Goal: Task Accomplishment & Management: Manage account settings

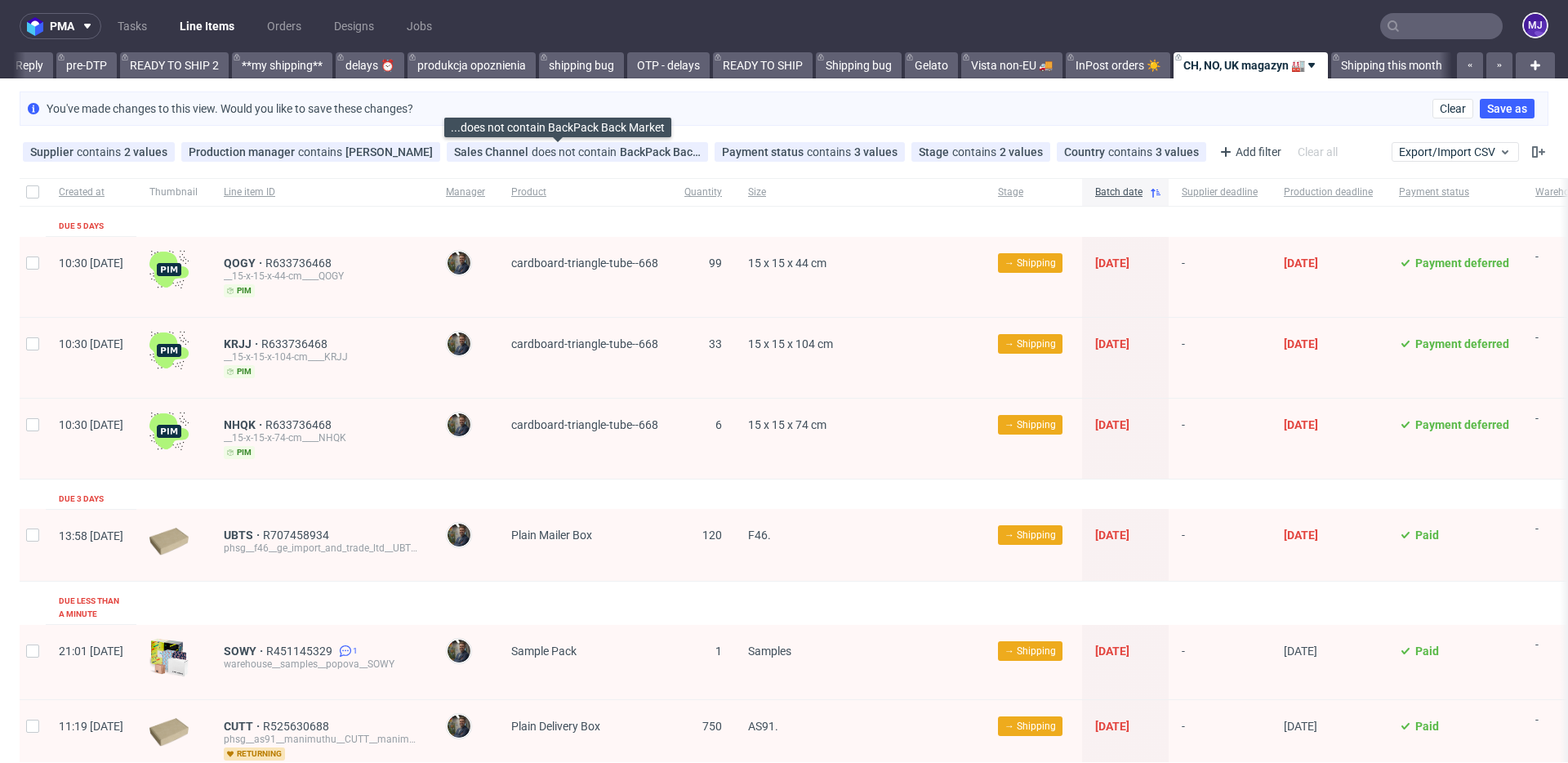
scroll to position [0, 2742]
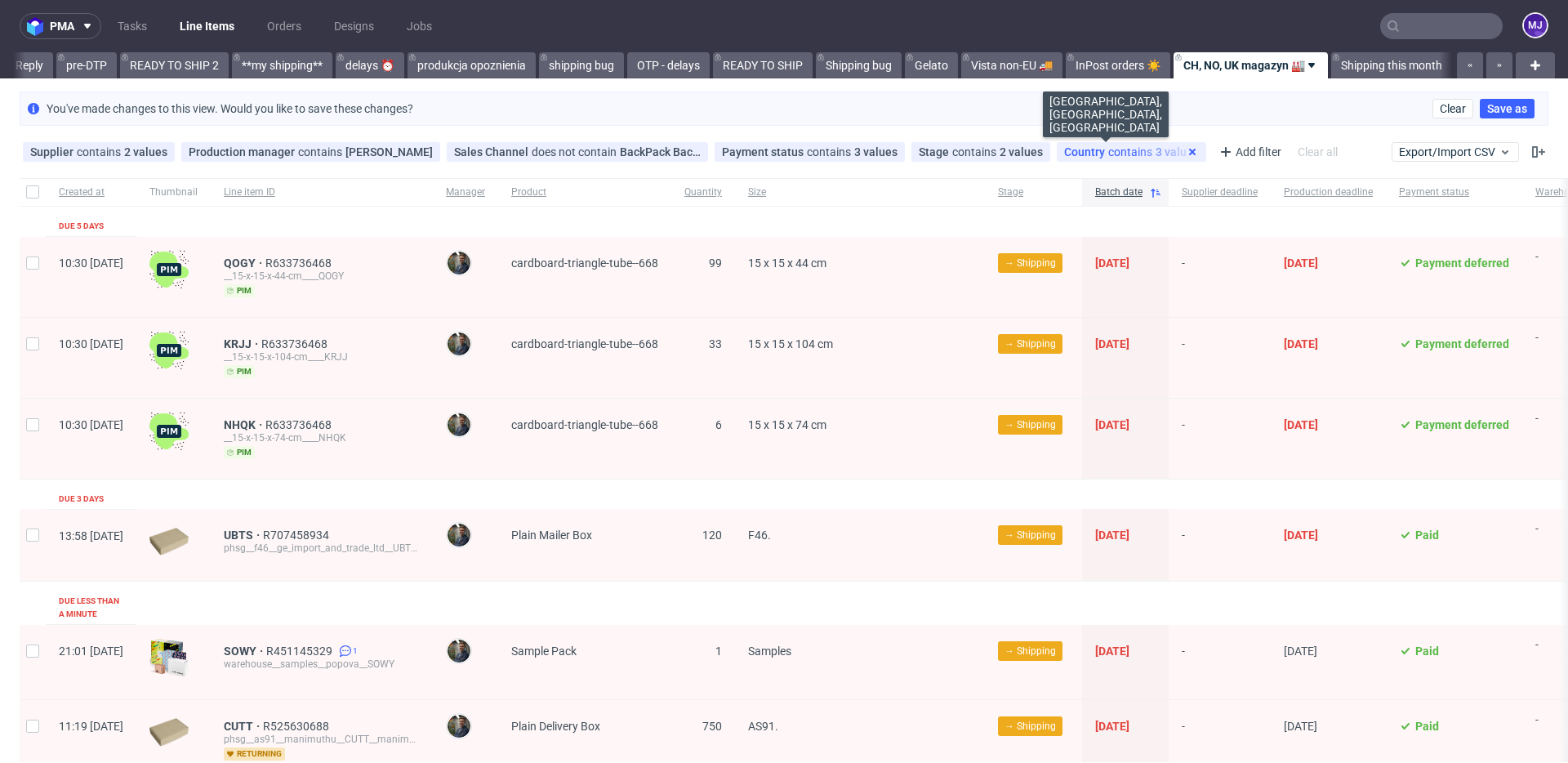
click at [1186, 150] on icon at bounding box center [1192, 151] width 13 height 13
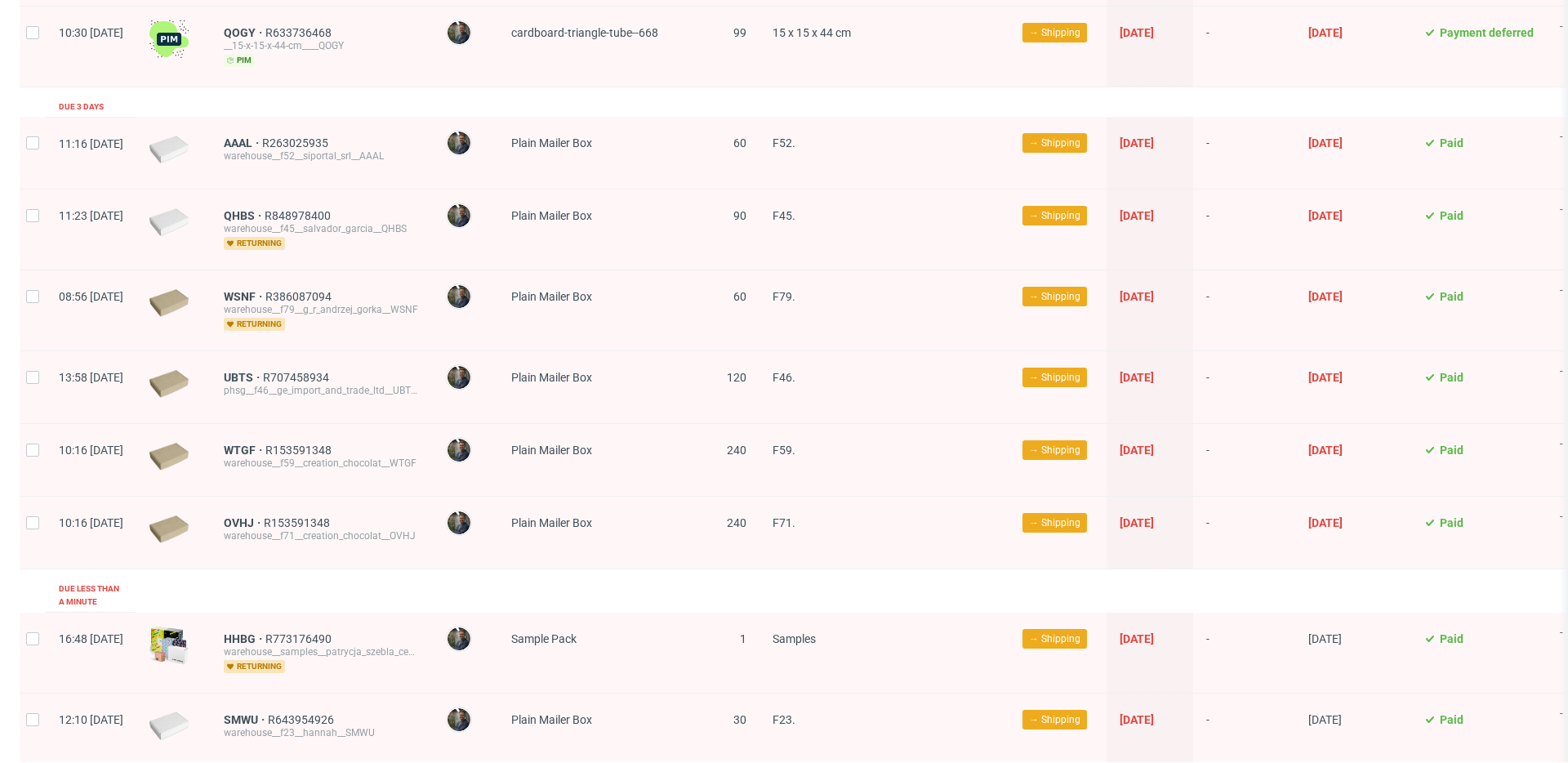
scroll to position [0, 0]
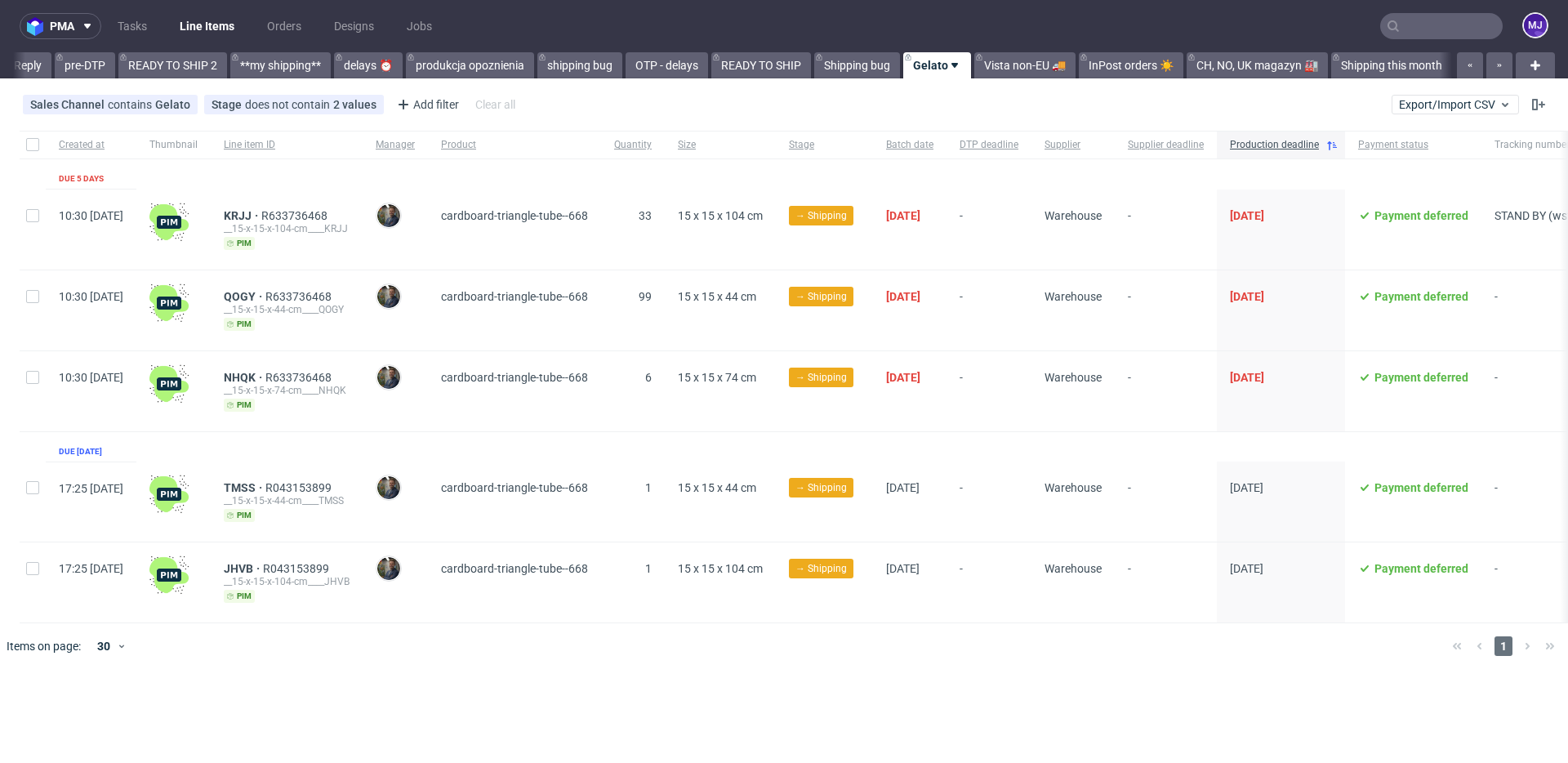
scroll to position [0, 2728]
click at [703, 98] on div "Sales Channel contains Gelato Stage does not contain 2 values Cancelled, Shippe…" at bounding box center [784, 105] width 1568 height 39
click at [648, 692] on div "pma Tasks Line Items Orders Designs Jobs MJ All DTP Late Shipped Shipments DTP …" at bounding box center [784, 382] width 1568 height 763
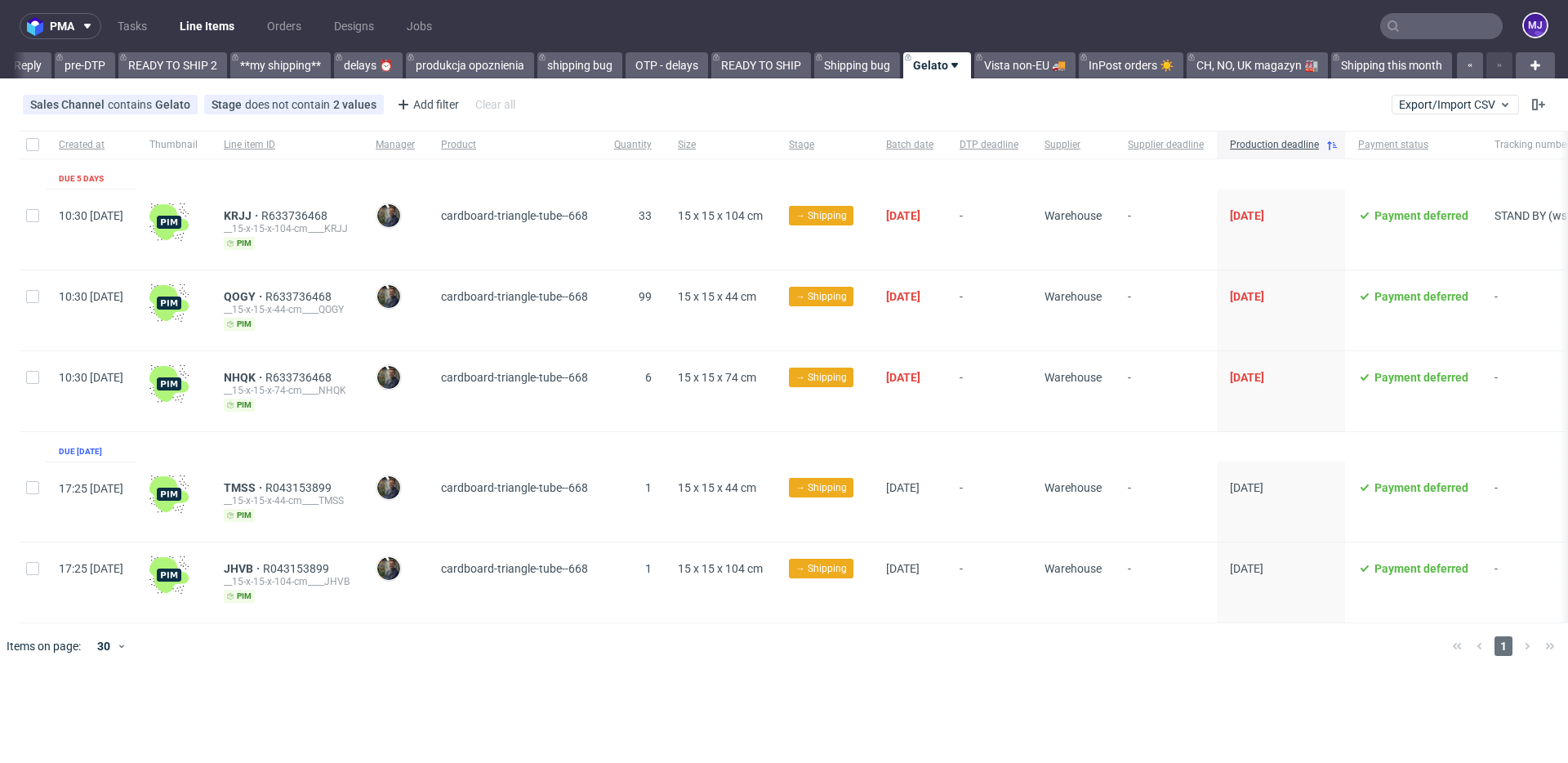
click at [648, 692] on div "pma Tasks Line Items Orders Designs Jobs MJ All DTP Late Shipped Shipments DTP …" at bounding box center [784, 382] width 1568 height 763
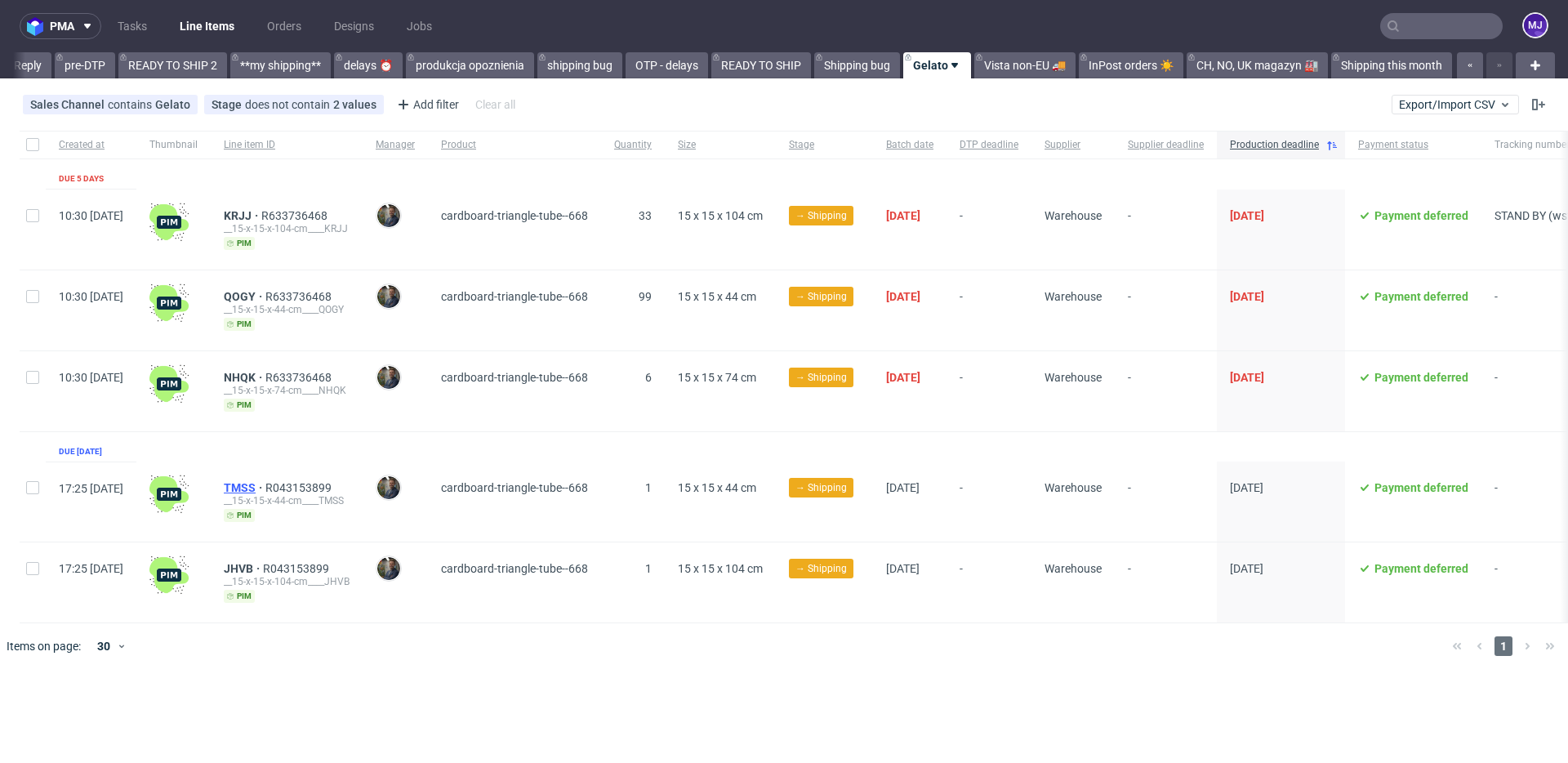
click at [265, 483] on span "TMSS" at bounding box center [244, 487] width 42 height 13
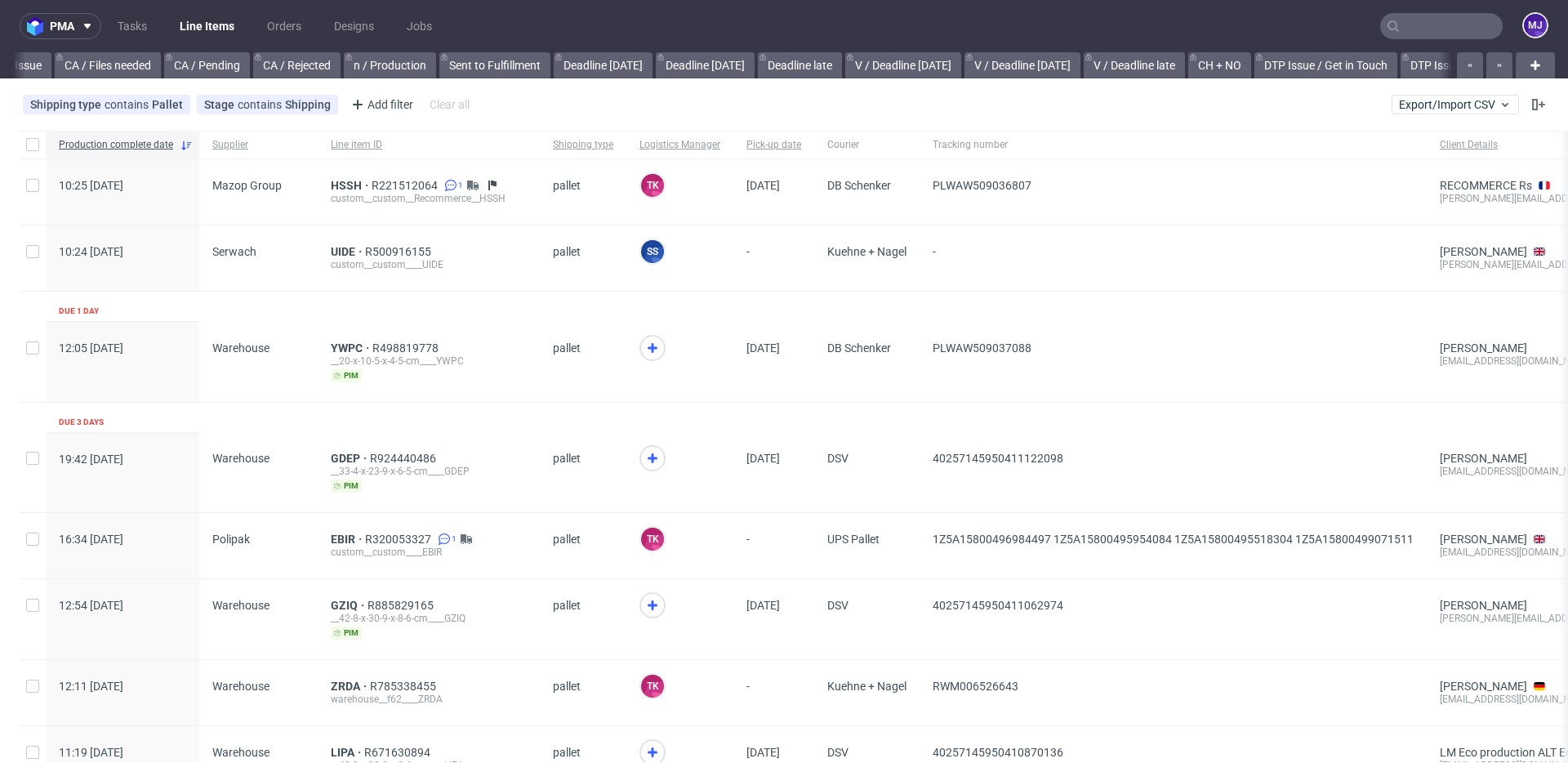
scroll to position [0, 2191]
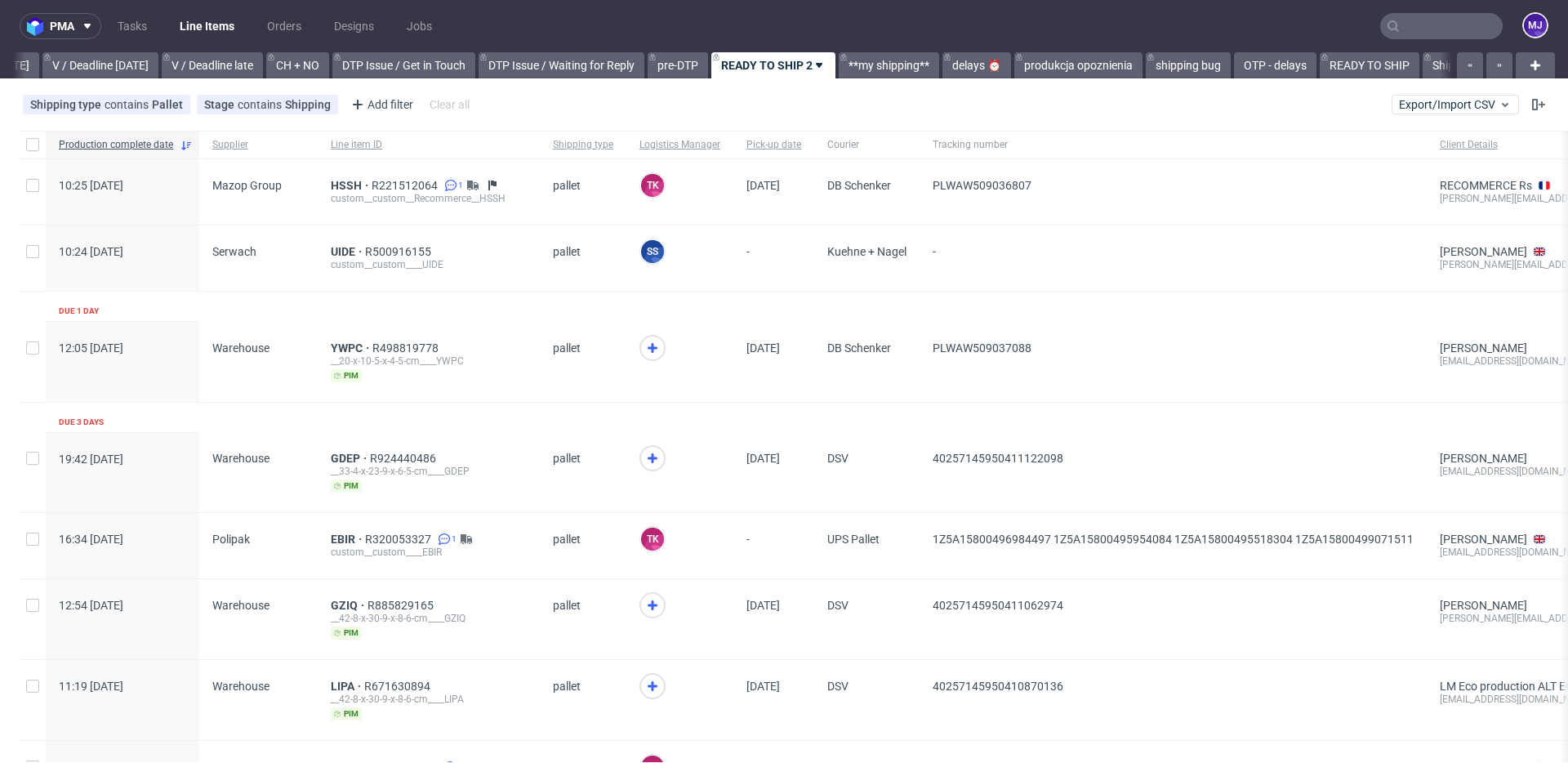
click at [1444, 16] on input "text" at bounding box center [1441, 25] width 122 height 26
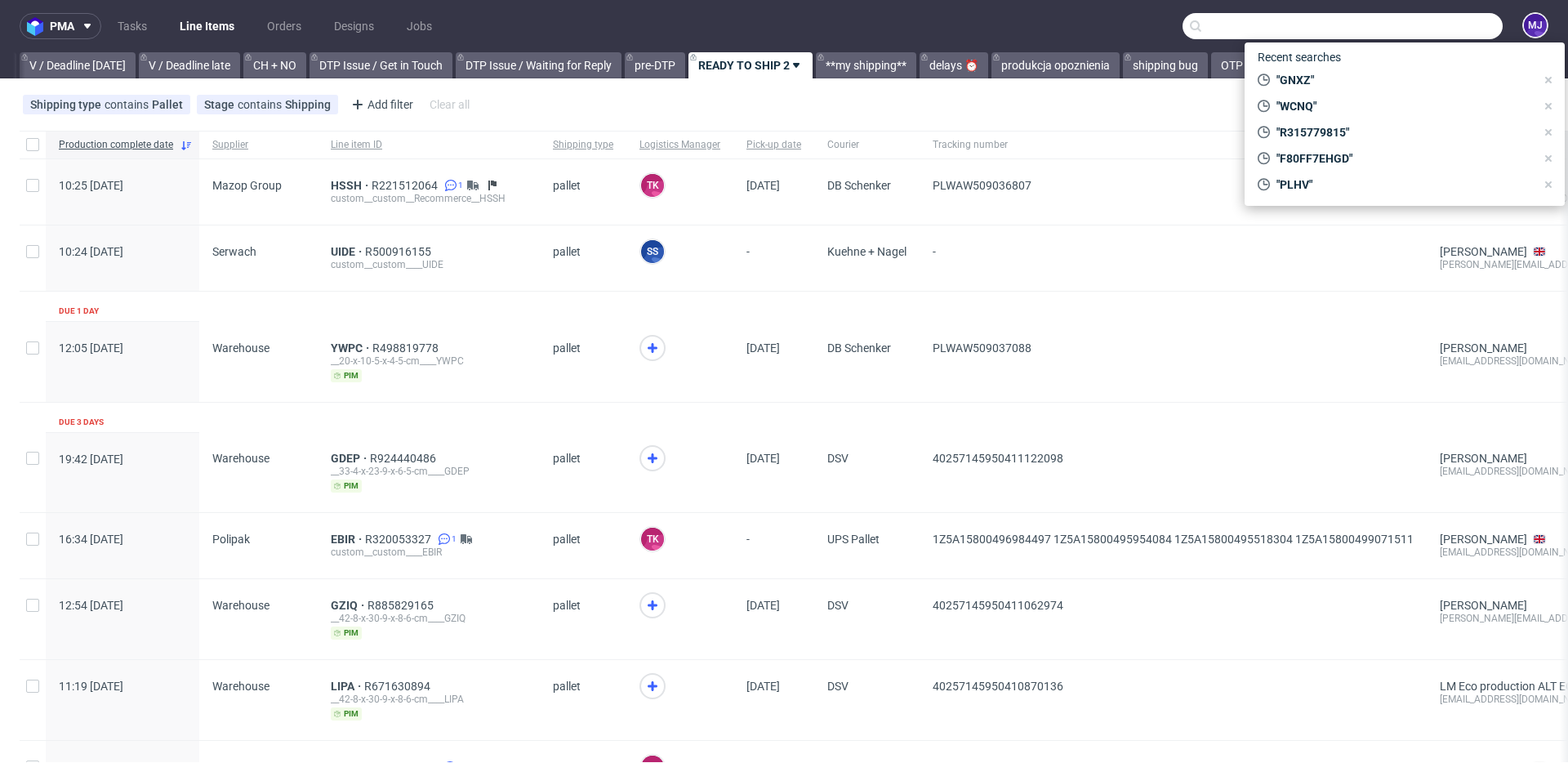
paste input "000002643"
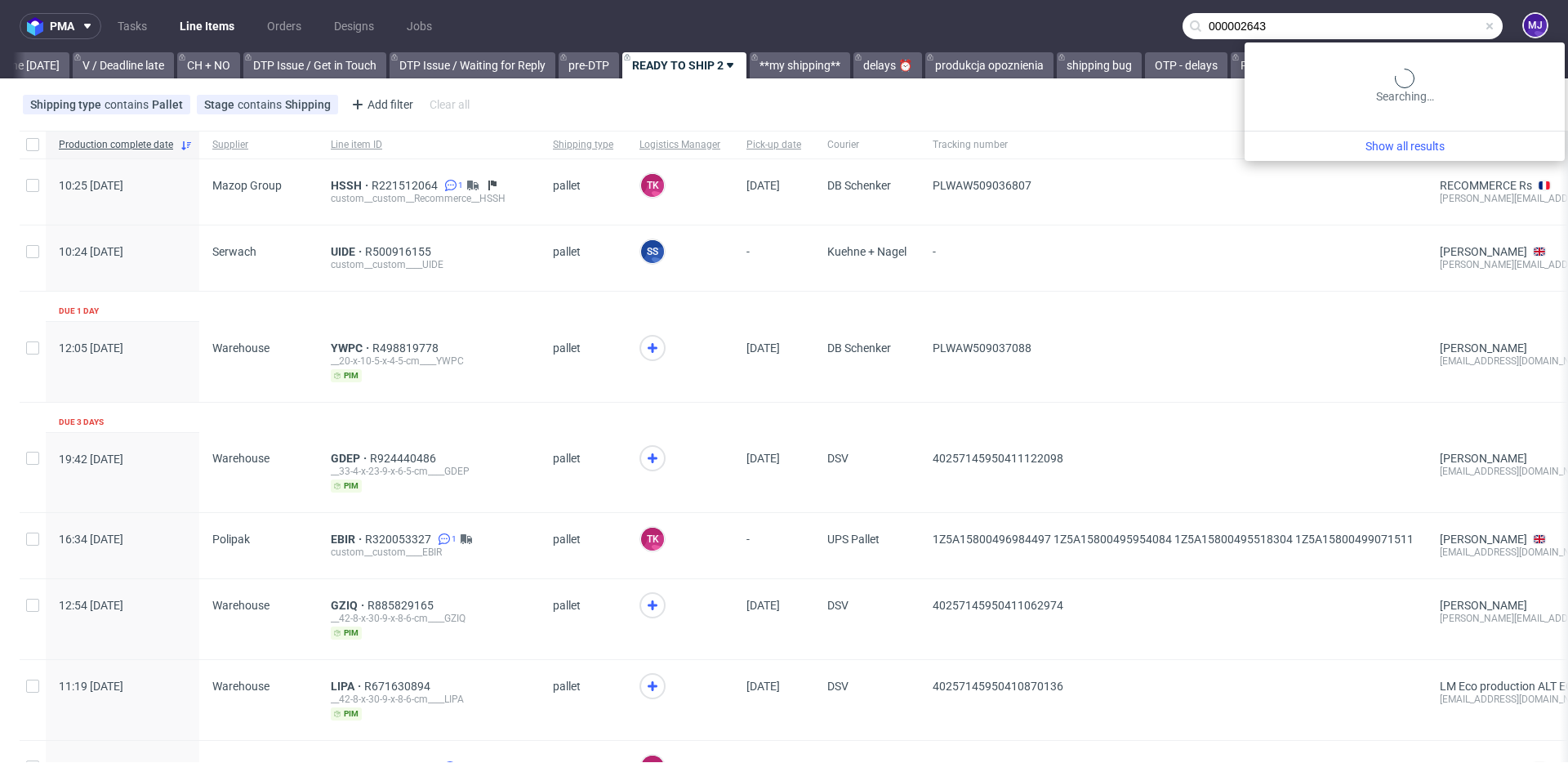
type input "000002643"
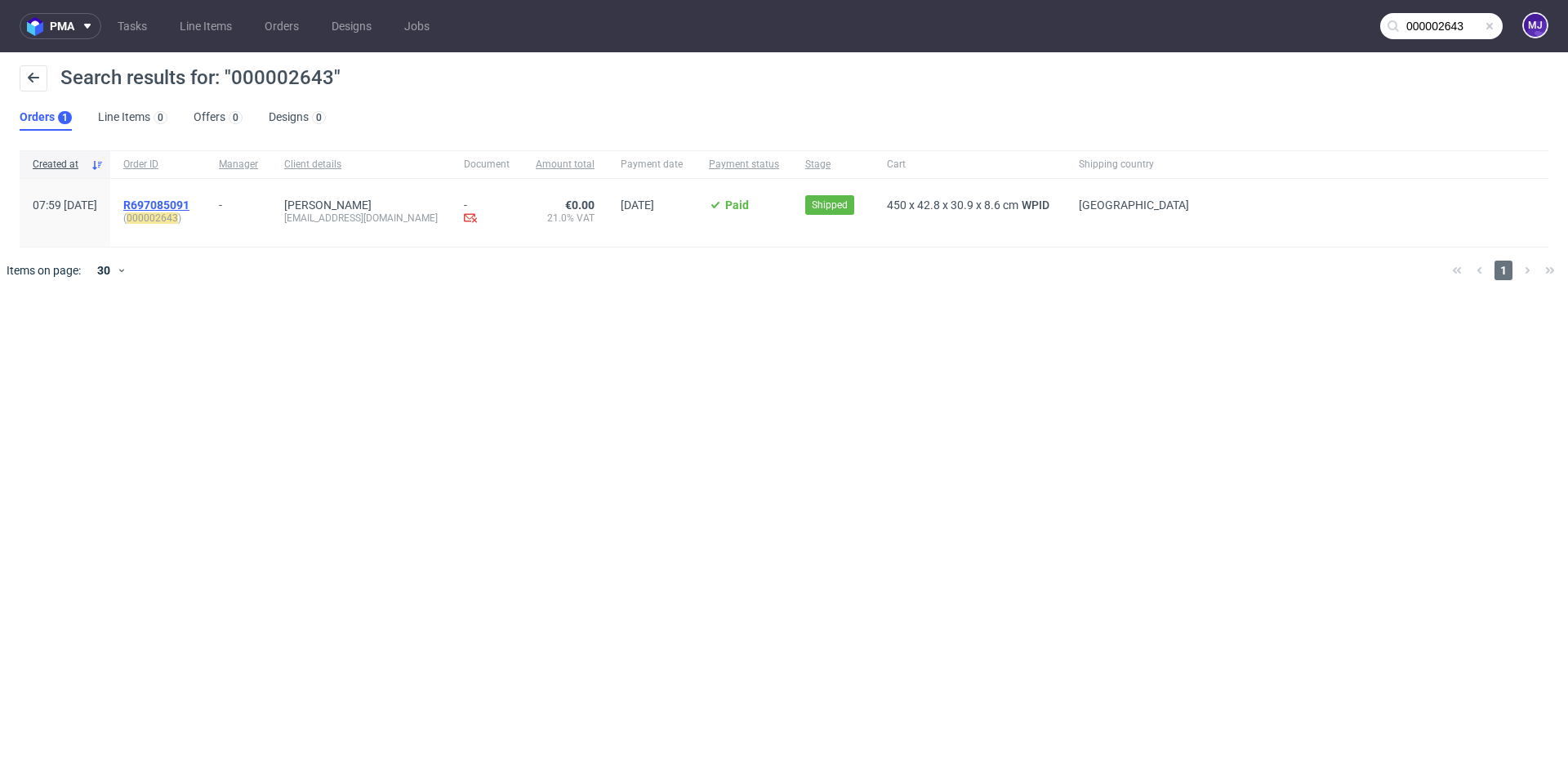
click at [189, 203] on span "R697085091" at bounding box center [156, 205] width 66 height 13
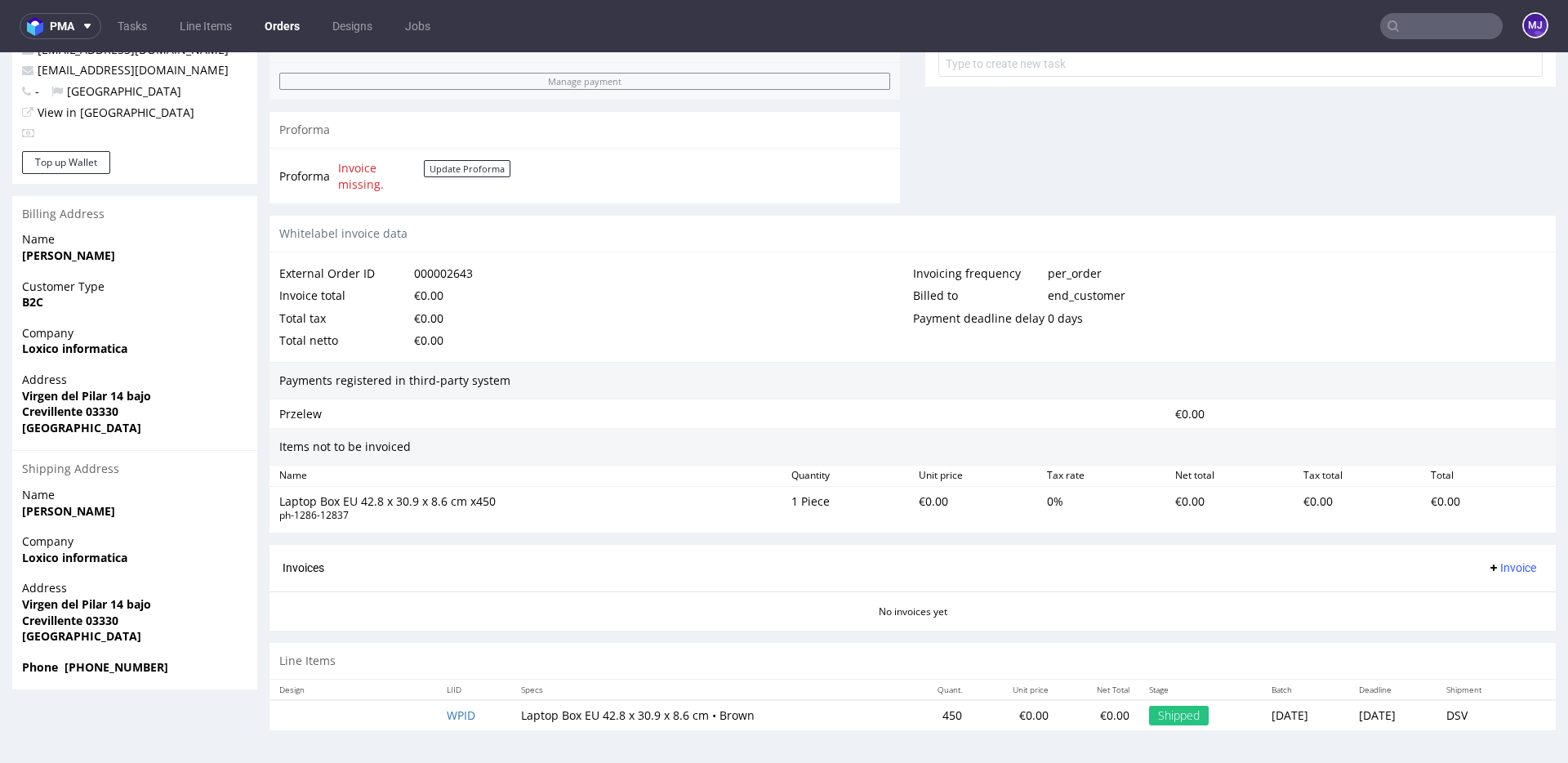
scroll to position [4, 0]
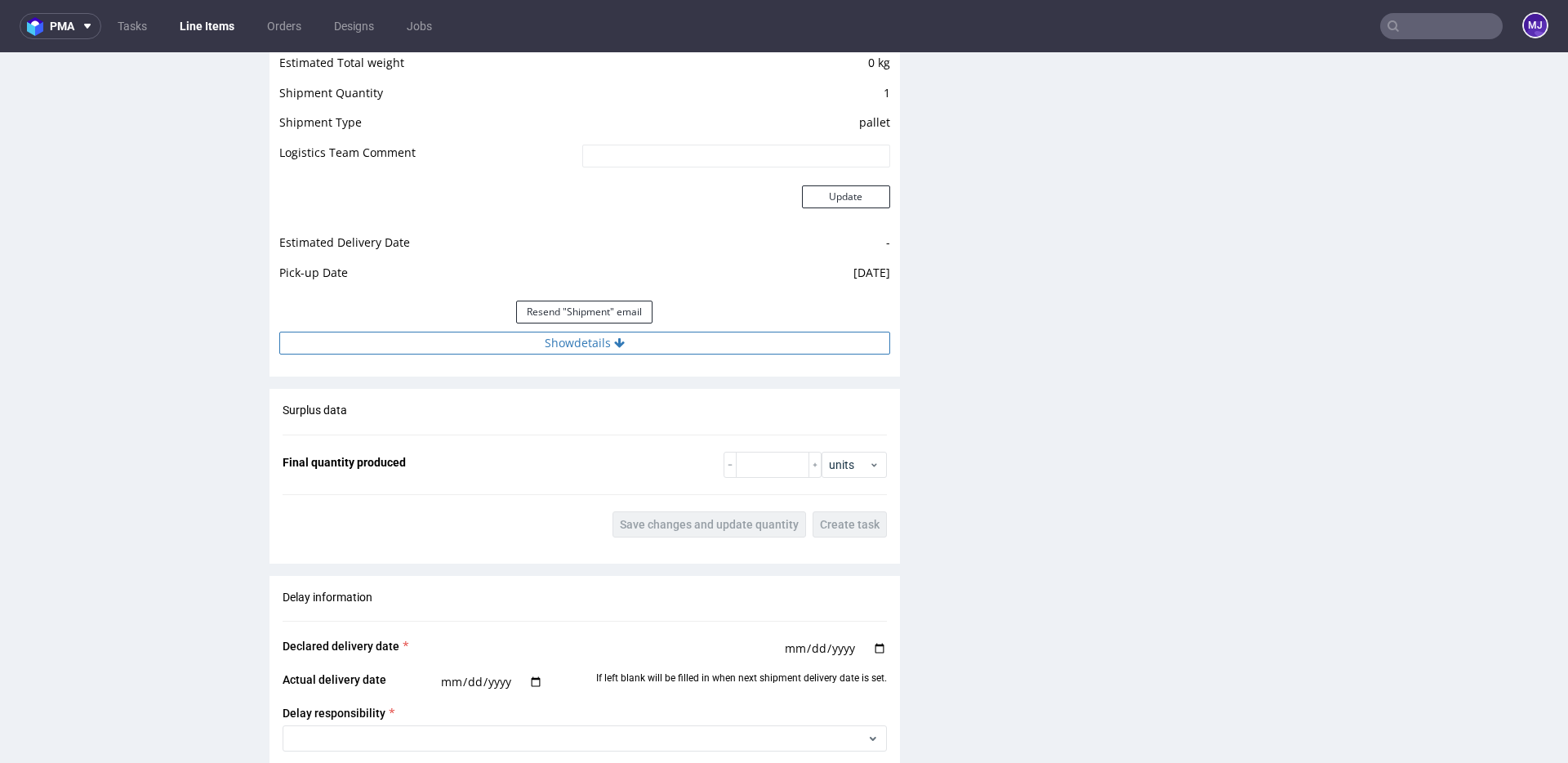
scroll to position [1449, 0]
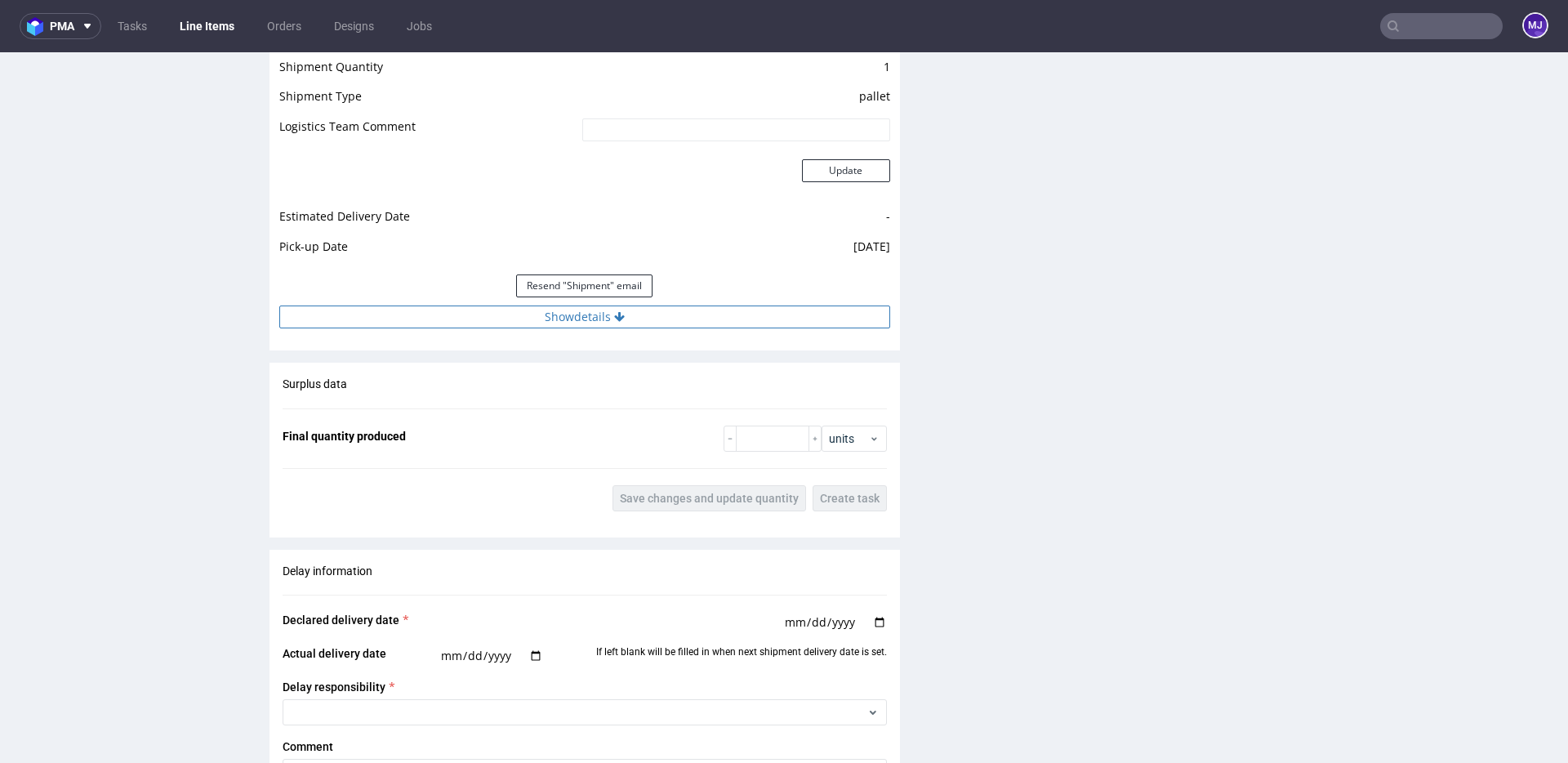
click at [603, 312] on button "Show details" at bounding box center [584, 317] width 611 height 23
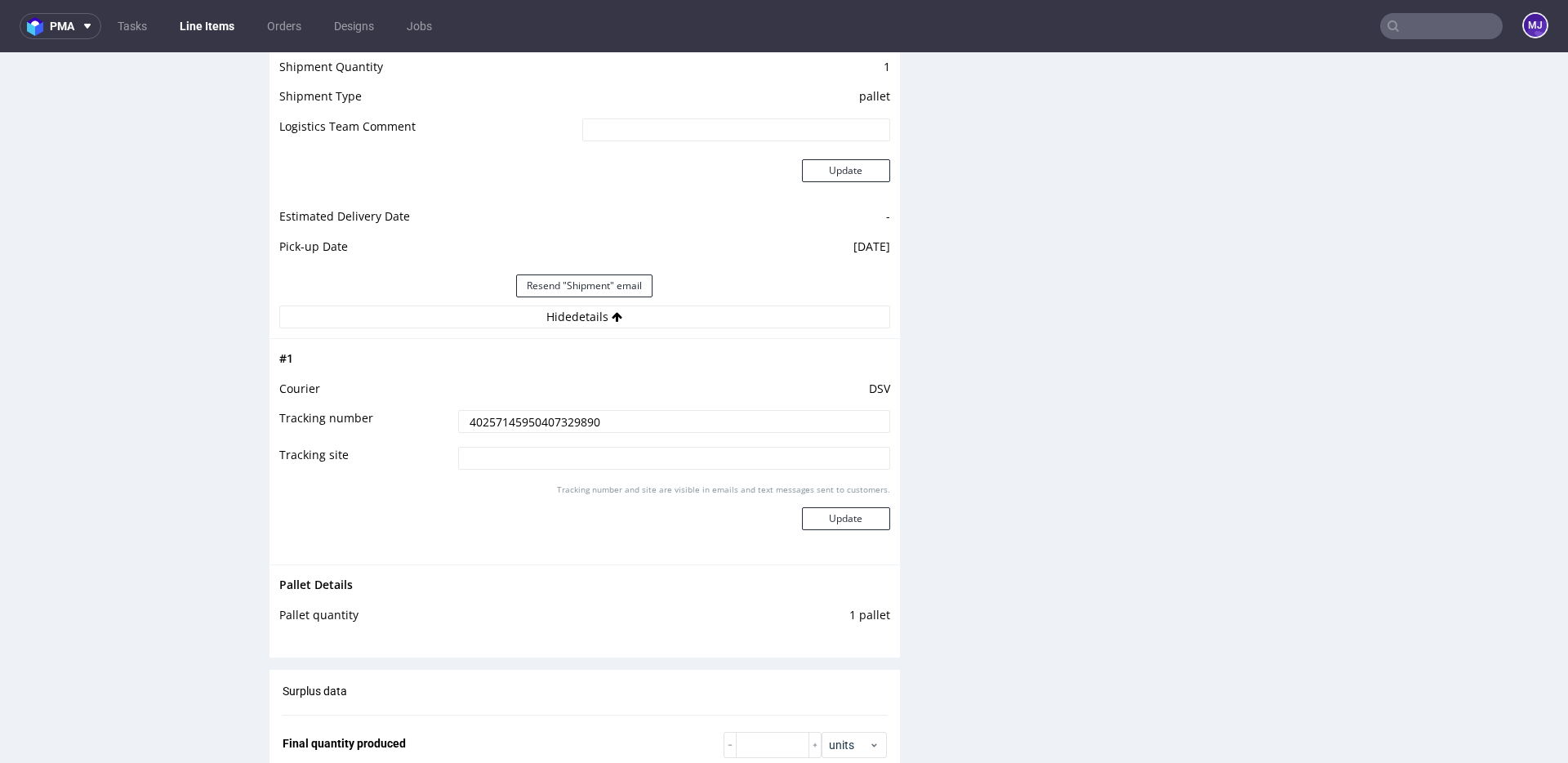
click at [568, 418] on input "40257145950407329890" at bounding box center [674, 421] width 432 height 23
click at [725, 357] on td at bounding box center [672, 365] width 436 height 31
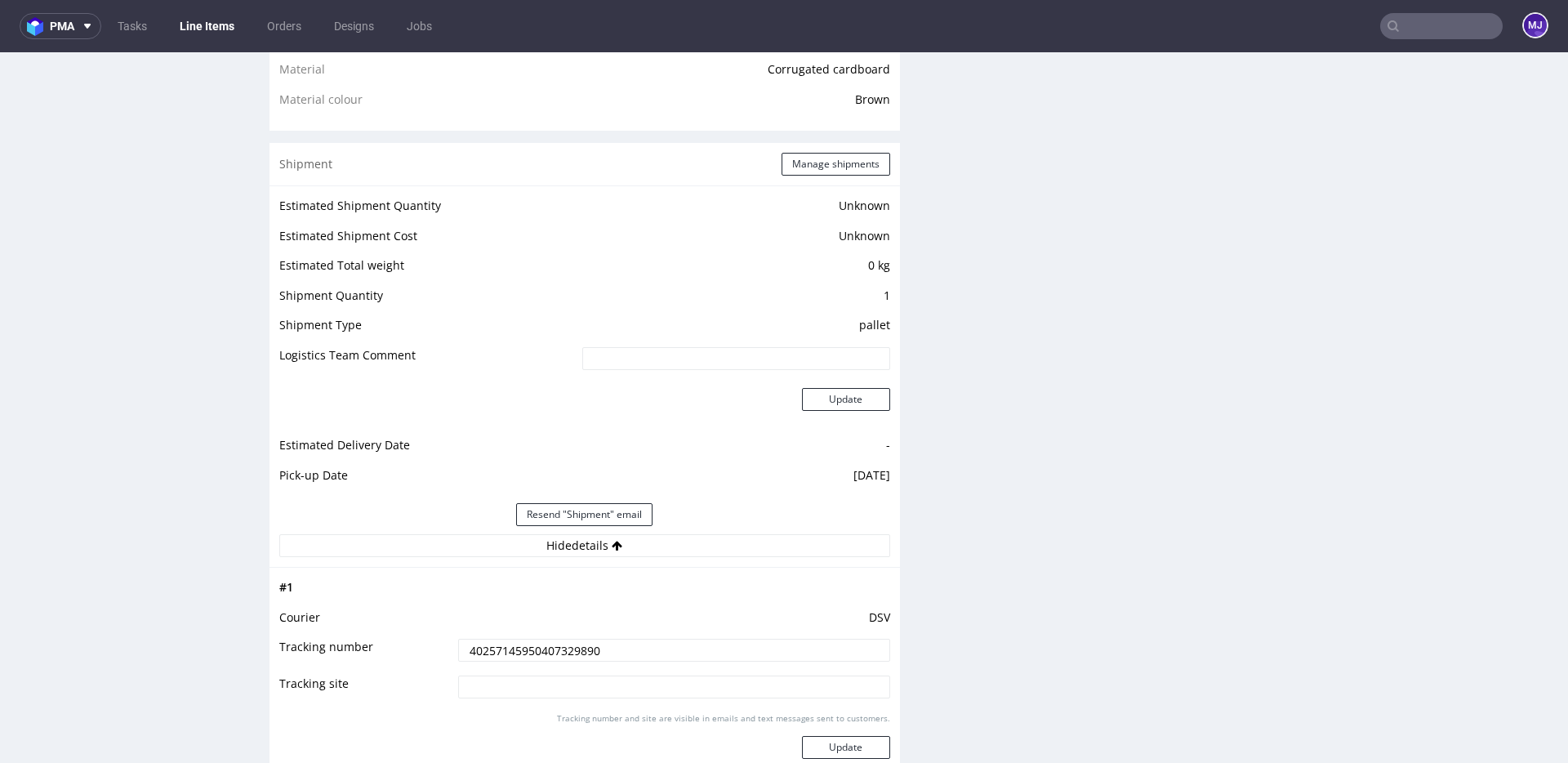
scroll to position [1216, 0]
click at [816, 169] on button "Manage shipments" at bounding box center [836, 168] width 109 height 23
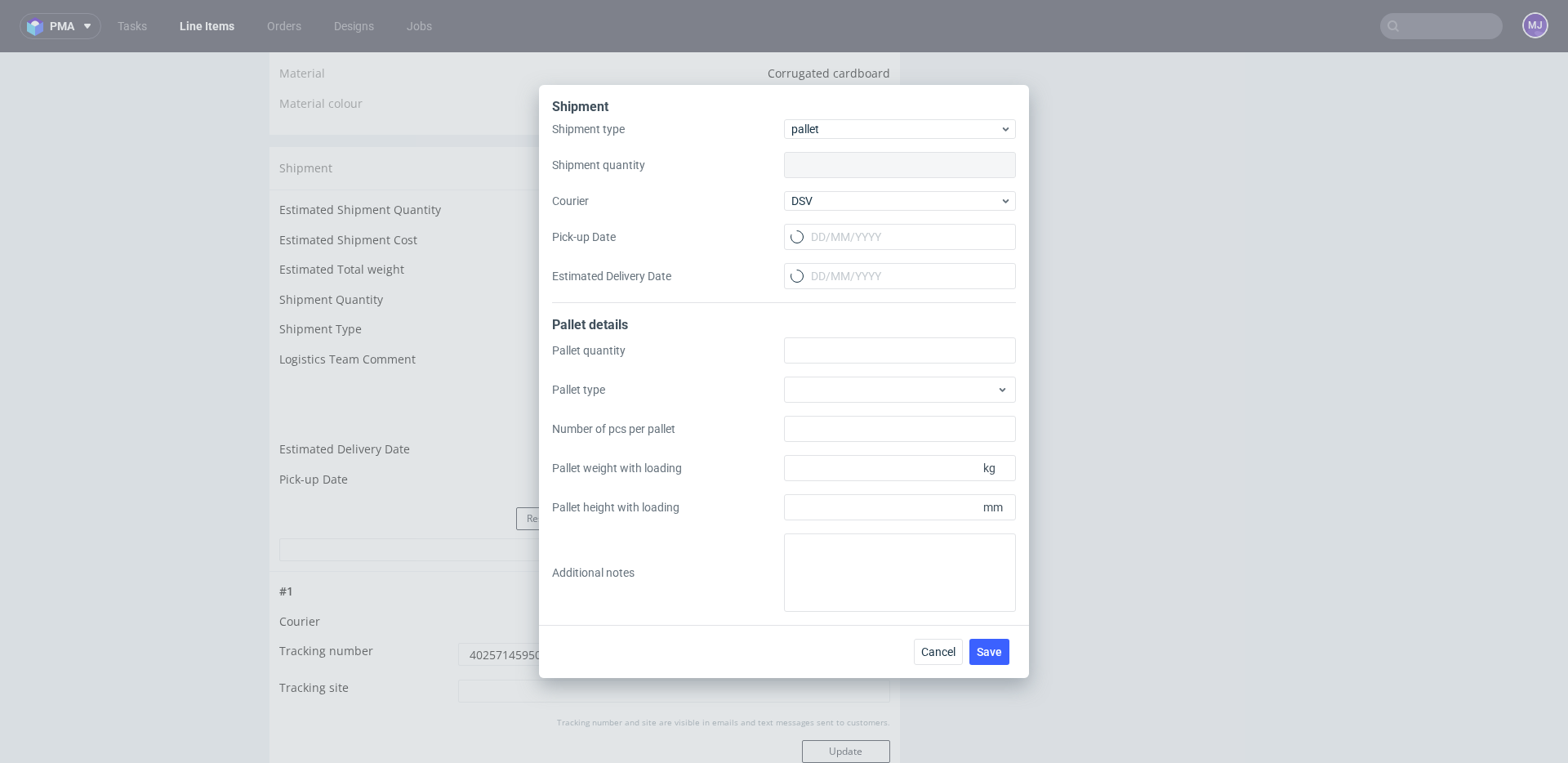
type input "1"
type input "10/09/2025"
type input "1"
click at [857, 274] on input "Estimated Delivery Date" at bounding box center [900, 276] width 232 height 26
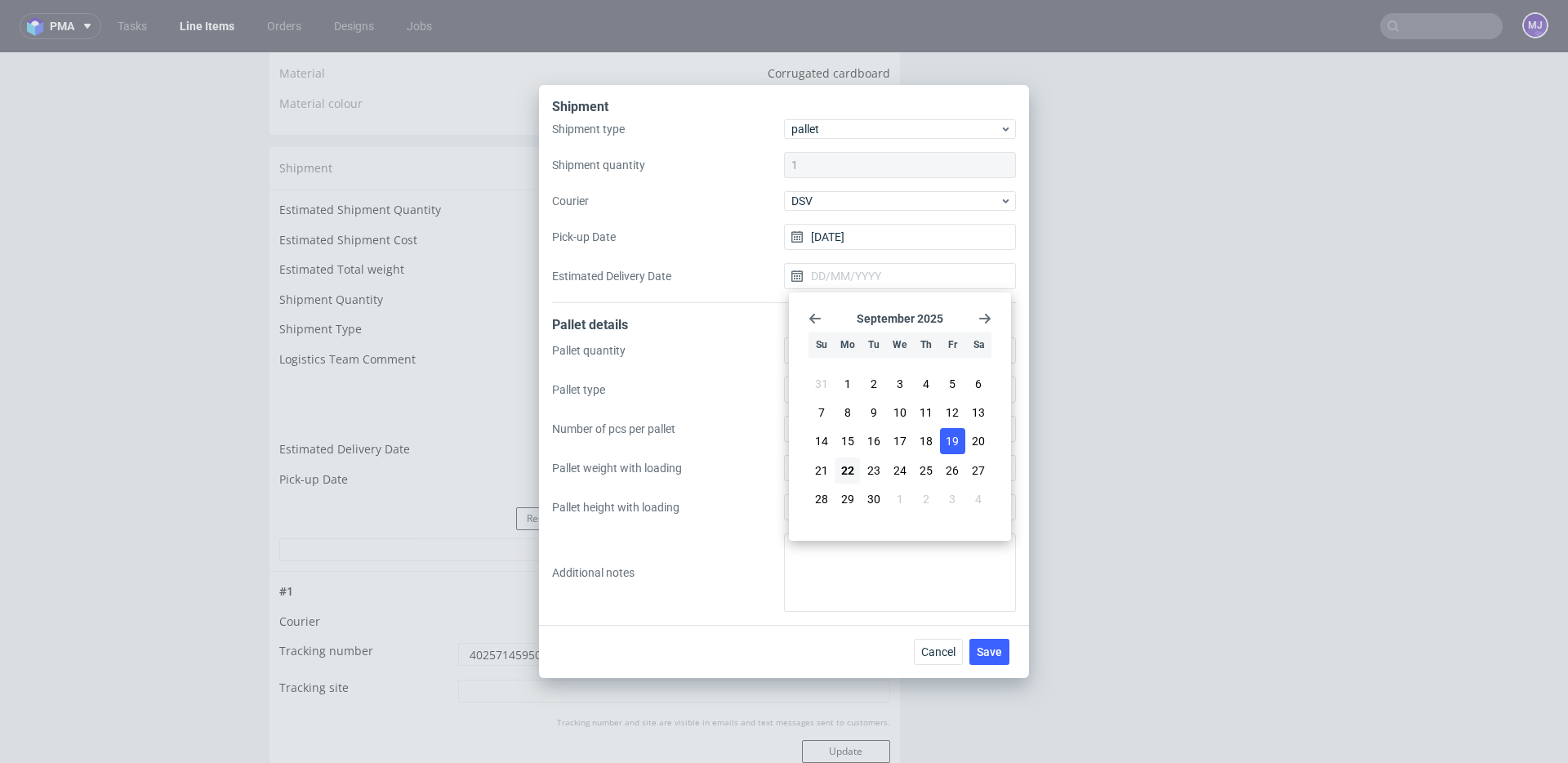
click at [956, 440] on span "19" at bounding box center [951, 441] width 13 height 16
type input "[DATE]"
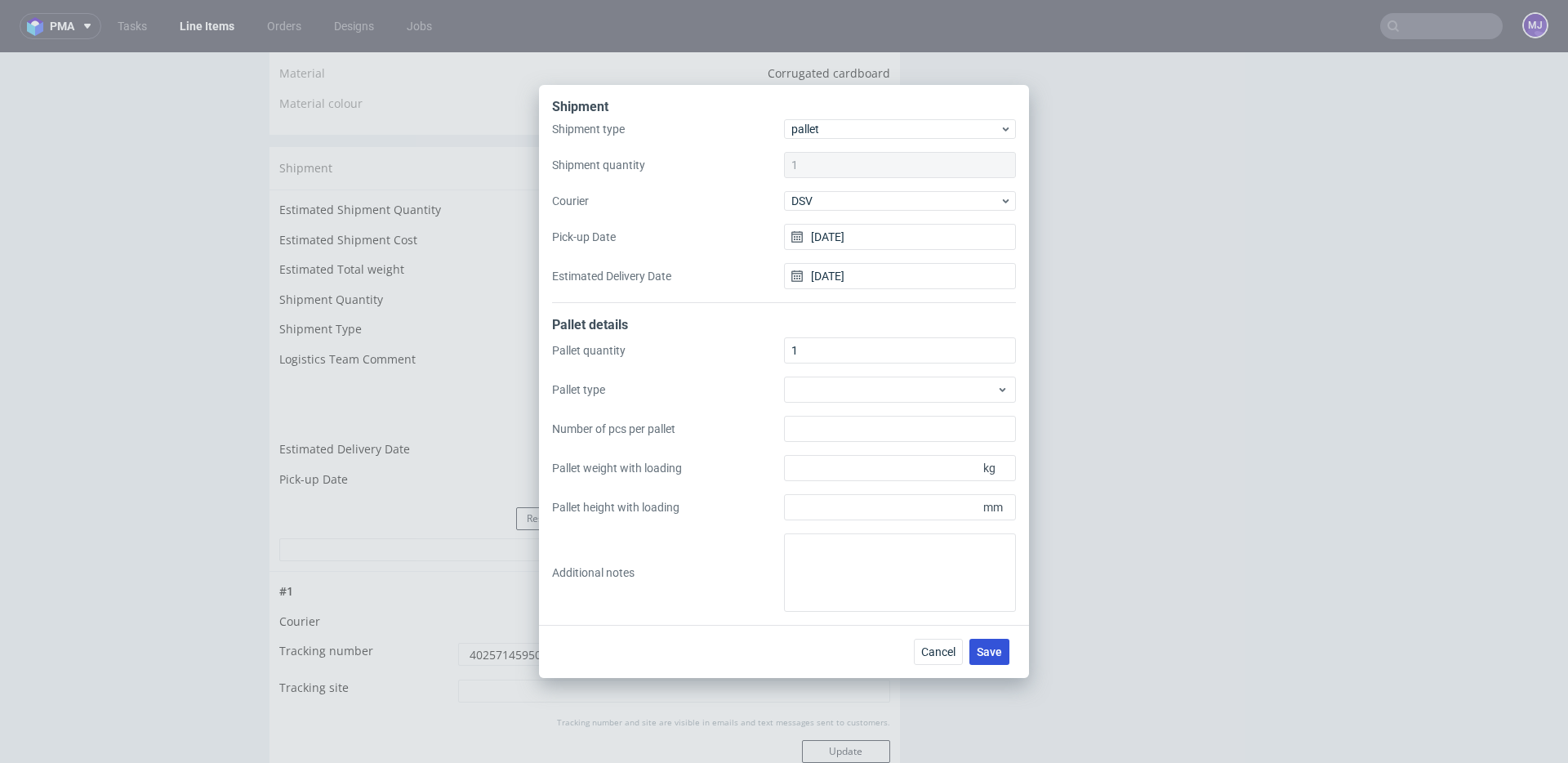
click at [988, 653] on span "Save" at bounding box center [990, 651] width 25 height 11
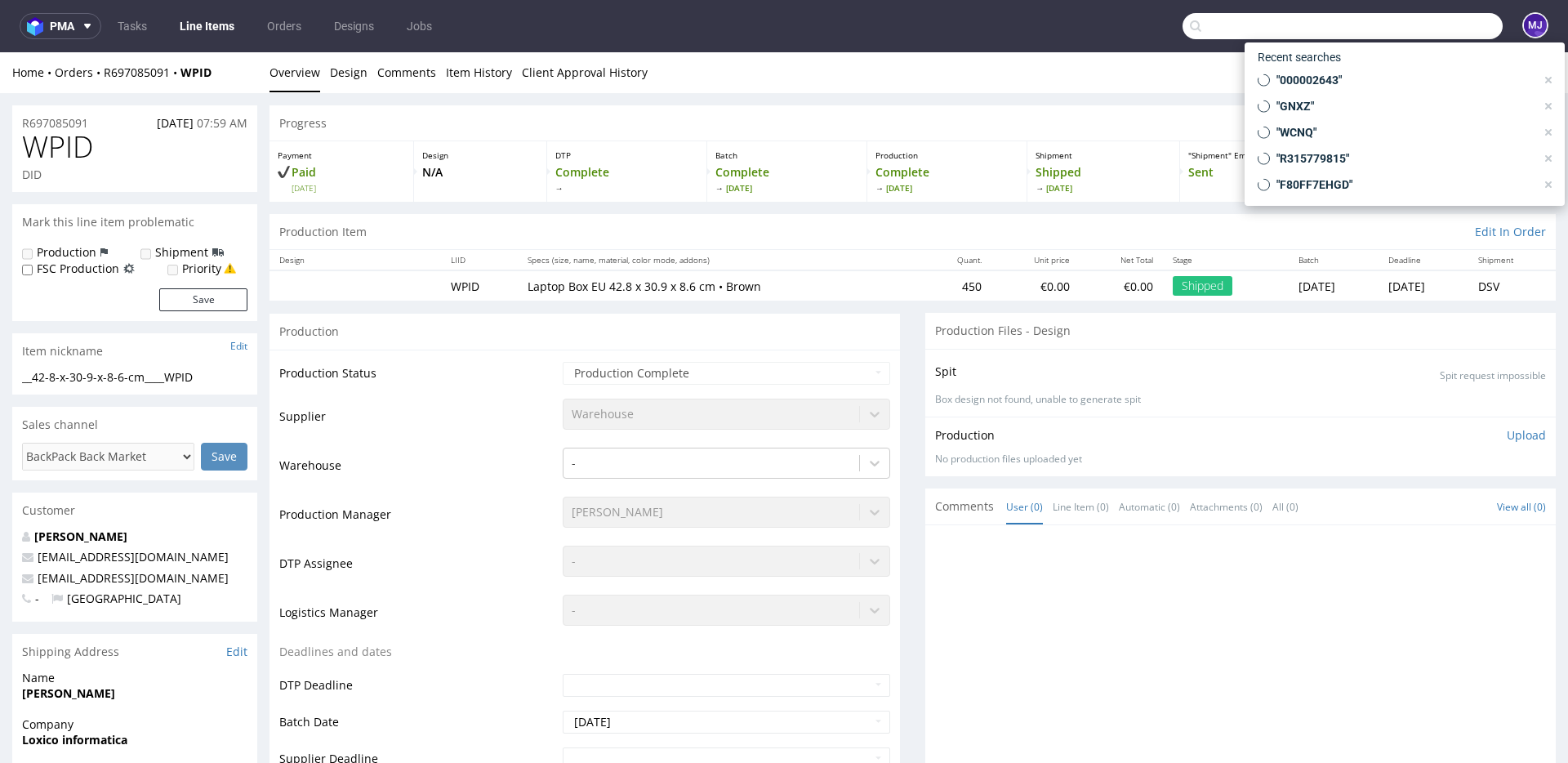
click at [1400, 28] on input "text" at bounding box center [1342, 25] width 320 height 26
paste input "000002674"
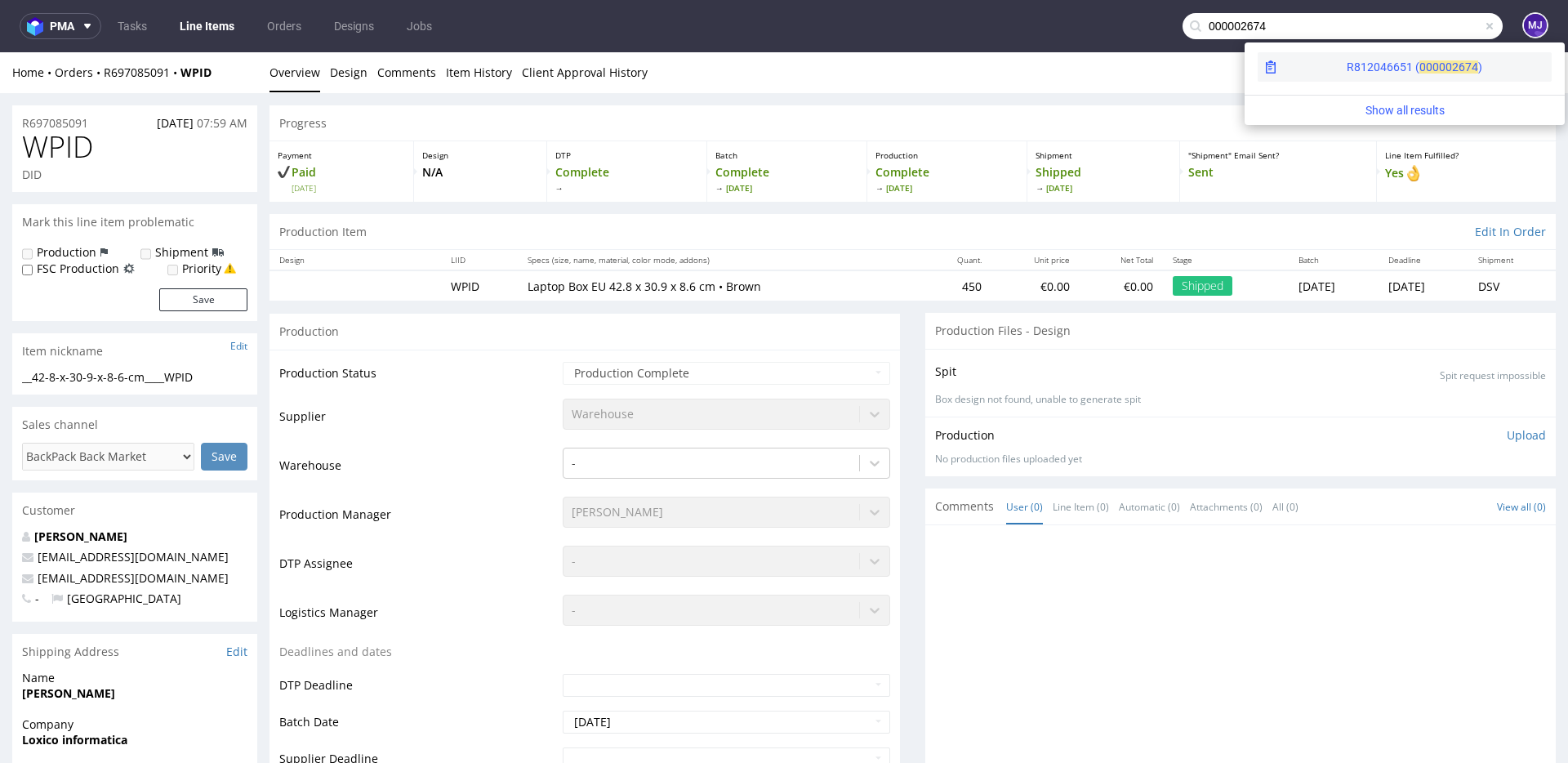
type input "000002674"
click at [1419, 65] on span "00000" at bounding box center [1435, 66] width 32 height 13
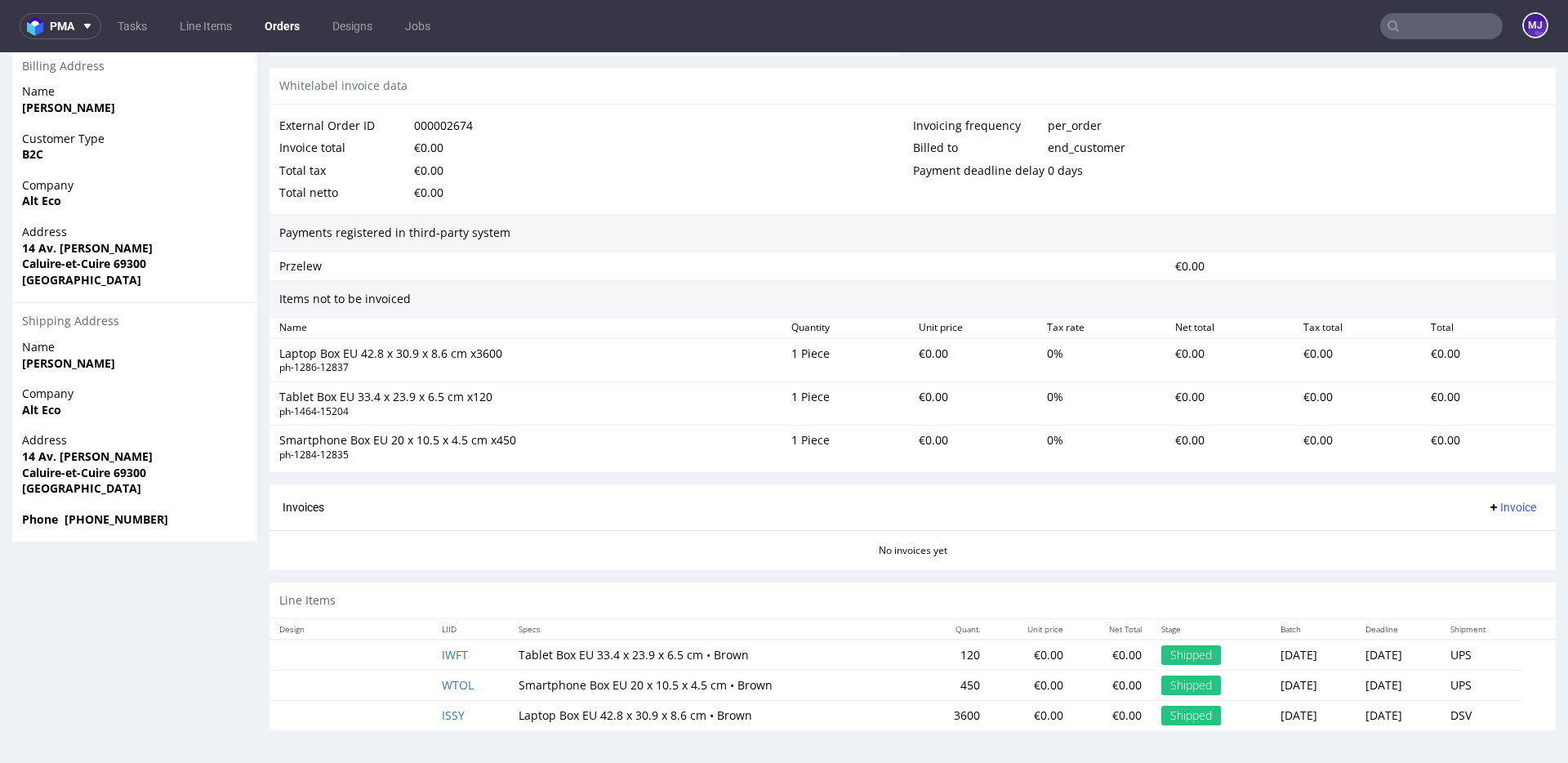
scroll to position [4, 0]
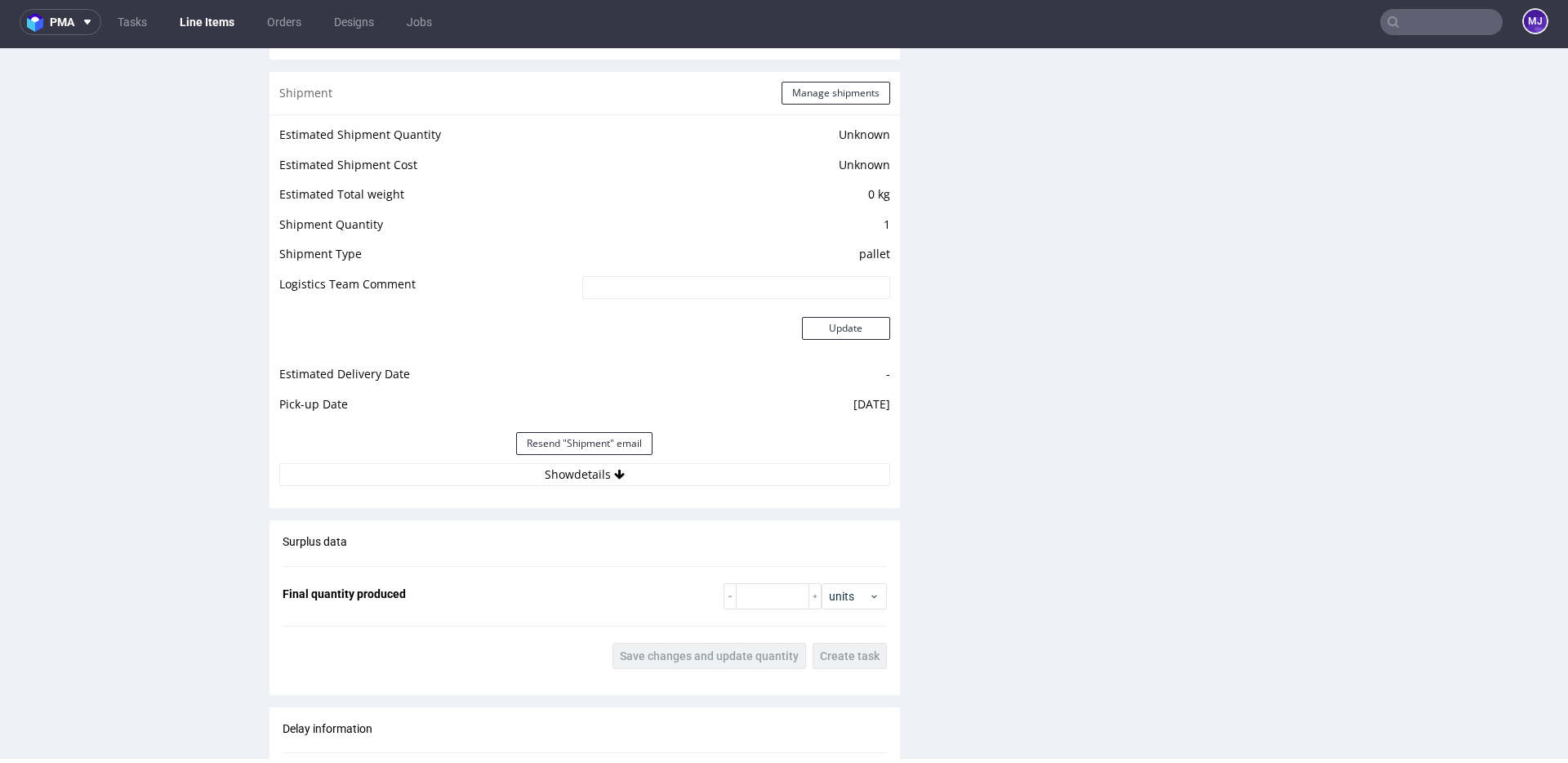
scroll to position [1516, 0]
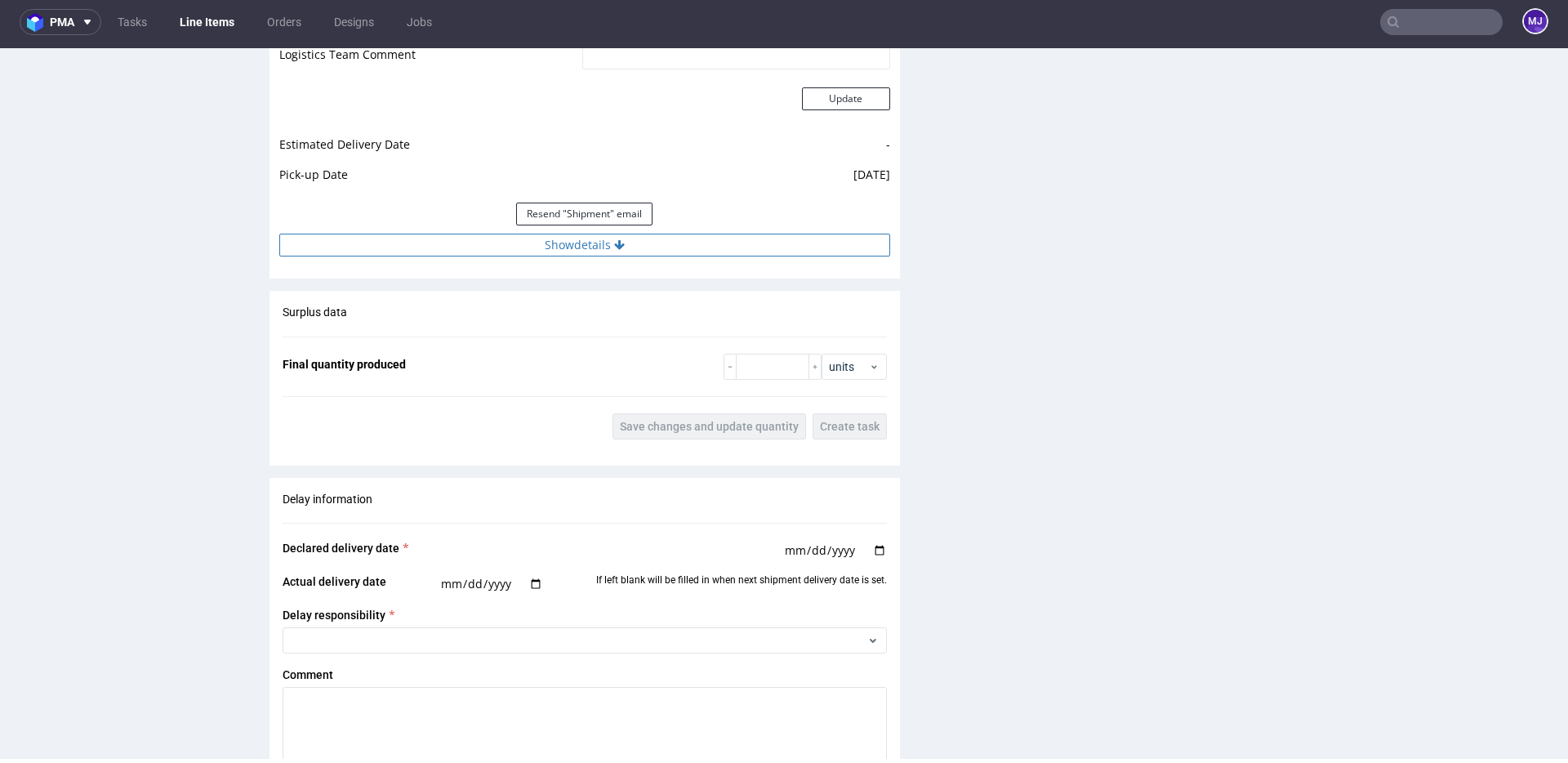
click at [599, 247] on button "Show details" at bounding box center [584, 245] width 611 height 23
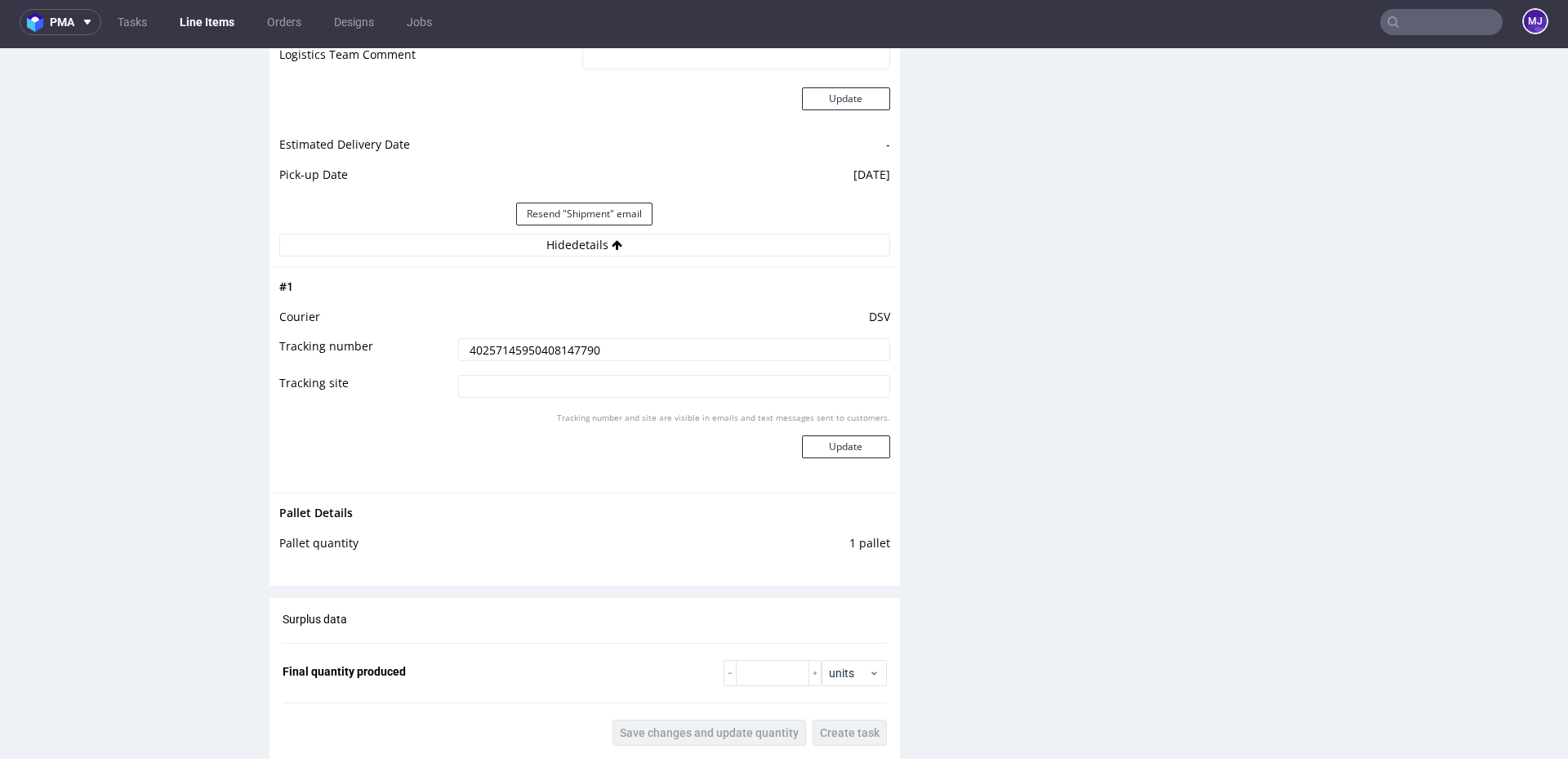
click at [570, 350] on input "40257145950408147790" at bounding box center [674, 349] width 432 height 23
click at [1160, 180] on div "Production Files - Design Spit Spit request impossible Box design not found, un…" at bounding box center [1240, 99] width 630 height 2614
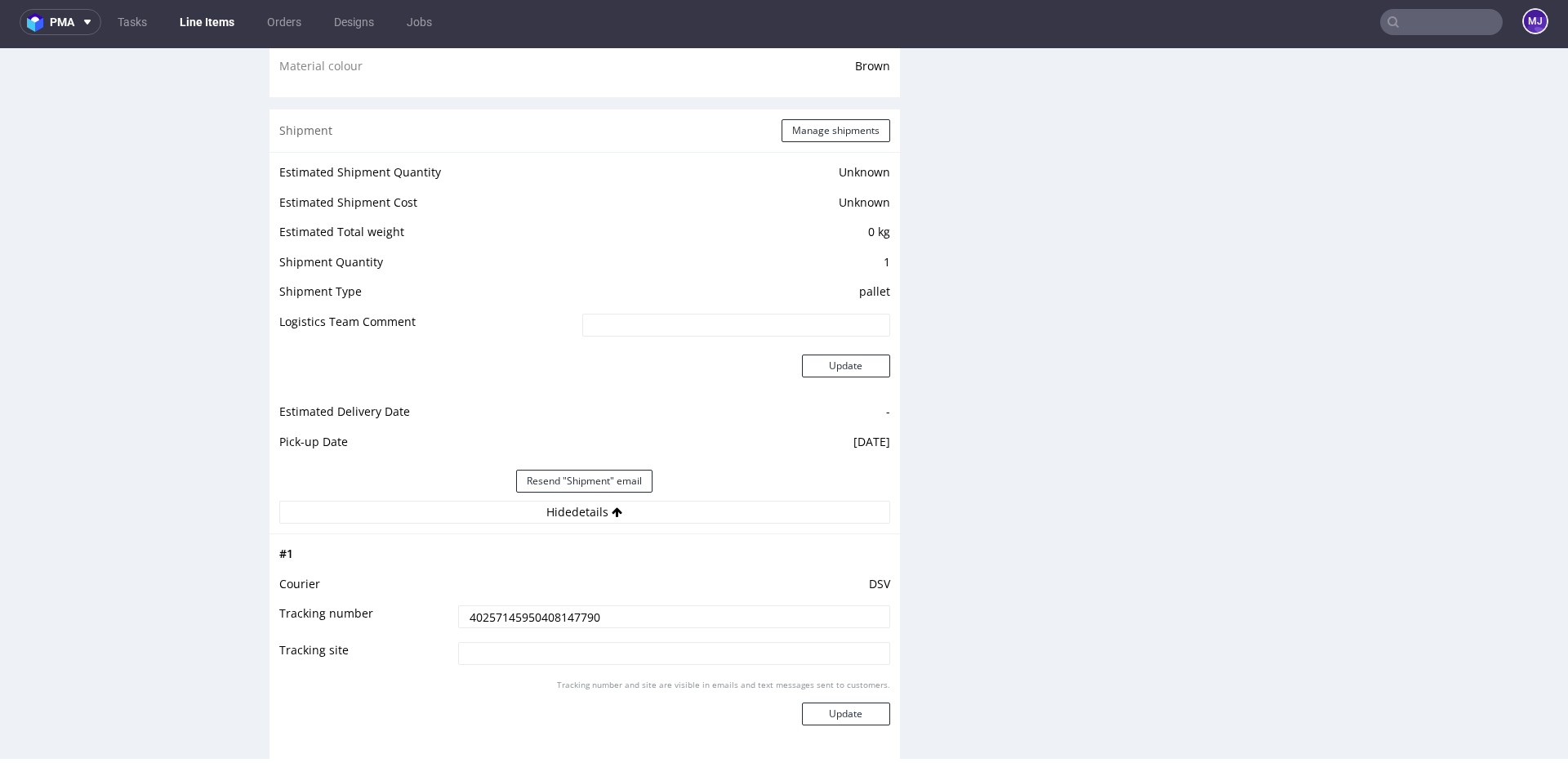
scroll to position [1246, 0]
click at [819, 126] on button "Manage shipments" at bounding box center [836, 133] width 109 height 23
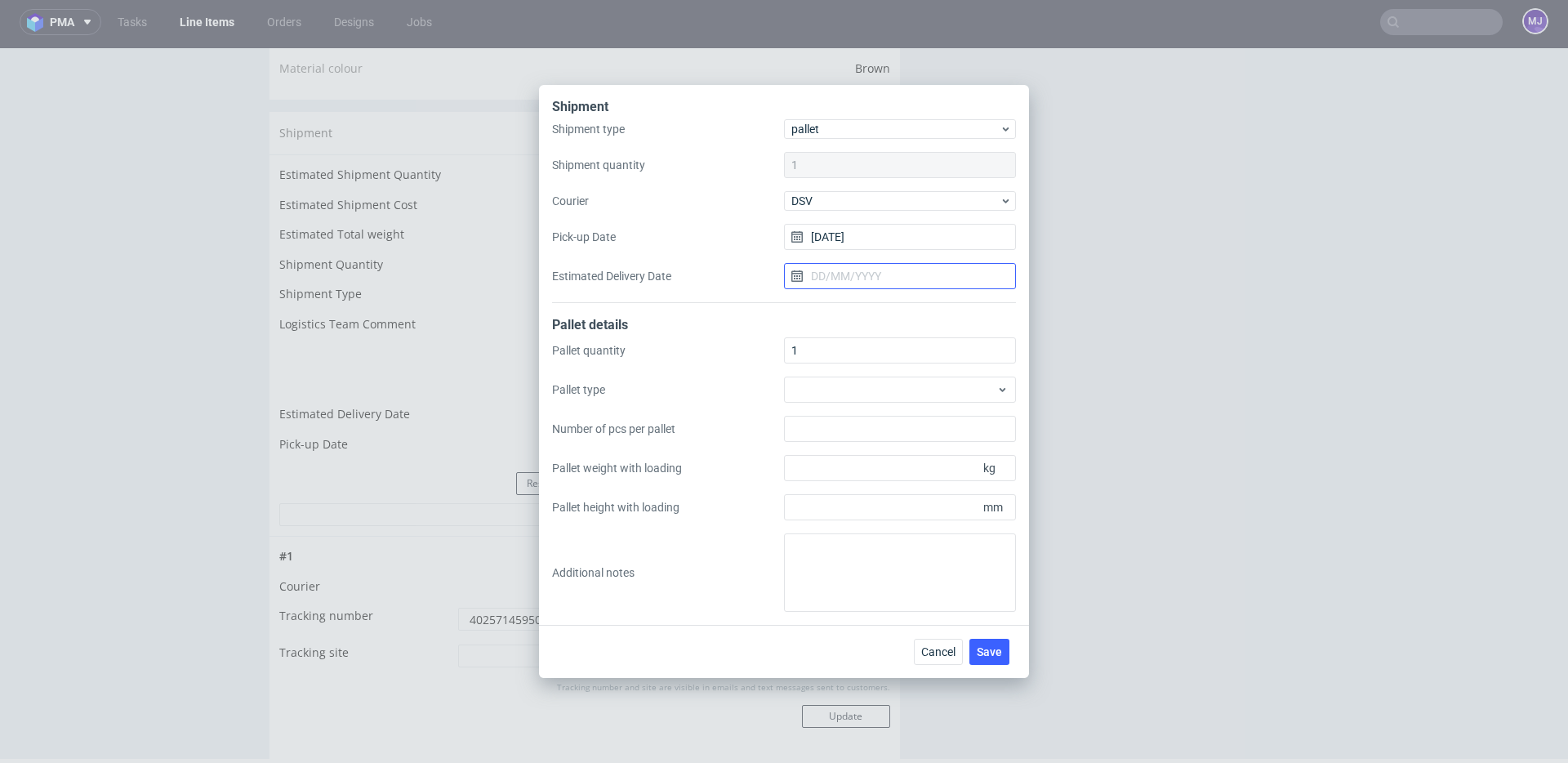
click at [877, 271] on input "Estimated Delivery Date" at bounding box center [900, 276] width 232 height 26
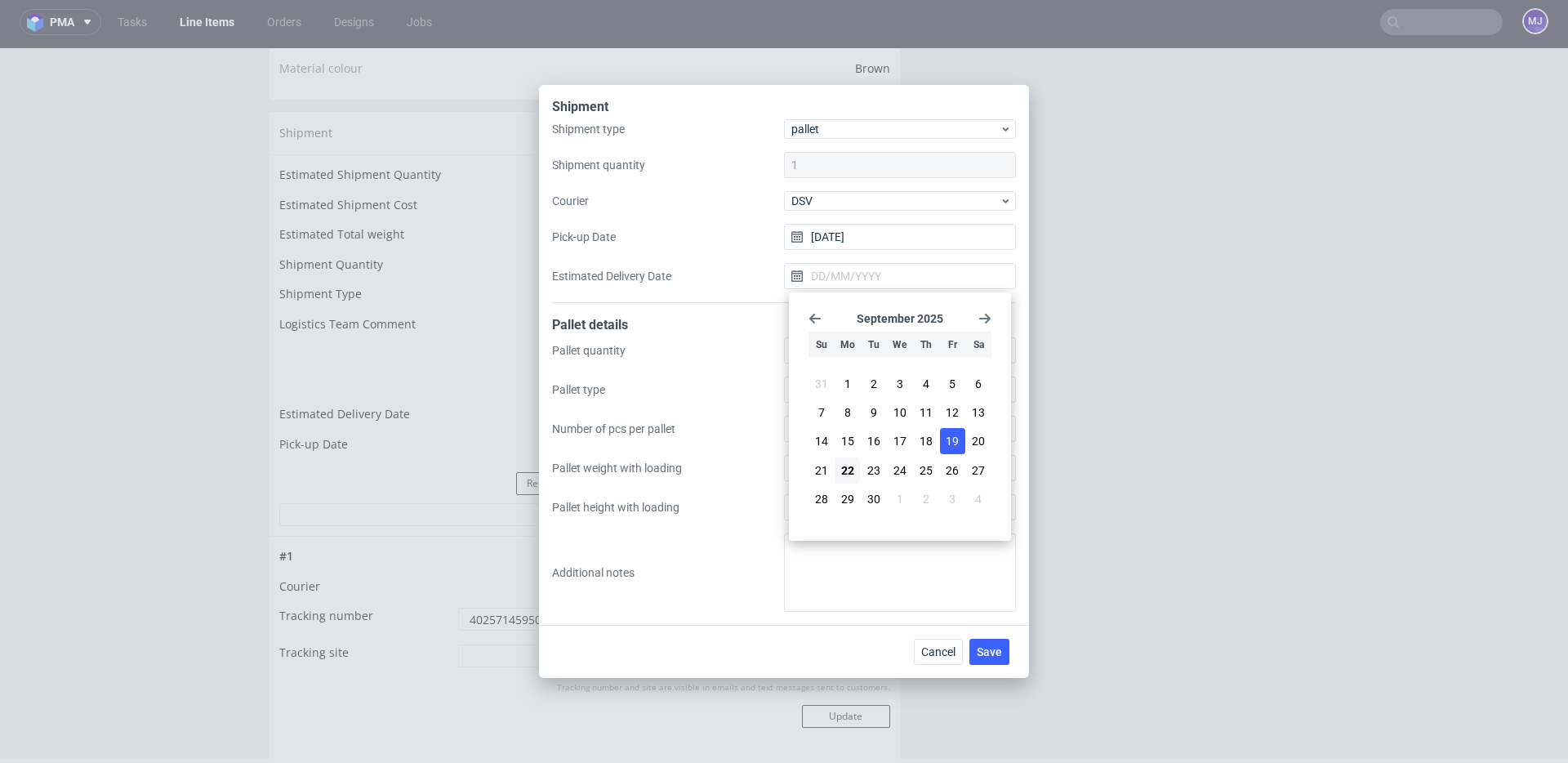
click at [951, 440] on span "19" at bounding box center [951, 441] width 13 height 16
type input "19/09/2025"
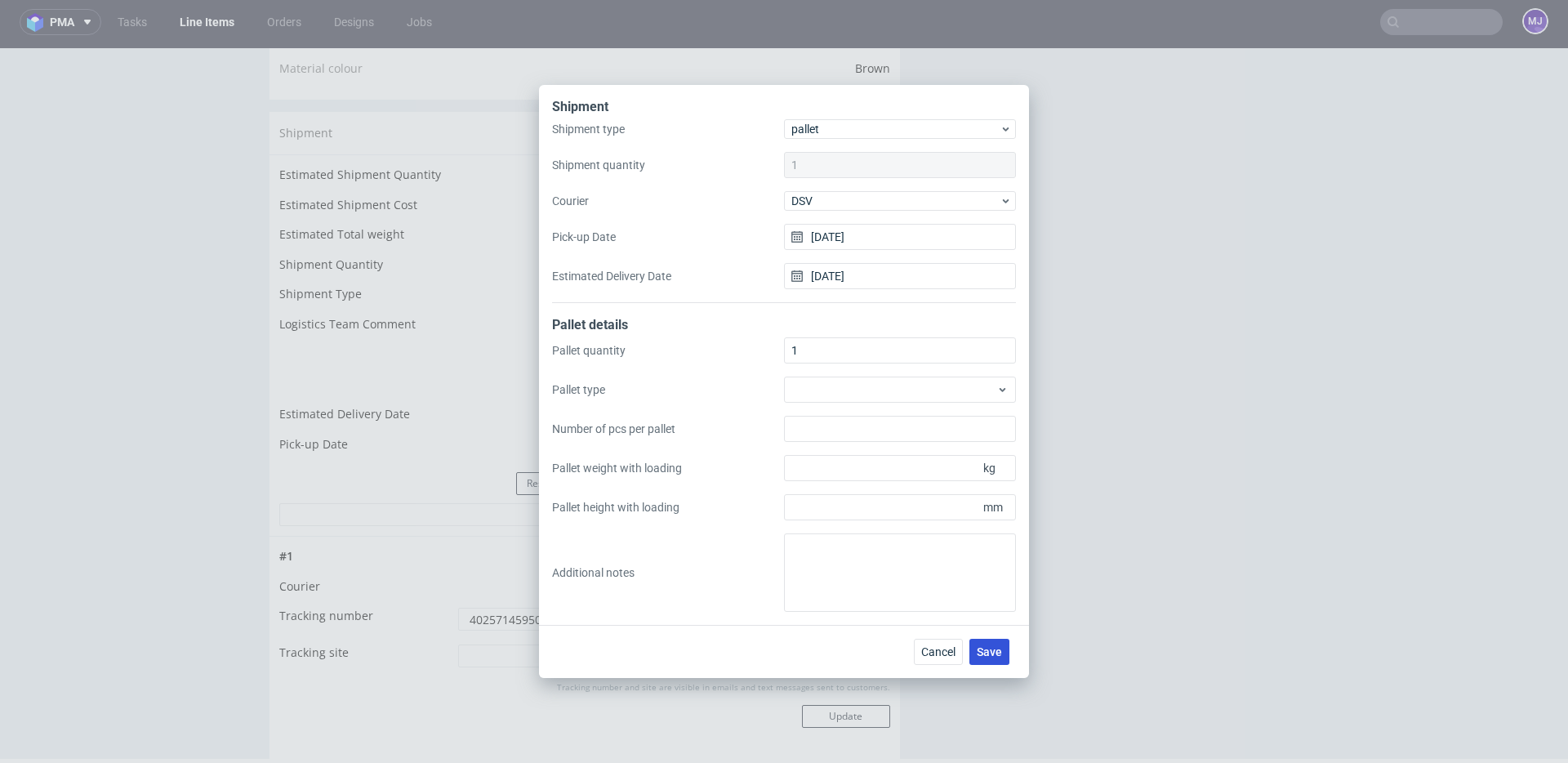
click at [994, 647] on span "Save" at bounding box center [990, 651] width 25 height 11
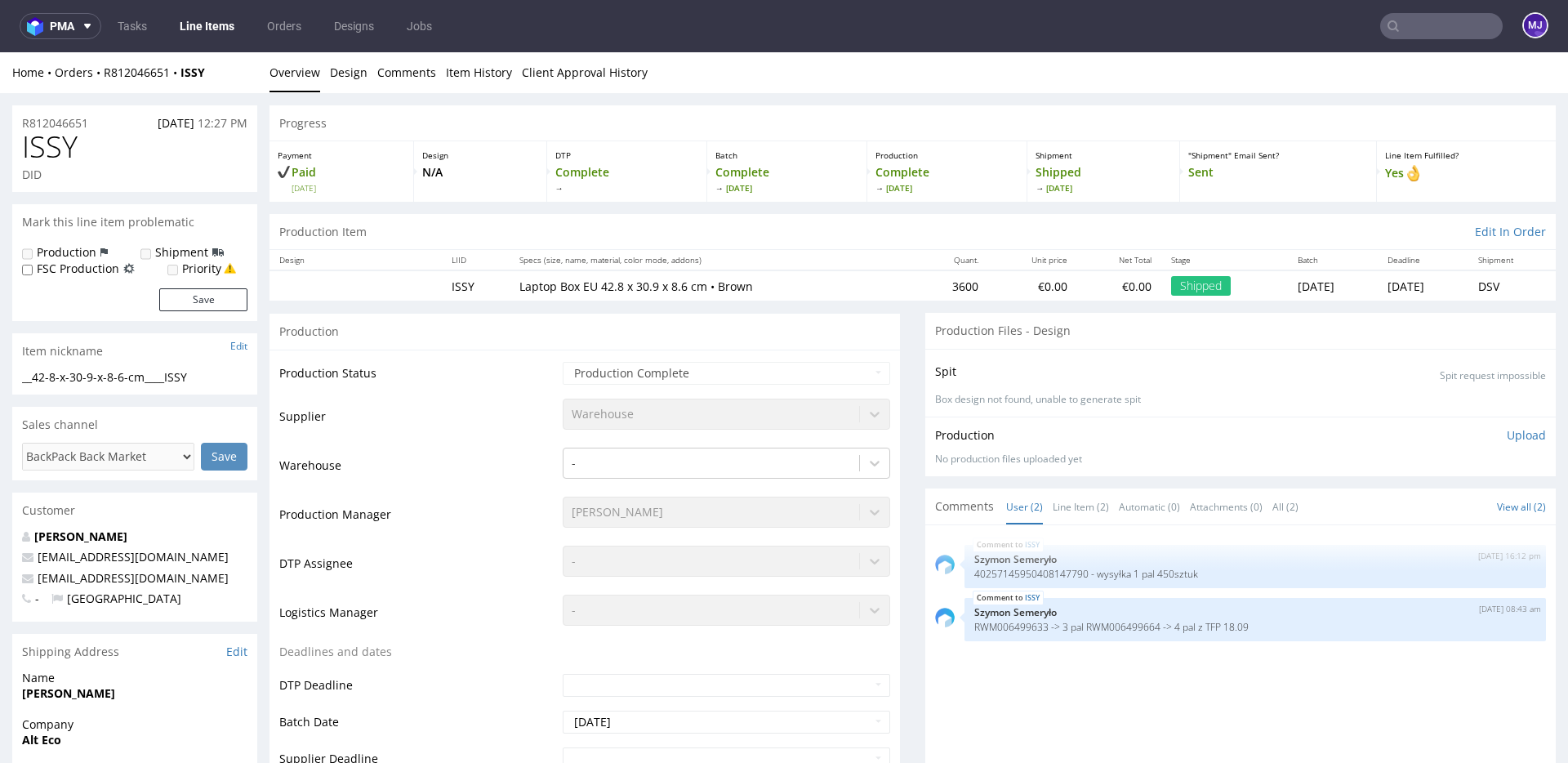
click at [1436, 22] on input "text" at bounding box center [1441, 25] width 122 height 26
paste input "000002676"
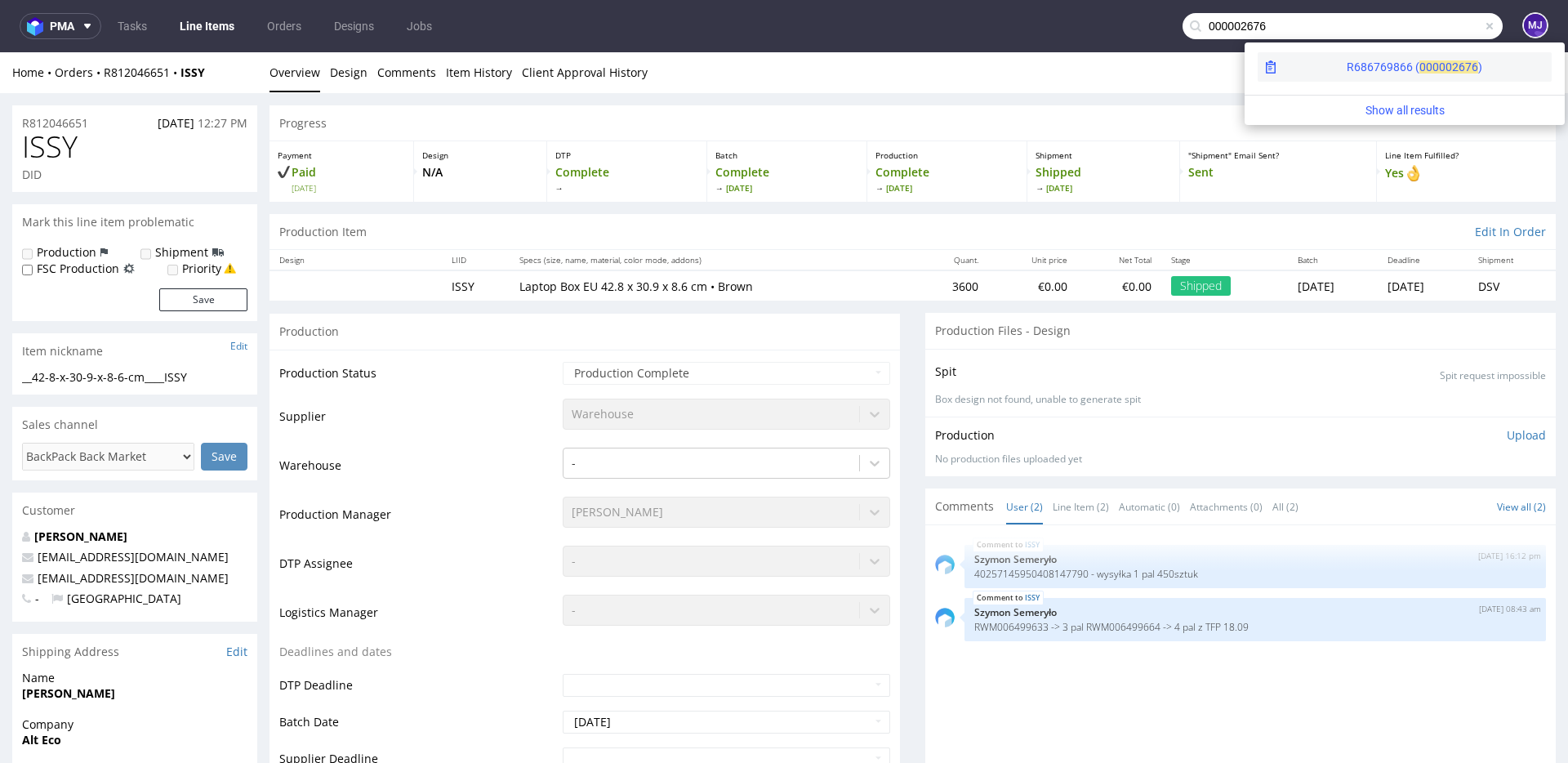
type input "000002676"
click at [1346, 66] on div "R686769866 ( 00000" at bounding box center [1399, 66] width 105 height 16
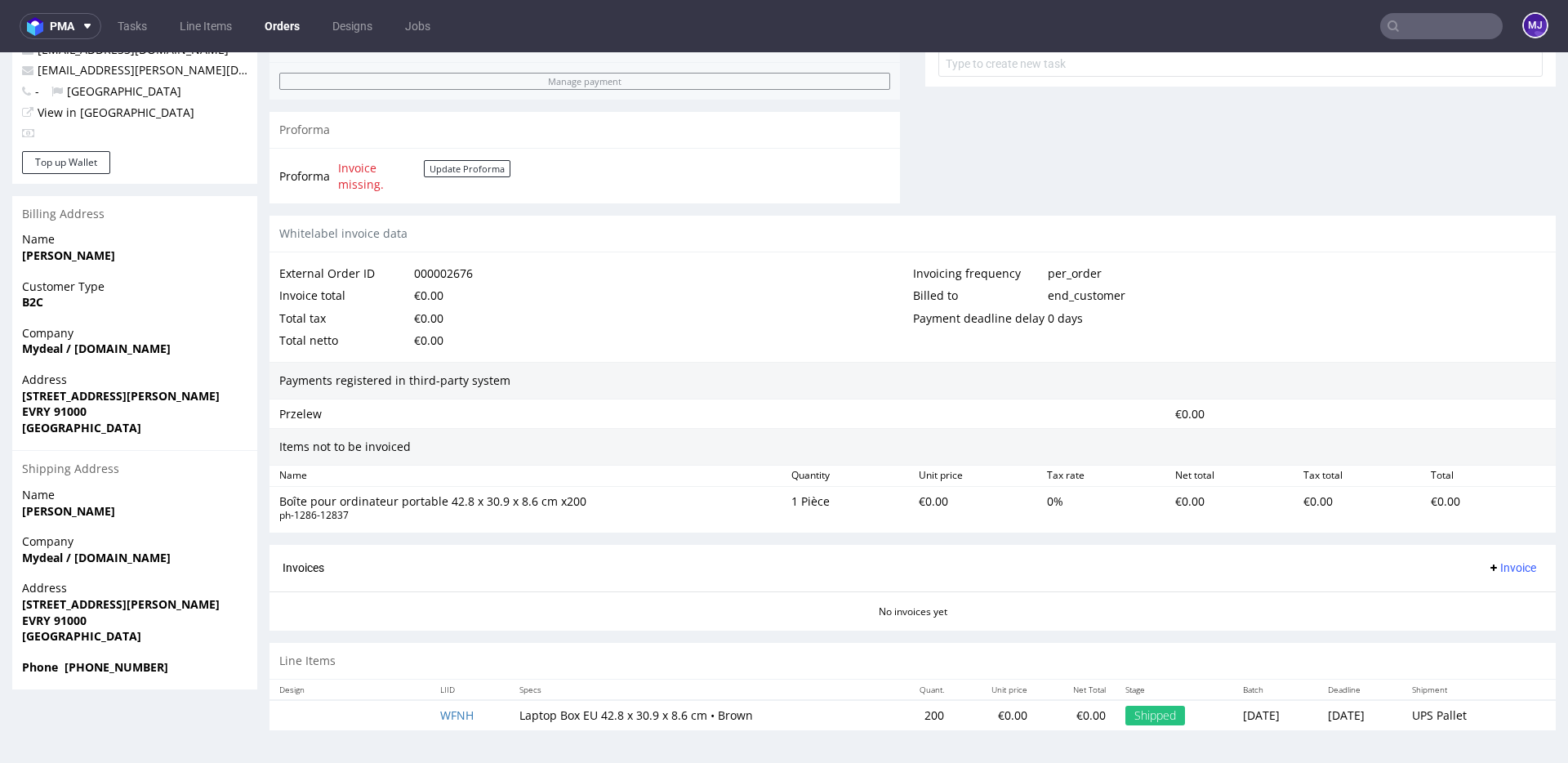
scroll to position [4, 0]
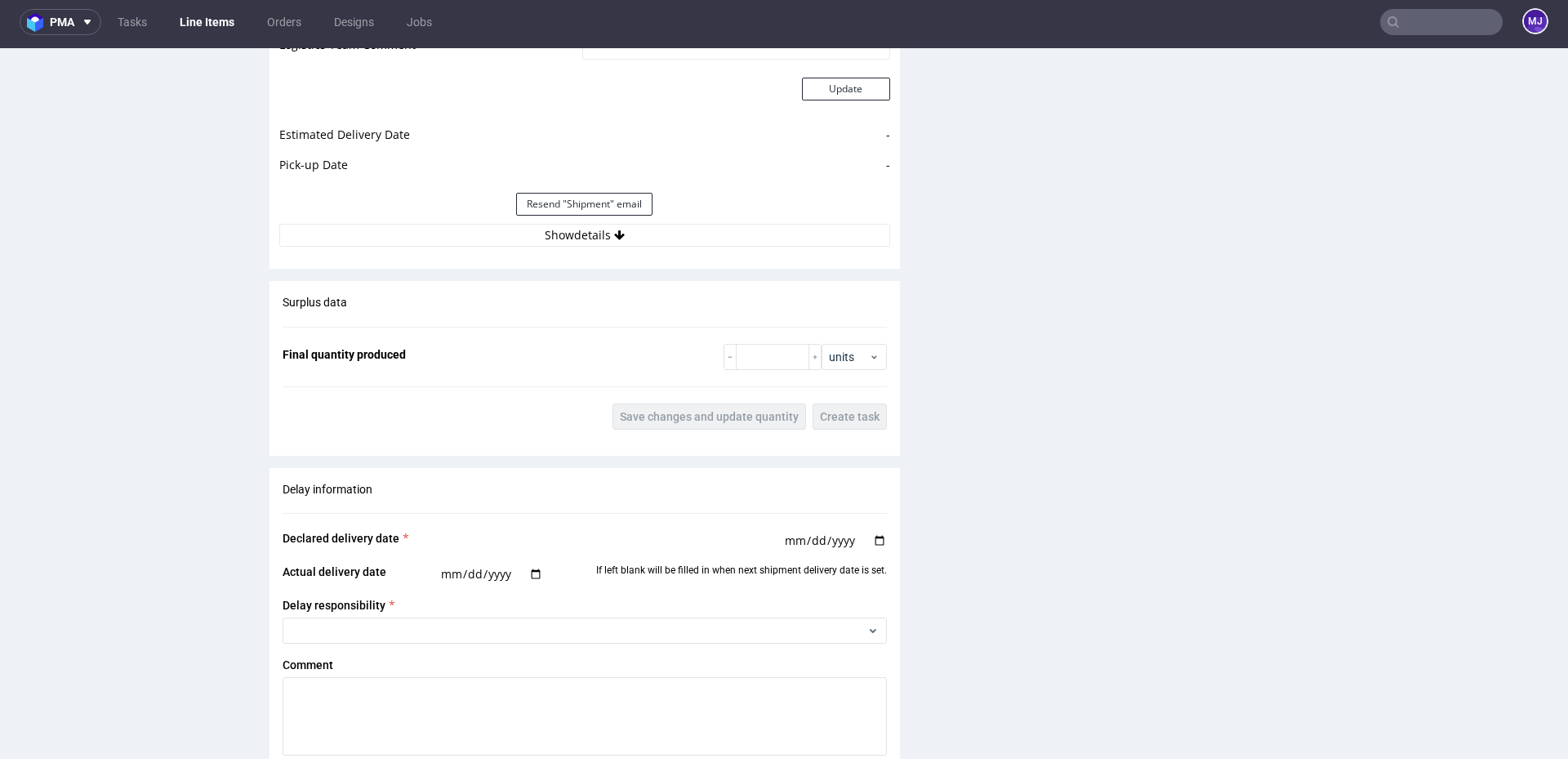
scroll to position [1656, 0]
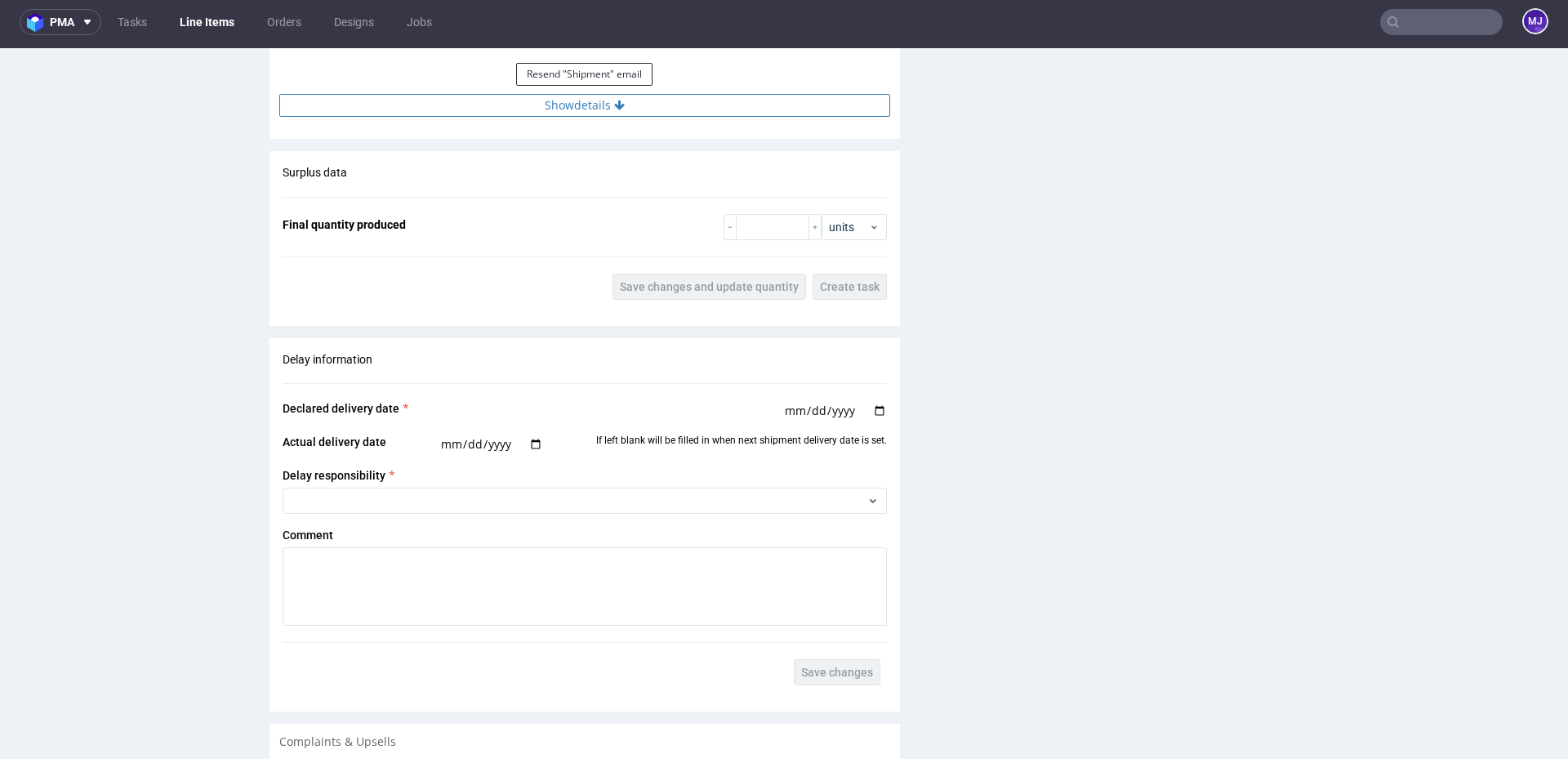
click at [622, 105] on button "Show details" at bounding box center [584, 105] width 611 height 23
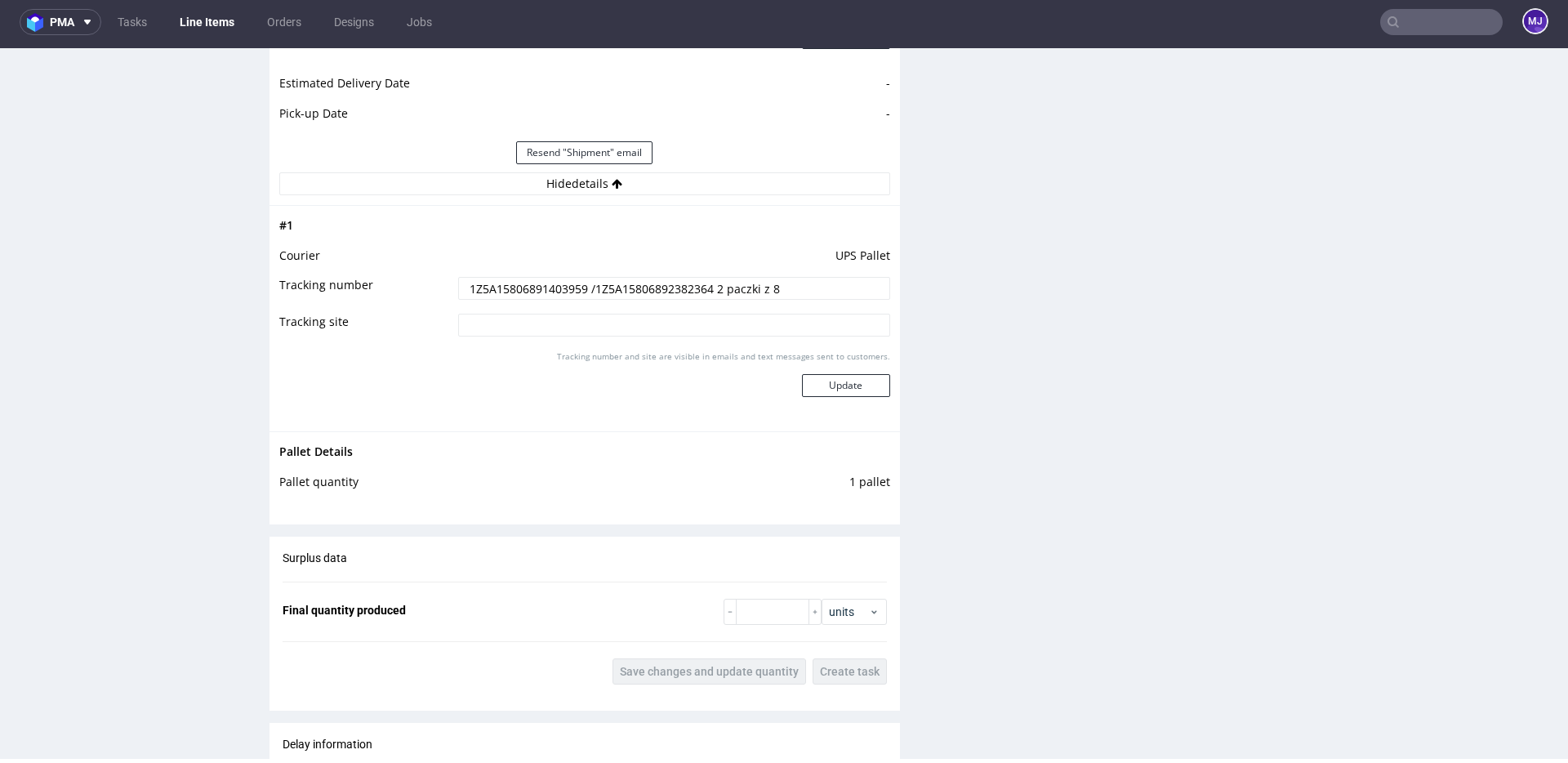
scroll to position [1570, 0]
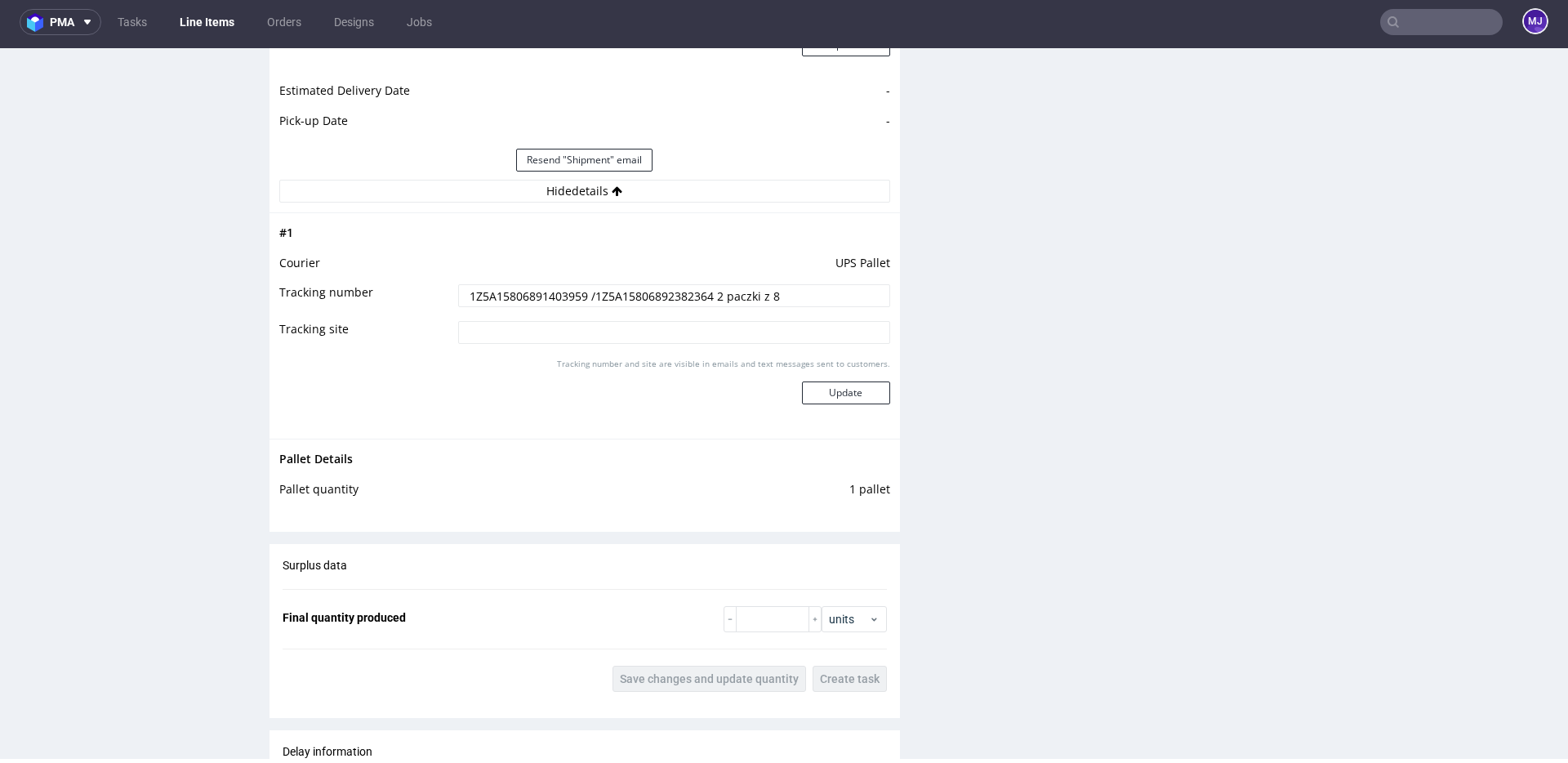
click at [832, 259] on td "UPS Pallet" at bounding box center [672, 268] width 436 height 31
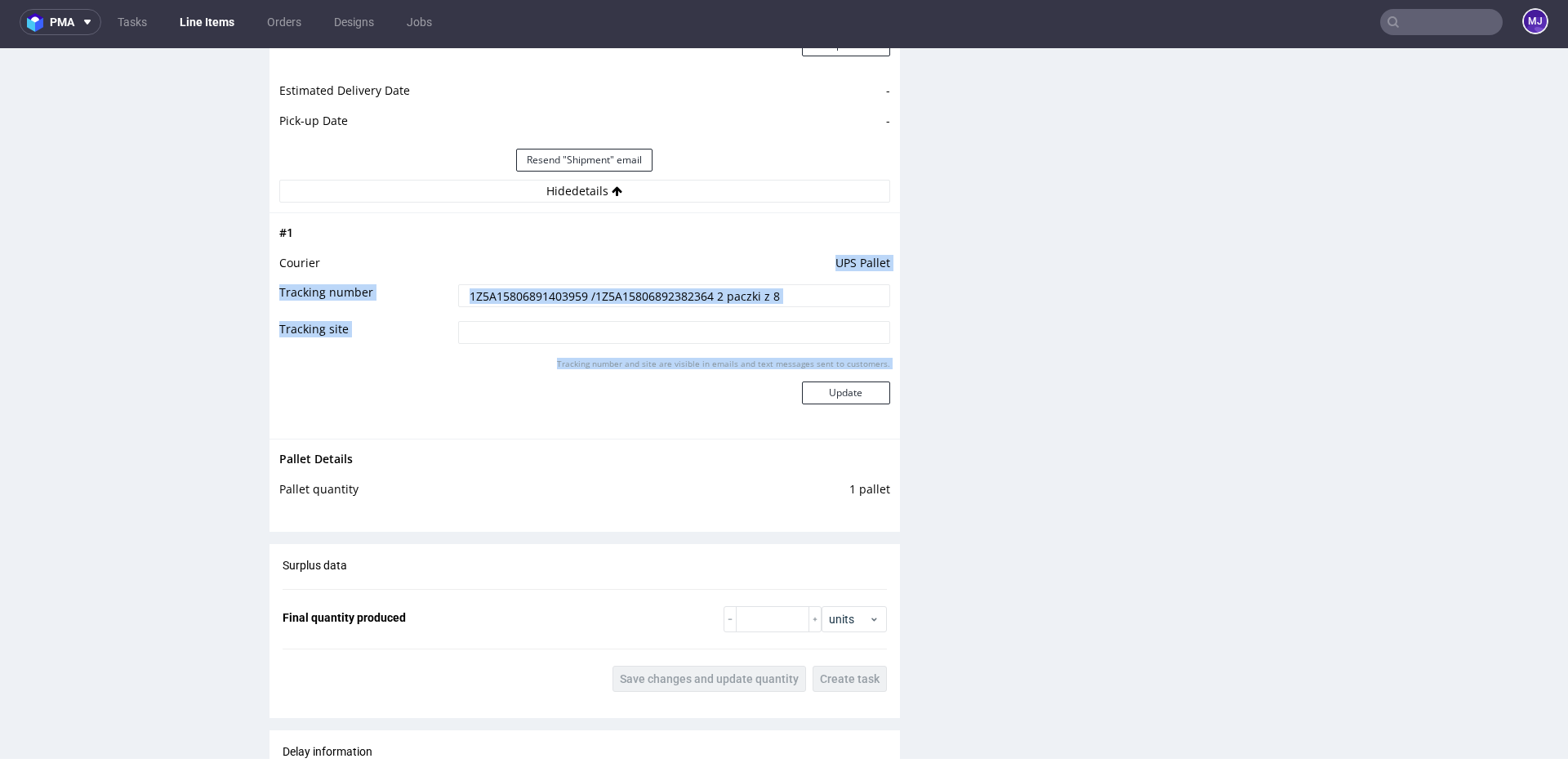
drag, startPoint x: 832, startPoint y: 259, endPoint x: 913, endPoint y: 259, distance: 81.0
click at [913, 259] on div "Progress Payment Paid Wed 10 Sep Design N/A DTP Complete Batch Complete Fri 12 …" at bounding box center [912, 9] width 1286 height 2957
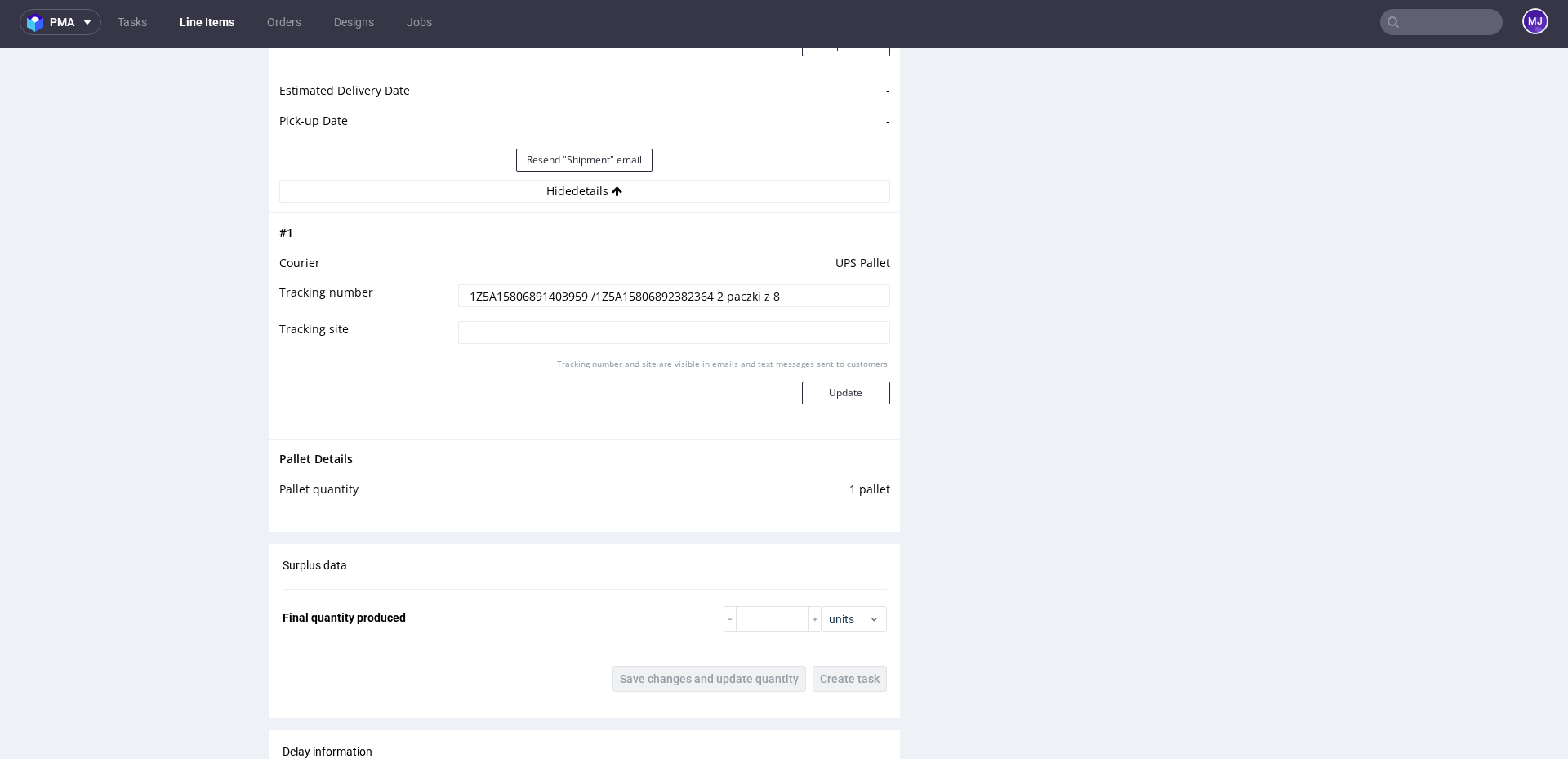
click at [913, 259] on div "Progress Payment Paid Wed 10 Sep Design N/A DTP Complete Batch Complete Fri 12 …" at bounding box center [912, 9] width 1286 height 2957
click at [871, 261] on td "UPS Pallet" at bounding box center [672, 268] width 436 height 31
drag, startPoint x: 871, startPoint y: 261, endPoint x: 838, endPoint y: 261, distance: 33.0
click at [838, 261] on td "UPS Pallet" at bounding box center [672, 268] width 436 height 31
click at [843, 261] on td "UPS Pallet" at bounding box center [672, 268] width 436 height 31
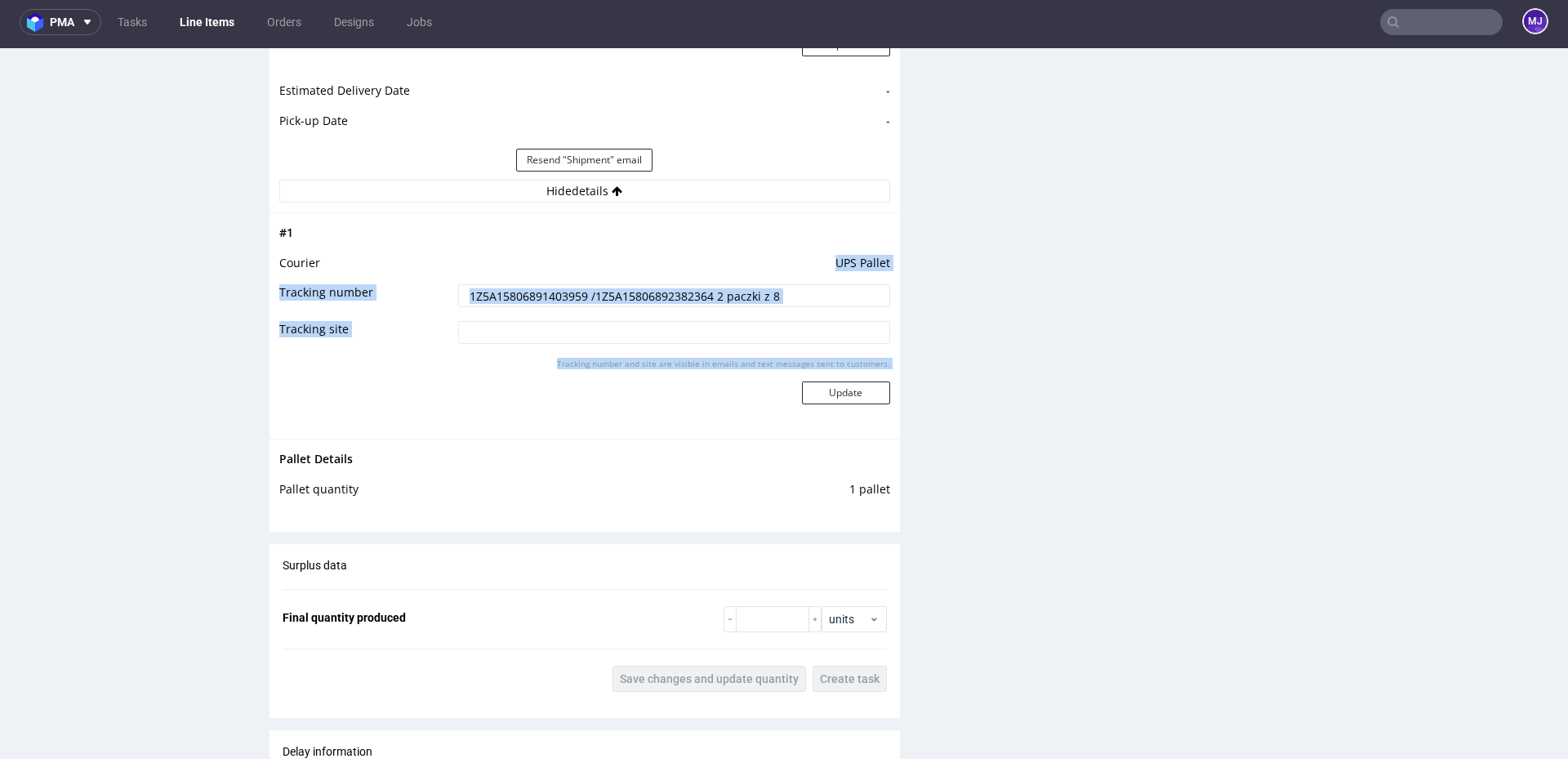
drag, startPoint x: 843, startPoint y: 261, endPoint x: 884, endPoint y: 261, distance: 41.0
click at [884, 261] on div "# 1 Courier UPS Pallet Tracking number 1Z5A15806891403959 /1Z5A15806892382364 2…" at bounding box center [584, 325] width 630 height 226
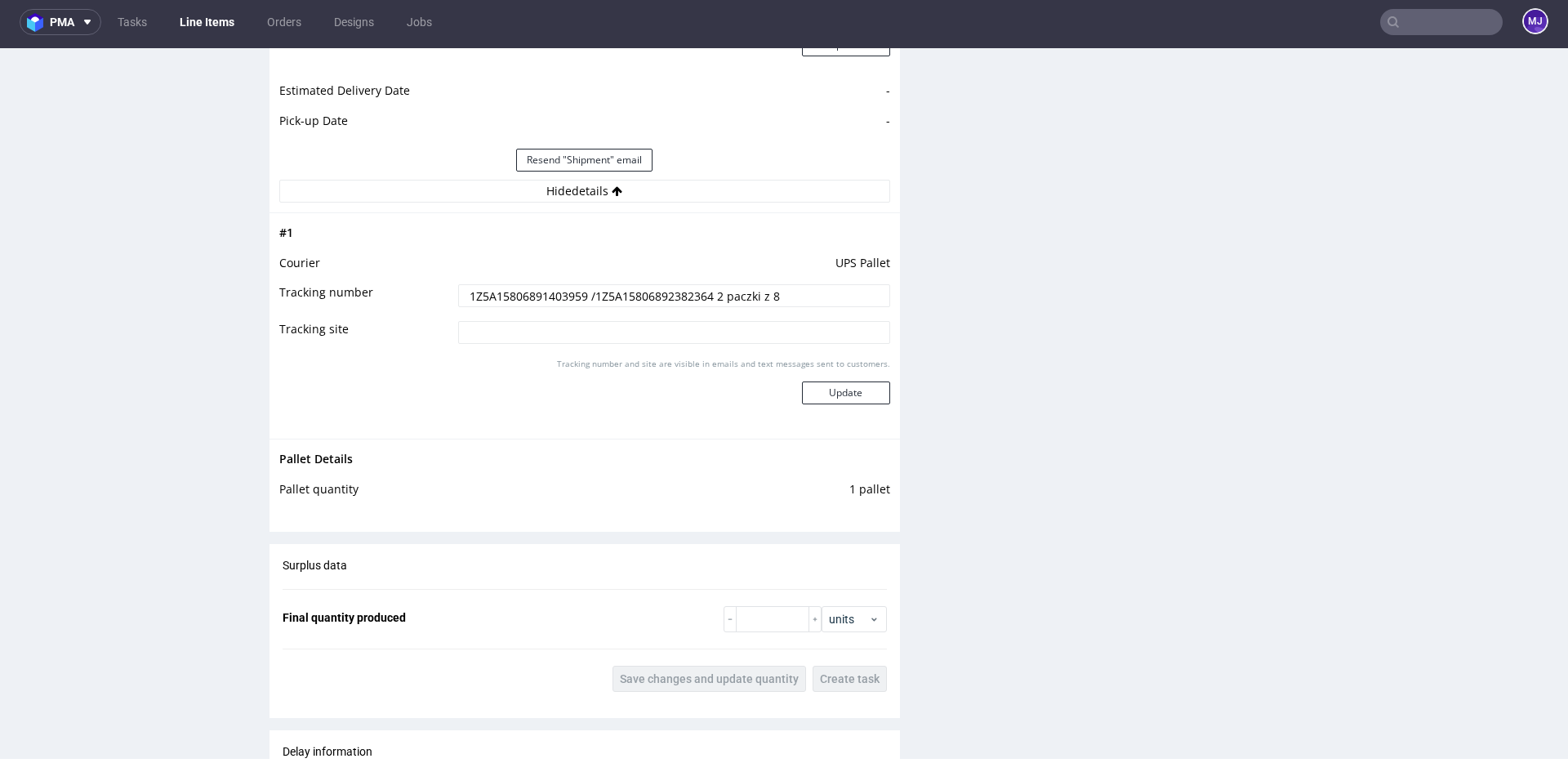
click at [881, 258] on td "UPS Pallet" at bounding box center [672, 268] width 436 height 31
drag, startPoint x: 881, startPoint y: 258, endPoint x: 819, endPoint y: 258, distance: 62.0
click at [819, 258] on td "UPS Pallet" at bounding box center [672, 268] width 436 height 31
click at [840, 260] on td "UPS Pallet" at bounding box center [672, 268] width 436 height 31
drag, startPoint x: 840, startPoint y: 260, endPoint x: 878, endPoint y: 259, distance: 38.0
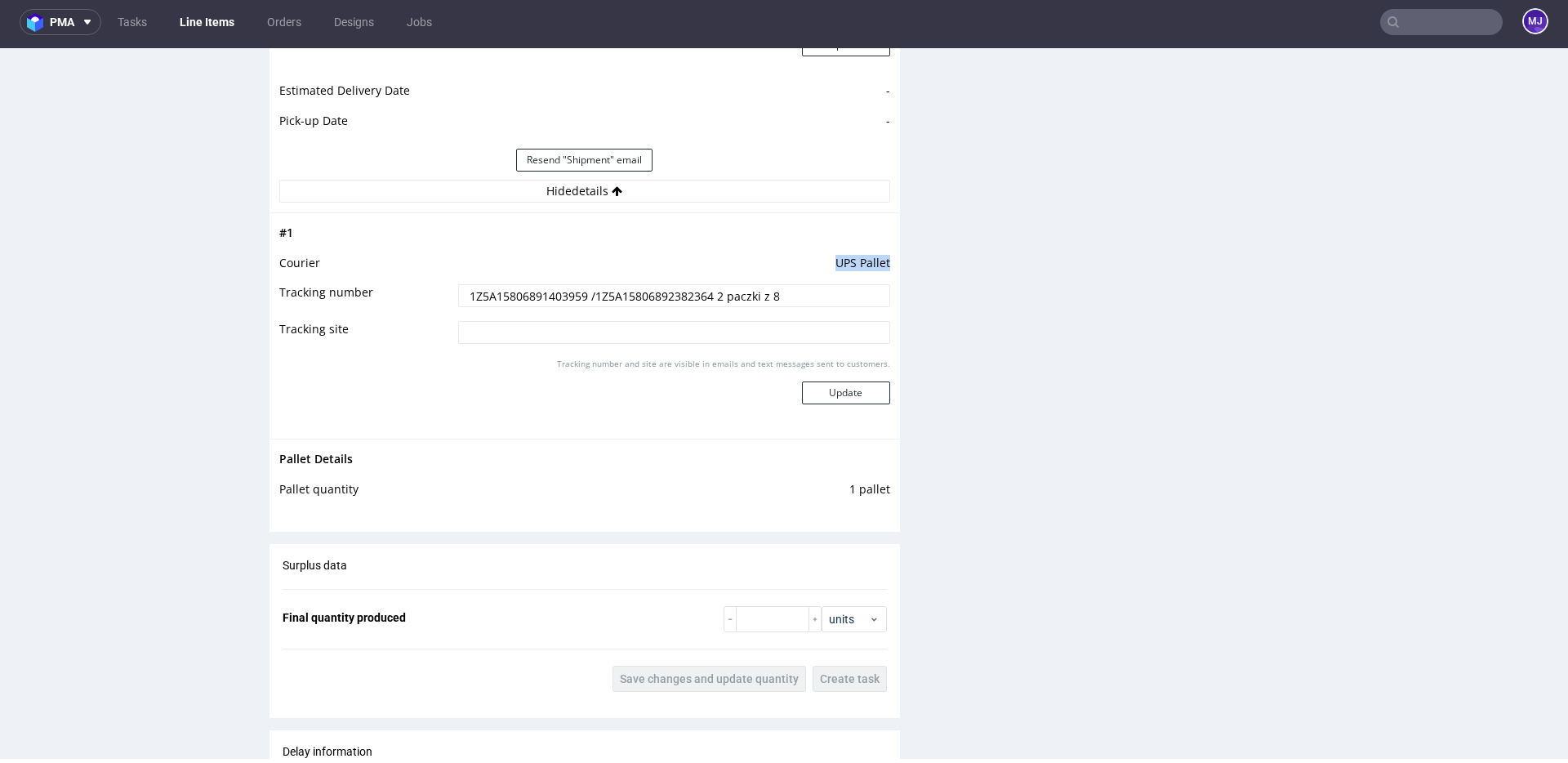
click at [878, 260] on td "UPS Pallet" at bounding box center [672, 268] width 436 height 31
click at [878, 259] on td "UPS Pallet" at bounding box center [672, 268] width 436 height 31
drag, startPoint x: 878, startPoint y: 259, endPoint x: 828, endPoint y: 259, distance: 50.0
click at [828, 259] on td "UPS Pallet" at bounding box center [672, 268] width 436 height 31
click at [838, 262] on td "UPS Pallet" at bounding box center [672, 268] width 436 height 31
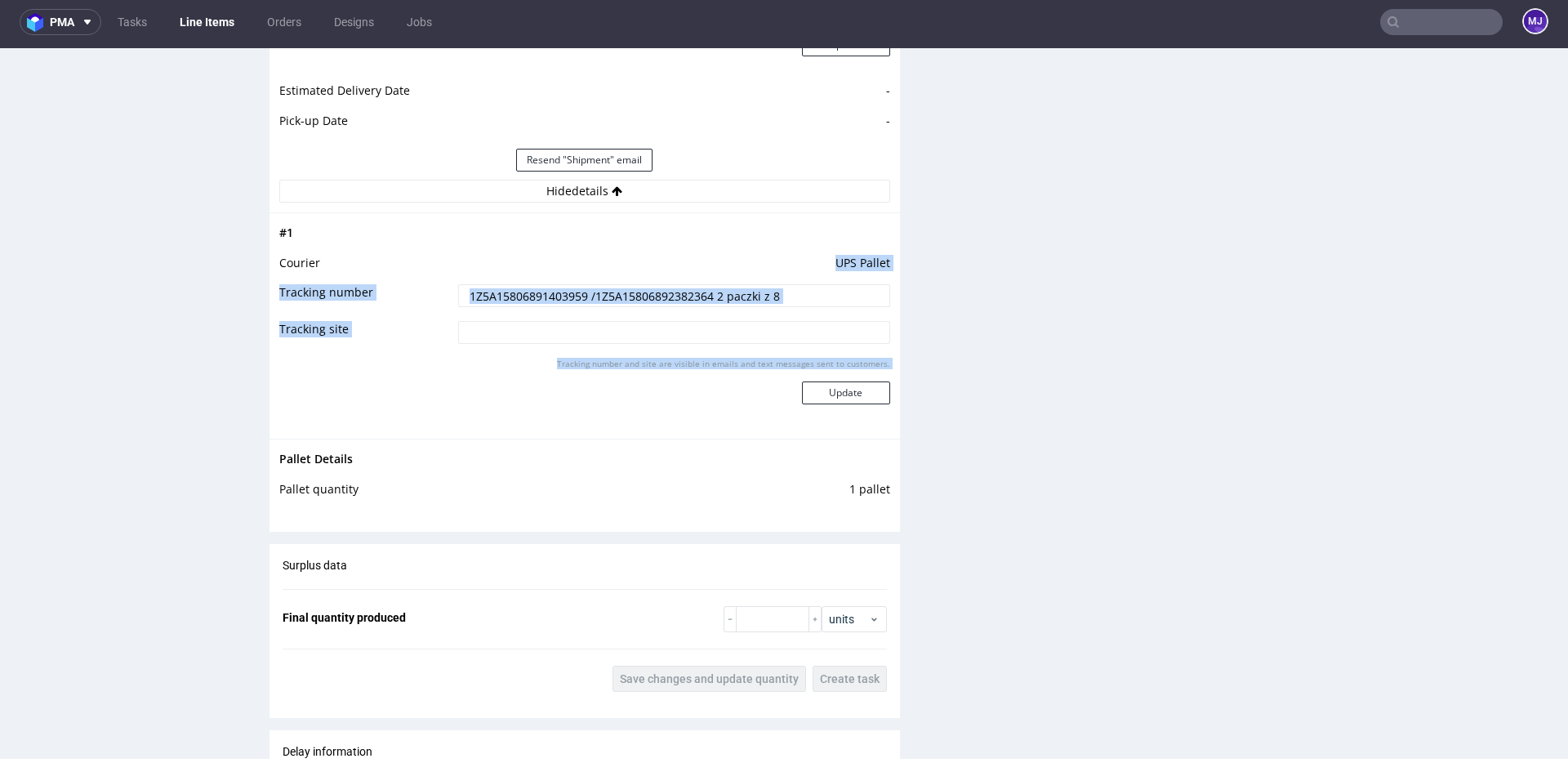
drag, startPoint x: 838, startPoint y: 262, endPoint x: 884, endPoint y: 262, distance: 46.0
click at [885, 263] on div "# 1 Courier UPS Pallet Tracking number 1Z5A15806891403959 /1Z5A15806892382364 2…" at bounding box center [584, 325] width 630 height 226
click at [884, 262] on div "# 1 Courier UPS Pallet Tracking number 1Z5A15806891403959 /1Z5A15806892382364 2…" at bounding box center [584, 325] width 630 height 226
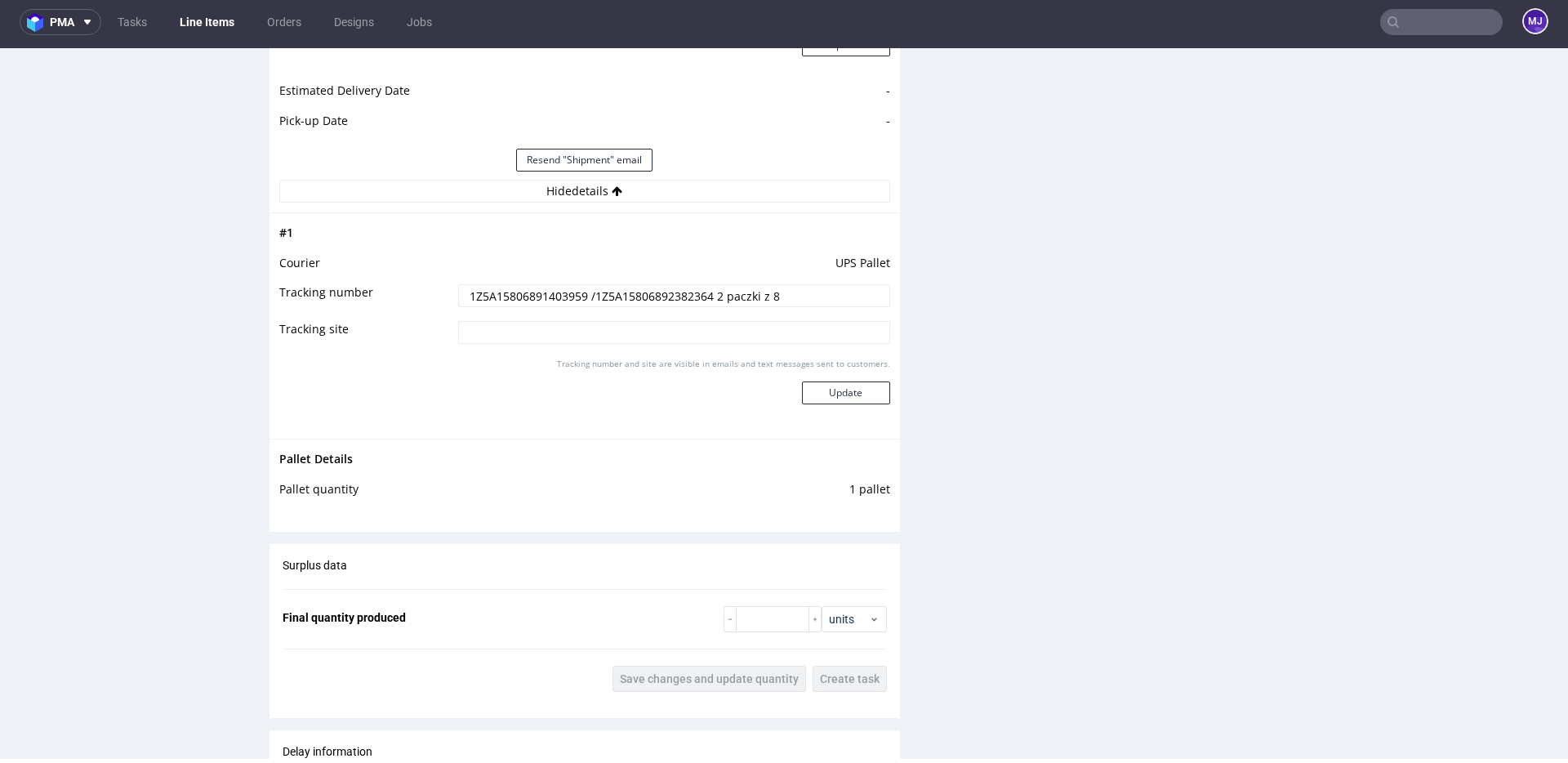
click at [883, 262] on td "UPS Pallet" at bounding box center [672, 268] width 436 height 31
click at [877, 262] on td "UPS Pallet" at bounding box center [672, 268] width 436 height 31
drag, startPoint x: 877, startPoint y: 262, endPoint x: 843, endPoint y: 262, distance: 34.0
click at [843, 262] on td "UPS Pallet" at bounding box center [672, 268] width 436 height 31
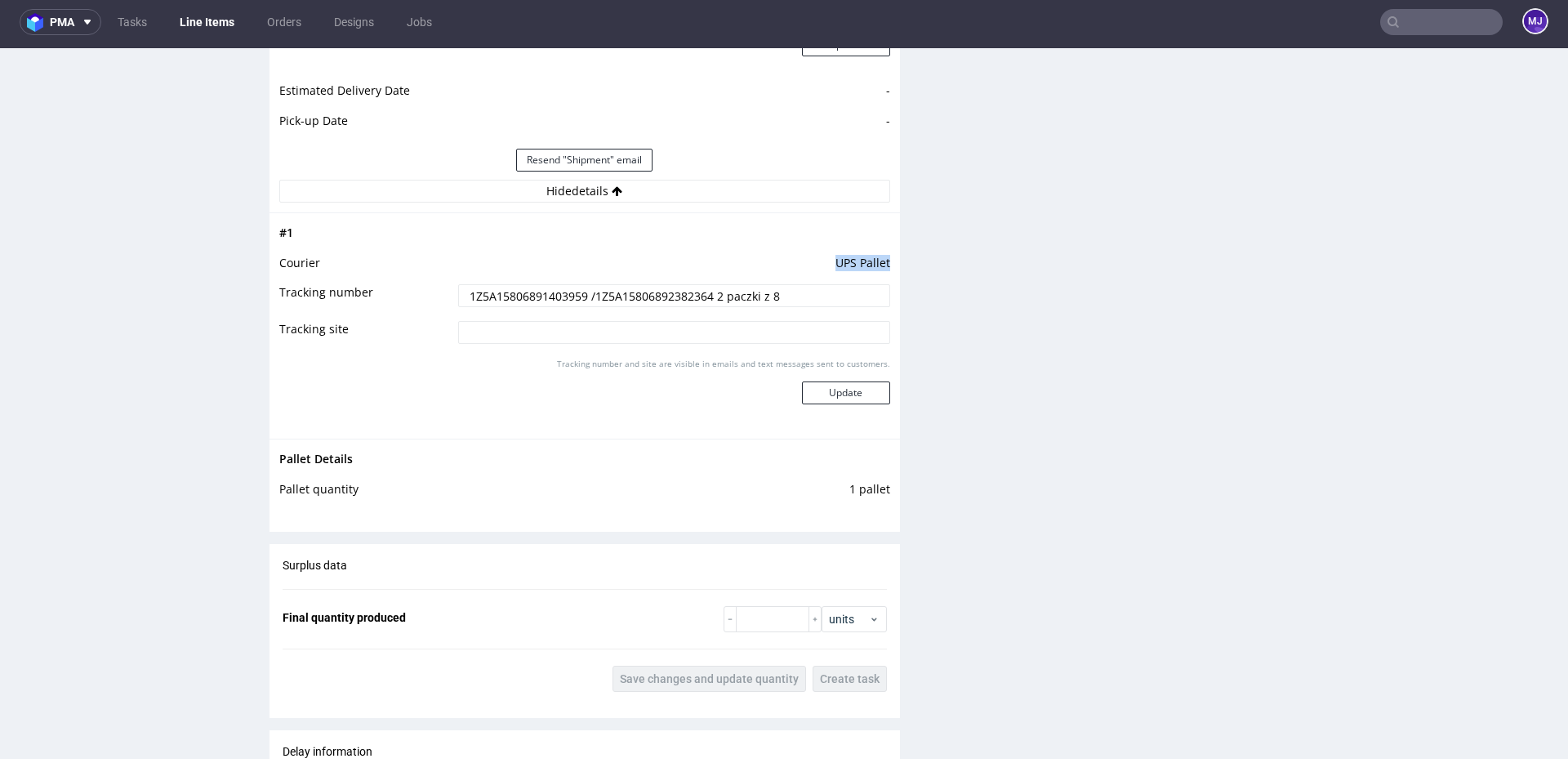
drag, startPoint x: 843, startPoint y: 262, endPoint x: 868, endPoint y: 262, distance: 25.0
click at [868, 262] on td "UPS Pallet" at bounding box center [672, 268] width 436 height 31
drag, startPoint x: 868, startPoint y: 262, endPoint x: 836, endPoint y: 262, distance: 32.0
click at [836, 262] on td "UPS Pallet" at bounding box center [672, 268] width 436 height 31
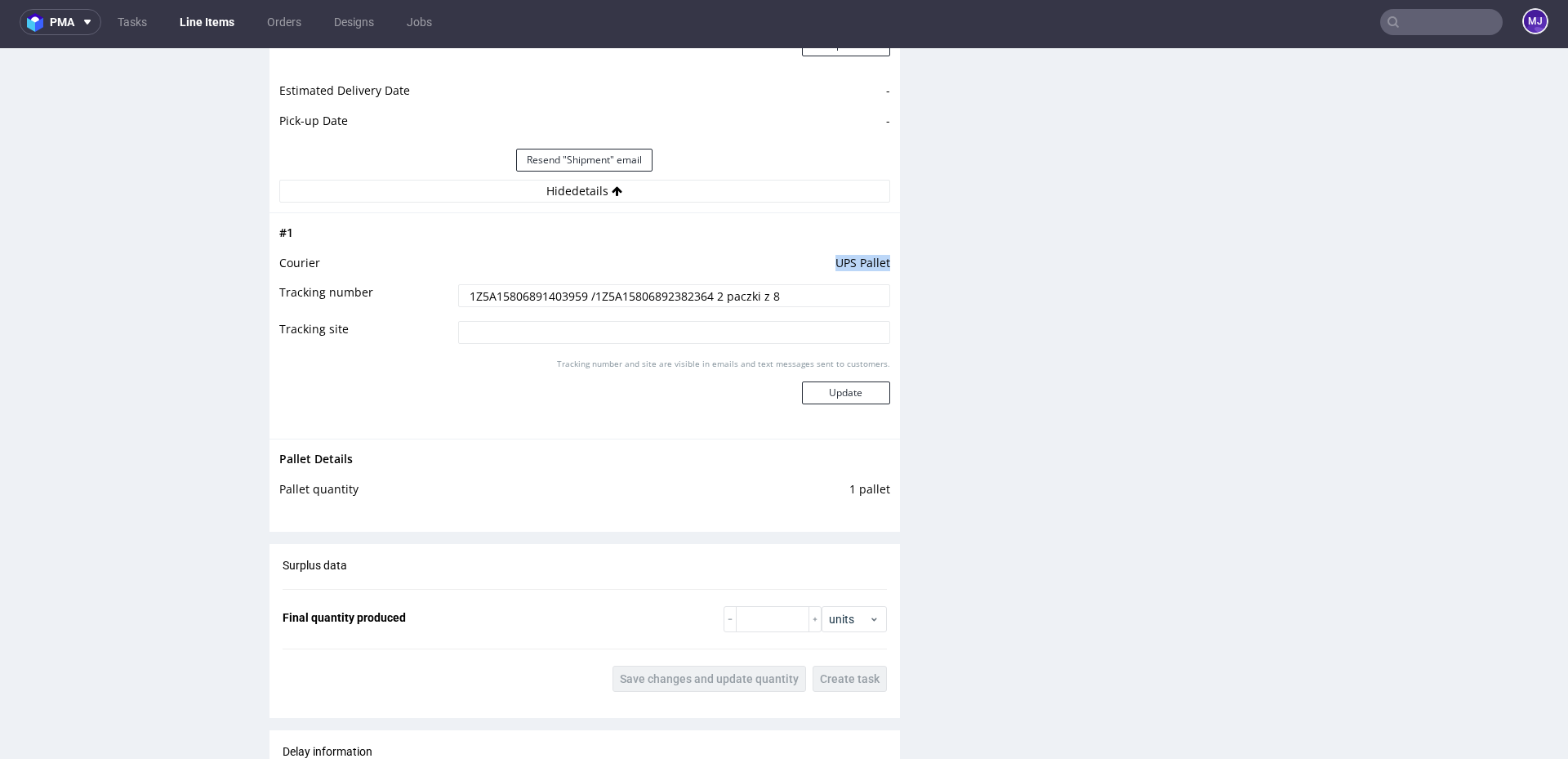
click at [839, 263] on td "UPS Pallet" at bounding box center [672, 268] width 436 height 31
drag, startPoint x: 839, startPoint y: 263, endPoint x: 863, endPoint y: 263, distance: 24.0
click at [863, 263] on td "UPS Pallet" at bounding box center [672, 268] width 436 height 31
click at [863, 262] on td "UPS Pallet" at bounding box center [672, 268] width 436 height 31
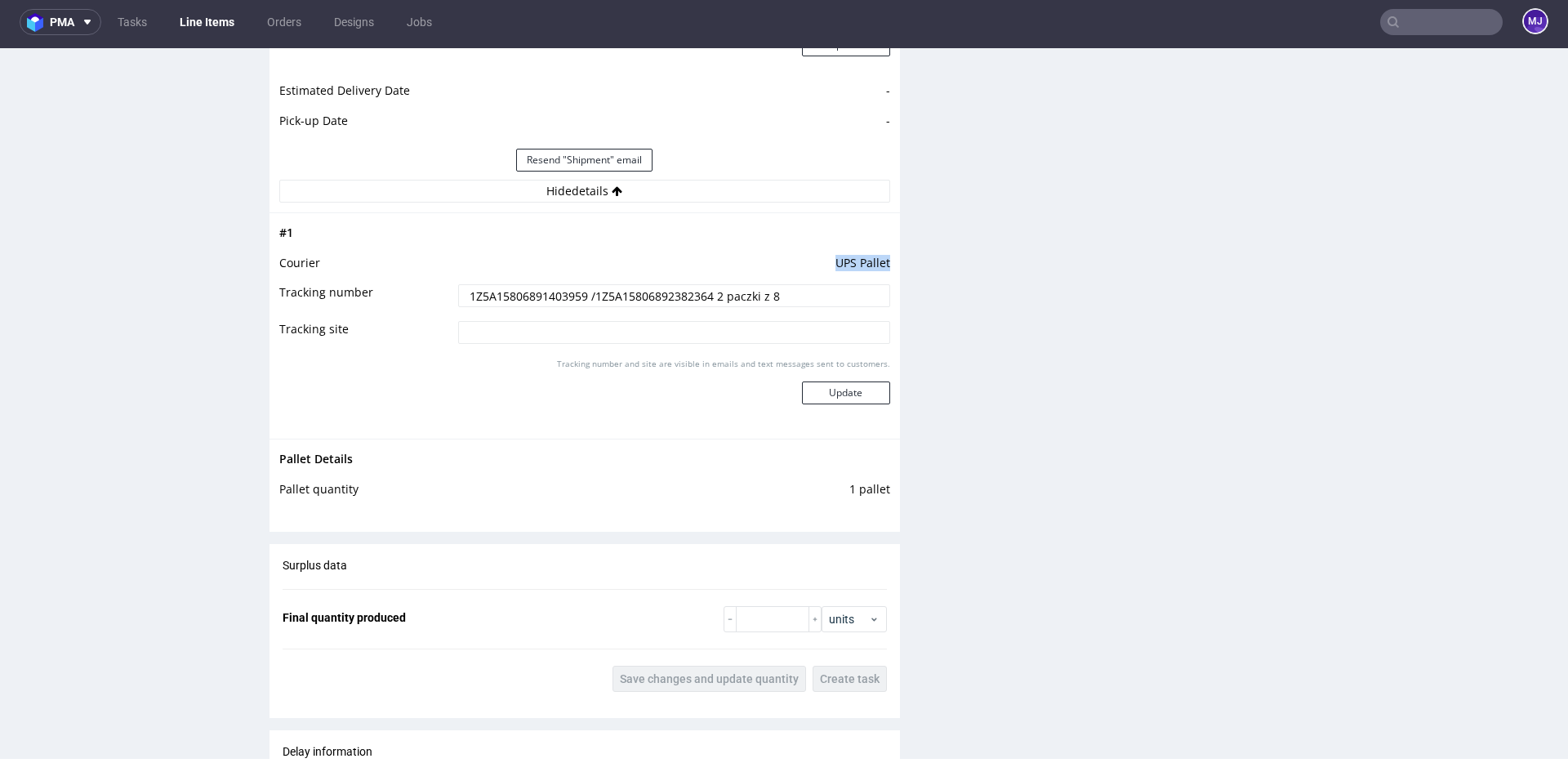
drag, startPoint x: 863, startPoint y: 262, endPoint x: 838, endPoint y: 262, distance: 25.0
click at [838, 262] on td "UPS Pallet" at bounding box center [672, 268] width 436 height 31
drag, startPoint x: 838, startPoint y: 262, endPoint x: 862, endPoint y: 262, distance: 24.0
click at [862, 262] on td "UPS Pallet" at bounding box center [672, 268] width 436 height 31
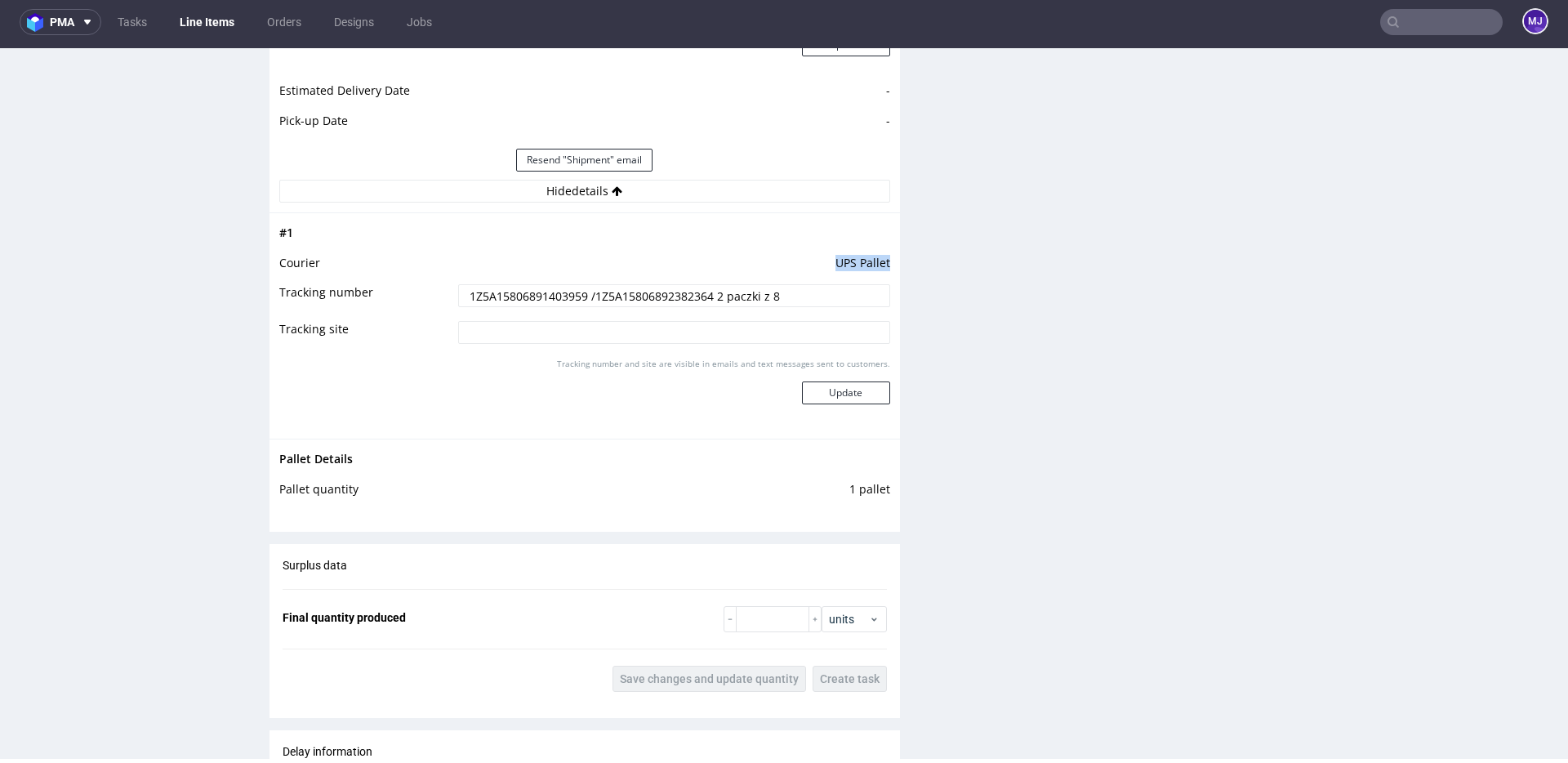
click at [862, 262] on td "UPS Pallet" at bounding box center [672, 268] width 436 height 31
drag, startPoint x: 862, startPoint y: 262, endPoint x: 836, endPoint y: 262, distance: 26.0
click at [836, 262] on td "UPS Pallet" at bounding box center [672, 268] width 436 height 31
click at [534, 300] on input "1Z5A15806891403959 /1Z5A15806892382364 2 paczki z 8" at bounding box center [674, 296] width 432 height 23
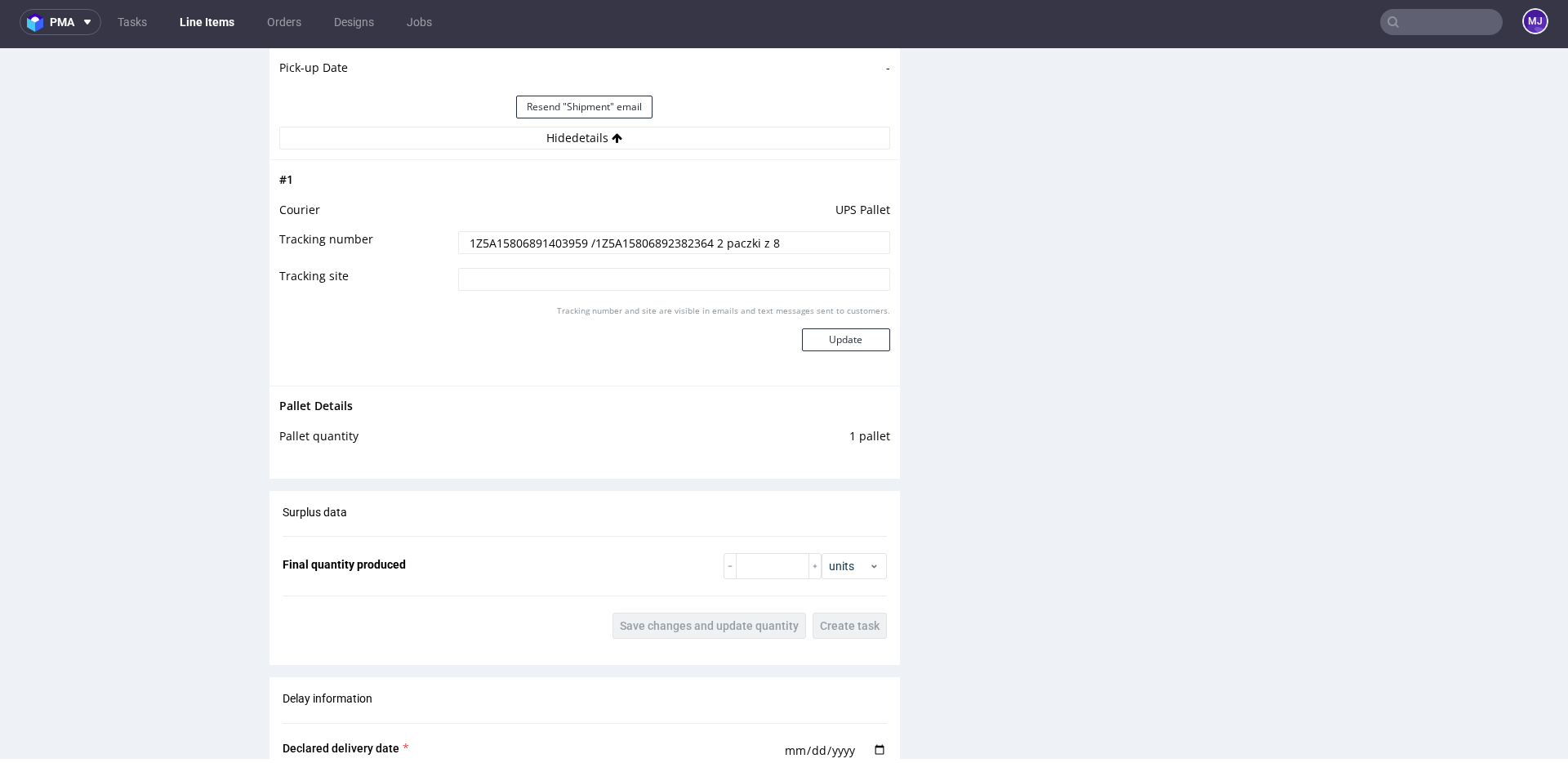
scroll to position [1631, 0]
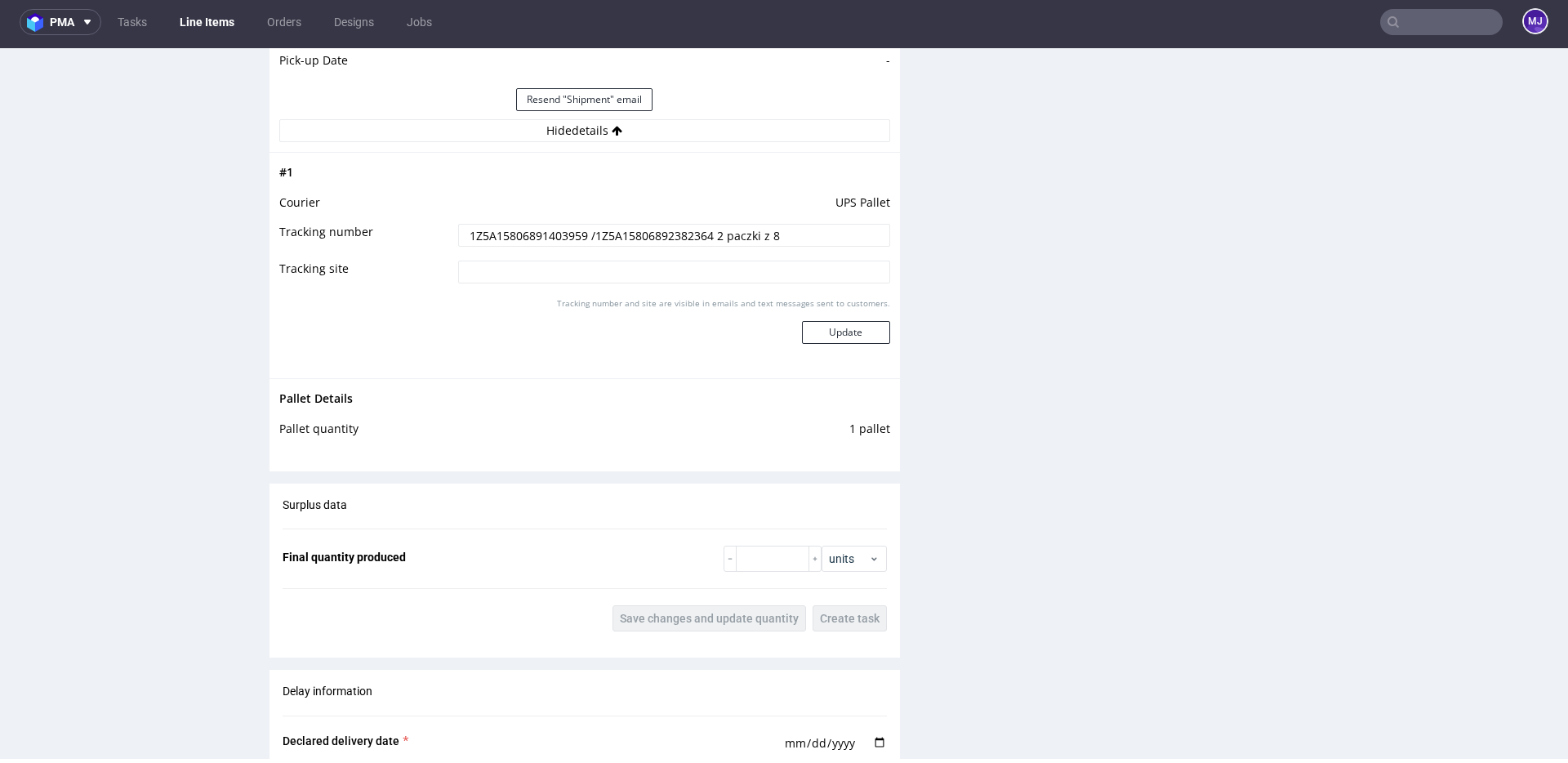
click at [691, 236] on input "1Z5A15806891403959 /1Z5A15806892382364 2 paczki z 8" at bounding box center [674, 235] width 432 height 23
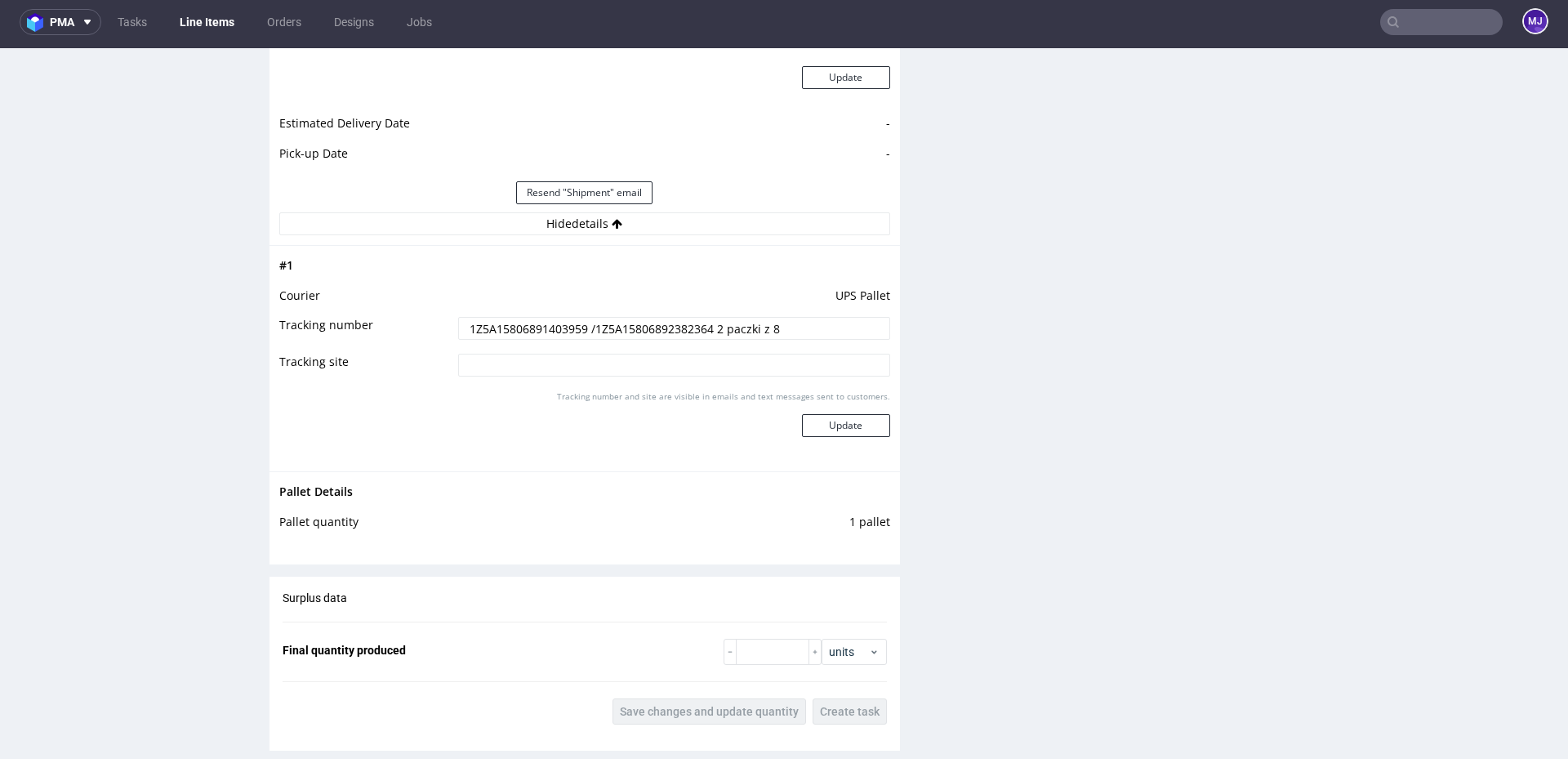
click at [836, 291] on td "UPS Pallet" at bounding box center [672, 301] width 436 height 31
drag, startPoint x: 836, startPoint y: 291, endPoint x: 872, endPoint y: 291, distance: 36.0
click at [872, 291] on td "UPS Pallet" at bounding box center [672, 301] width 436 height 31
click at [861, 291] on td "UPS Pallet" at bounding box center [672, 301] width 436 height 31
drag, startPoint x: 861, startPoint y: 291, endPoint x: 832, endPoint y: 291, distance: 29.0
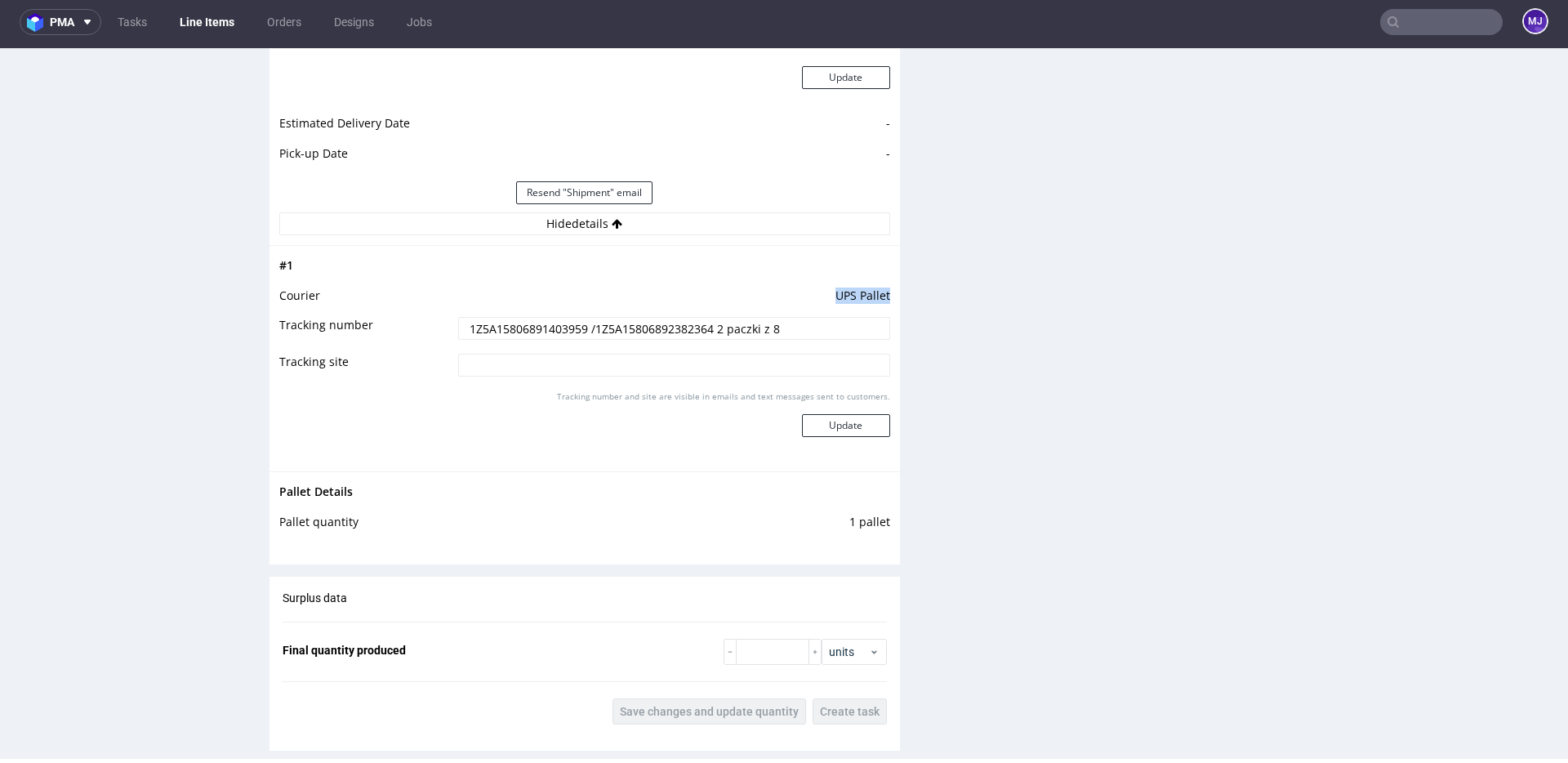
click at [832, 291] on td "UPS Pallet" at bounding box center [672, 301] width 436 height 31
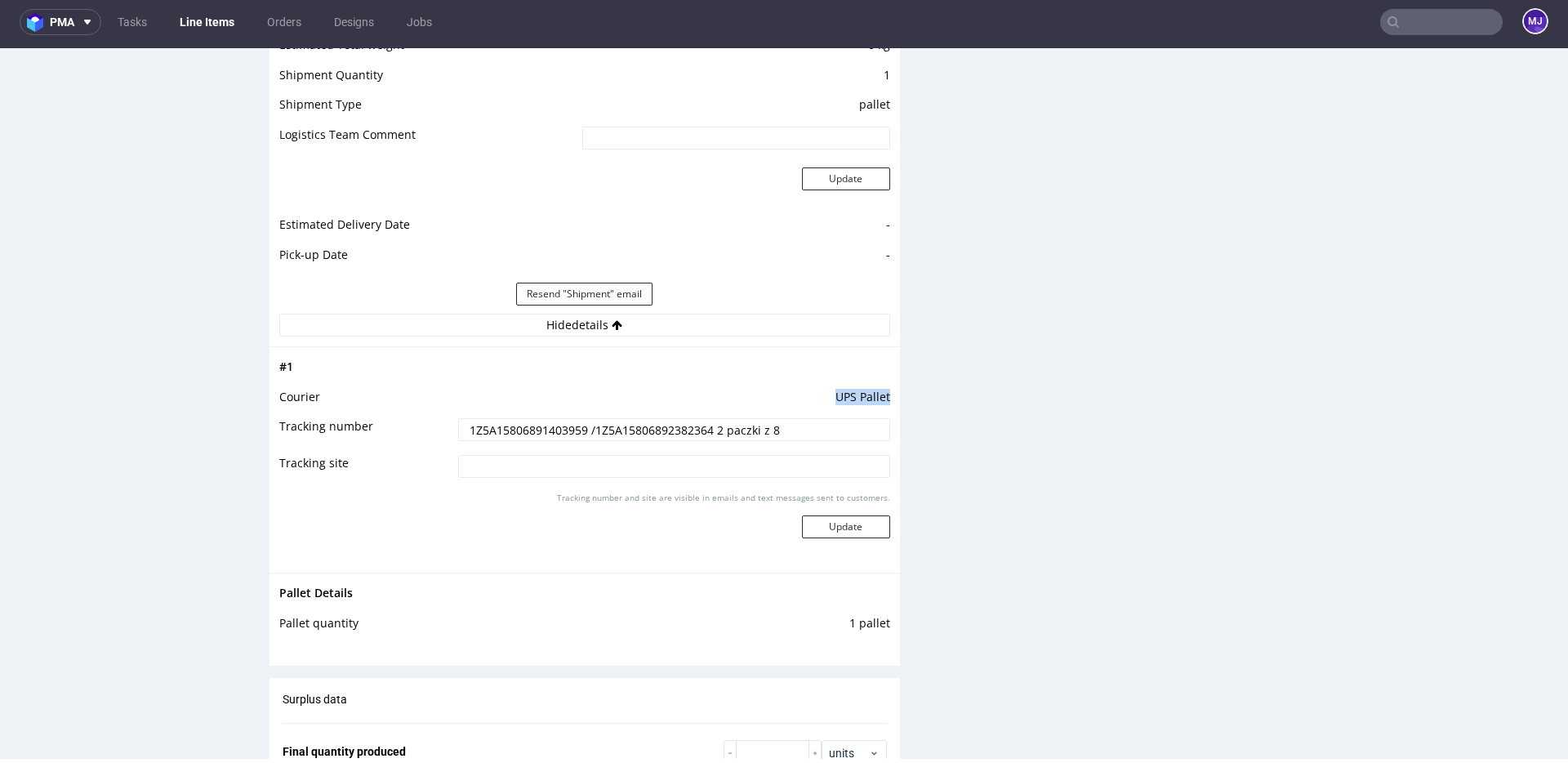
scroll to position [1463, 0]
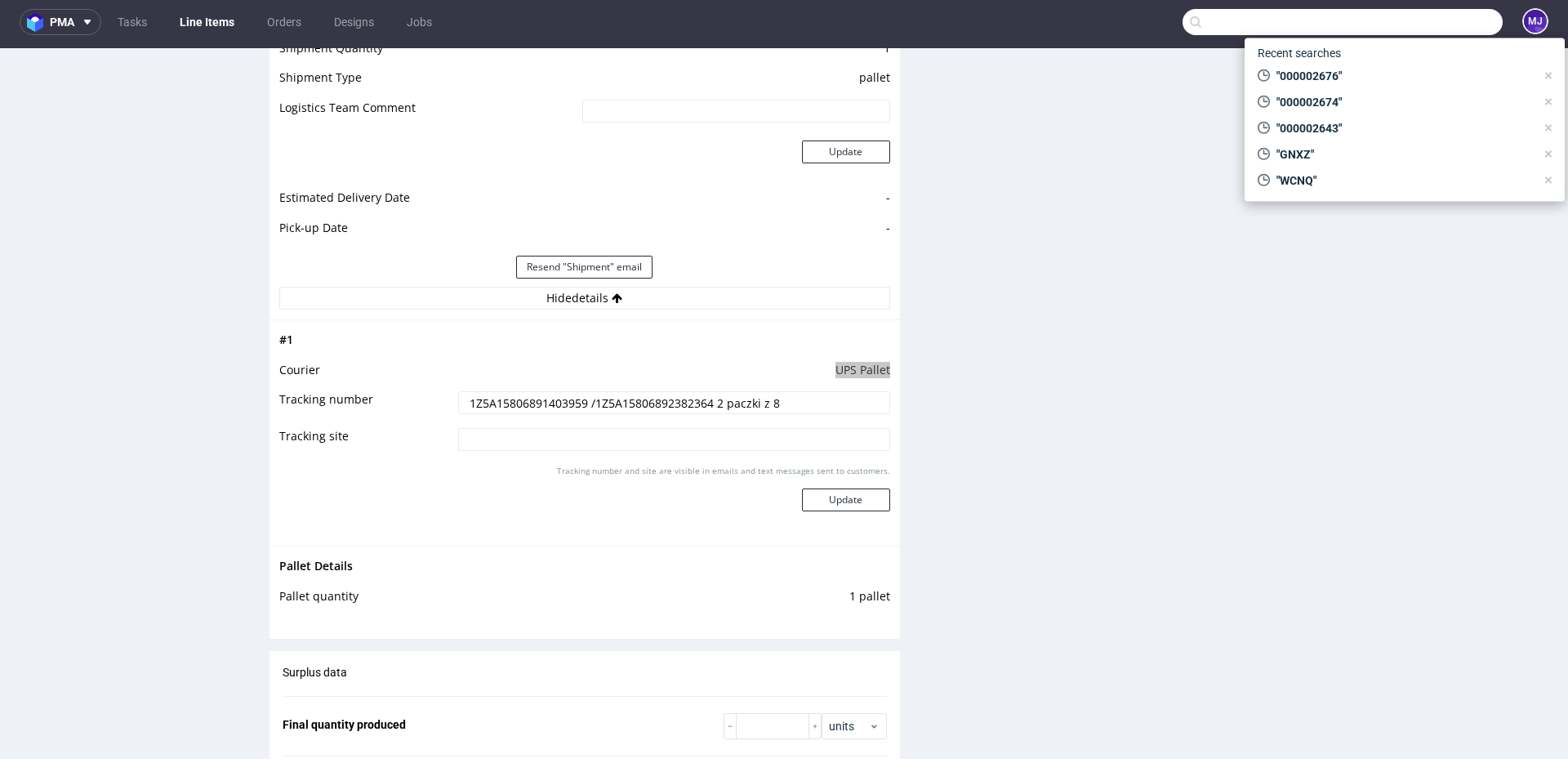
click at [1407, 20] on input "text" at bounding box center [1342, 22] width 320 height 26
paste input "000002704"
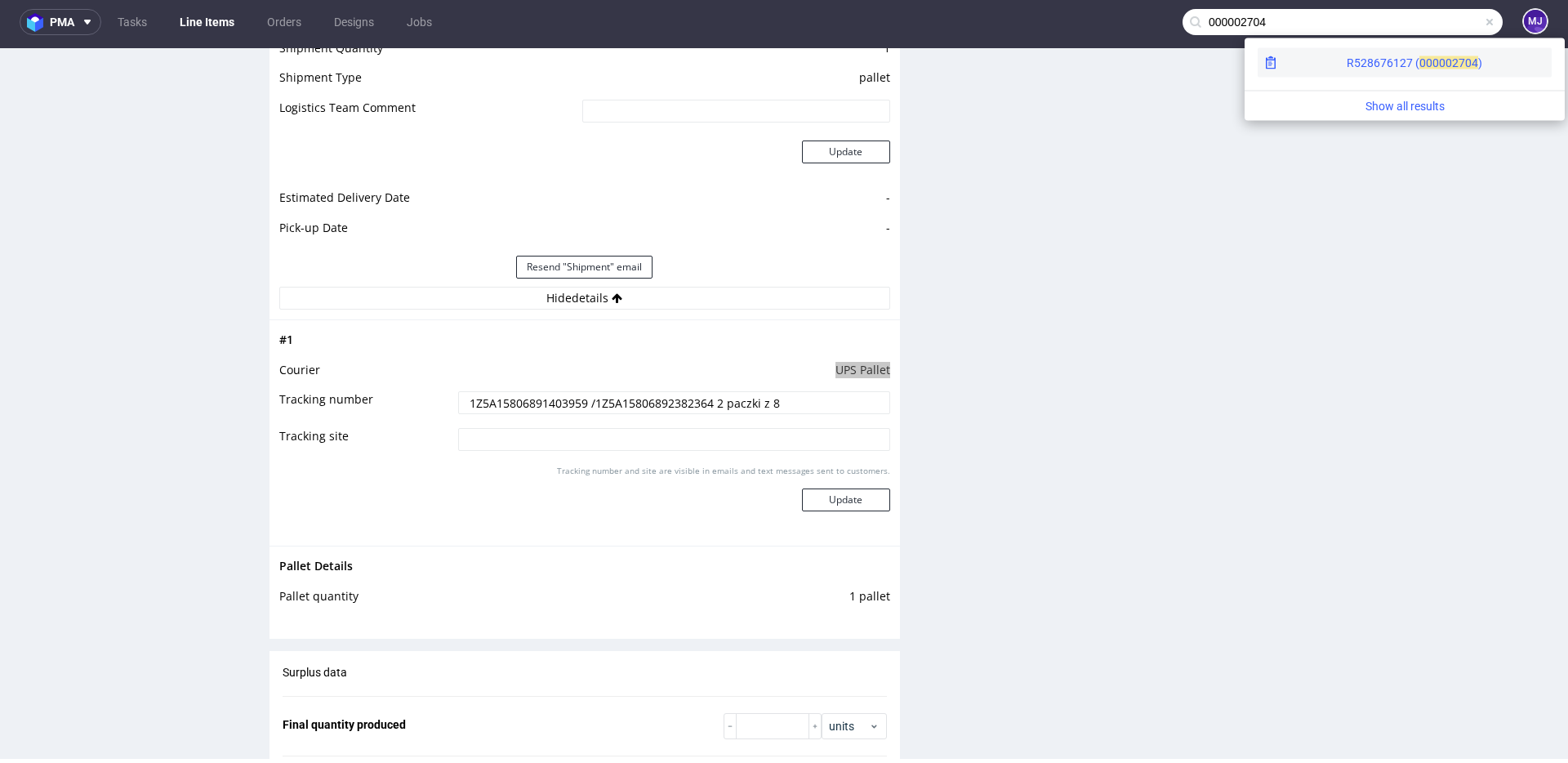
type input "000002704"
click at [1346, 61] on div "R528676127 ( 00000" at bounding box center [1399, 62] width 105 height 16
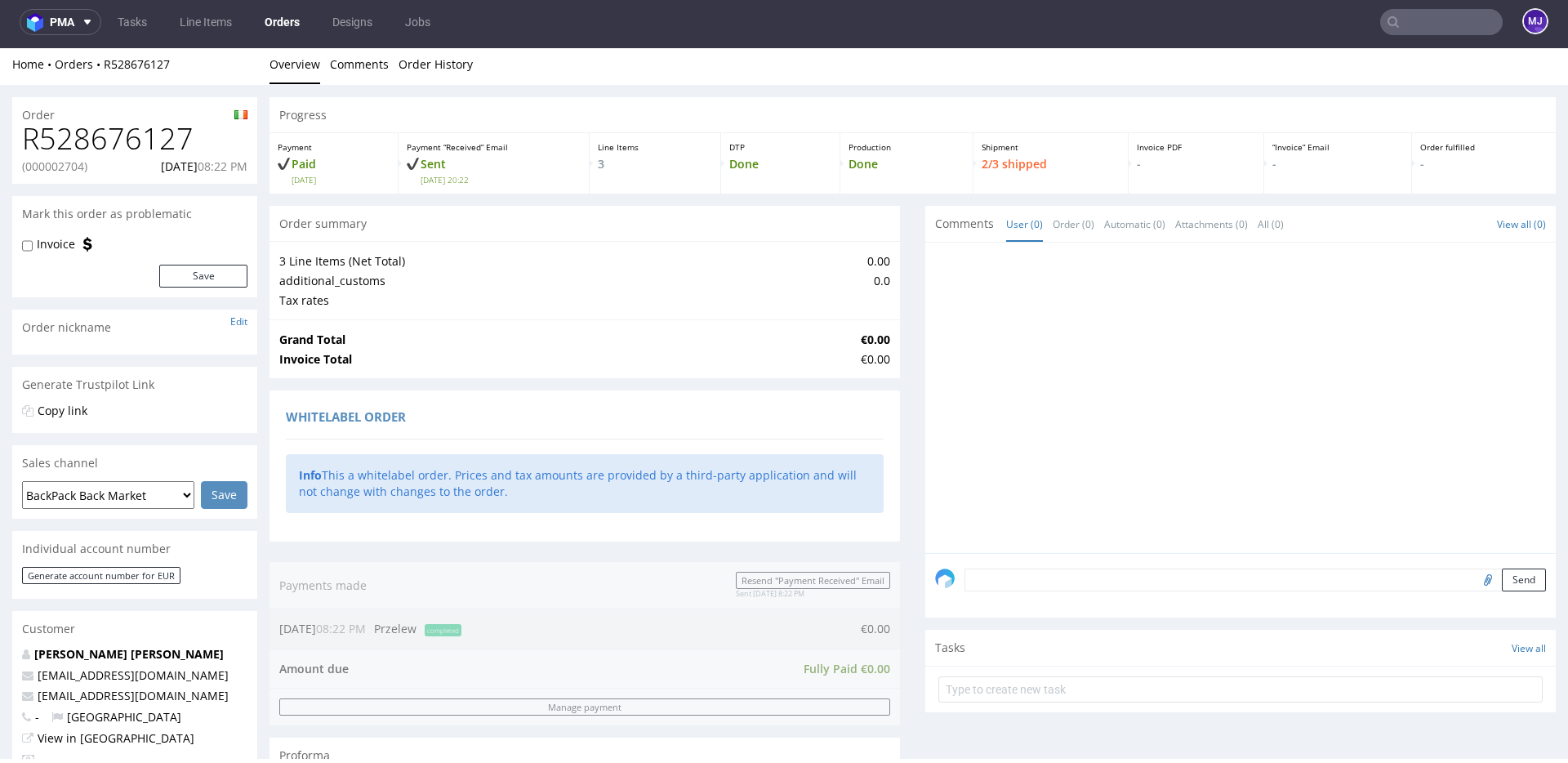
scroll to position [782, 0]
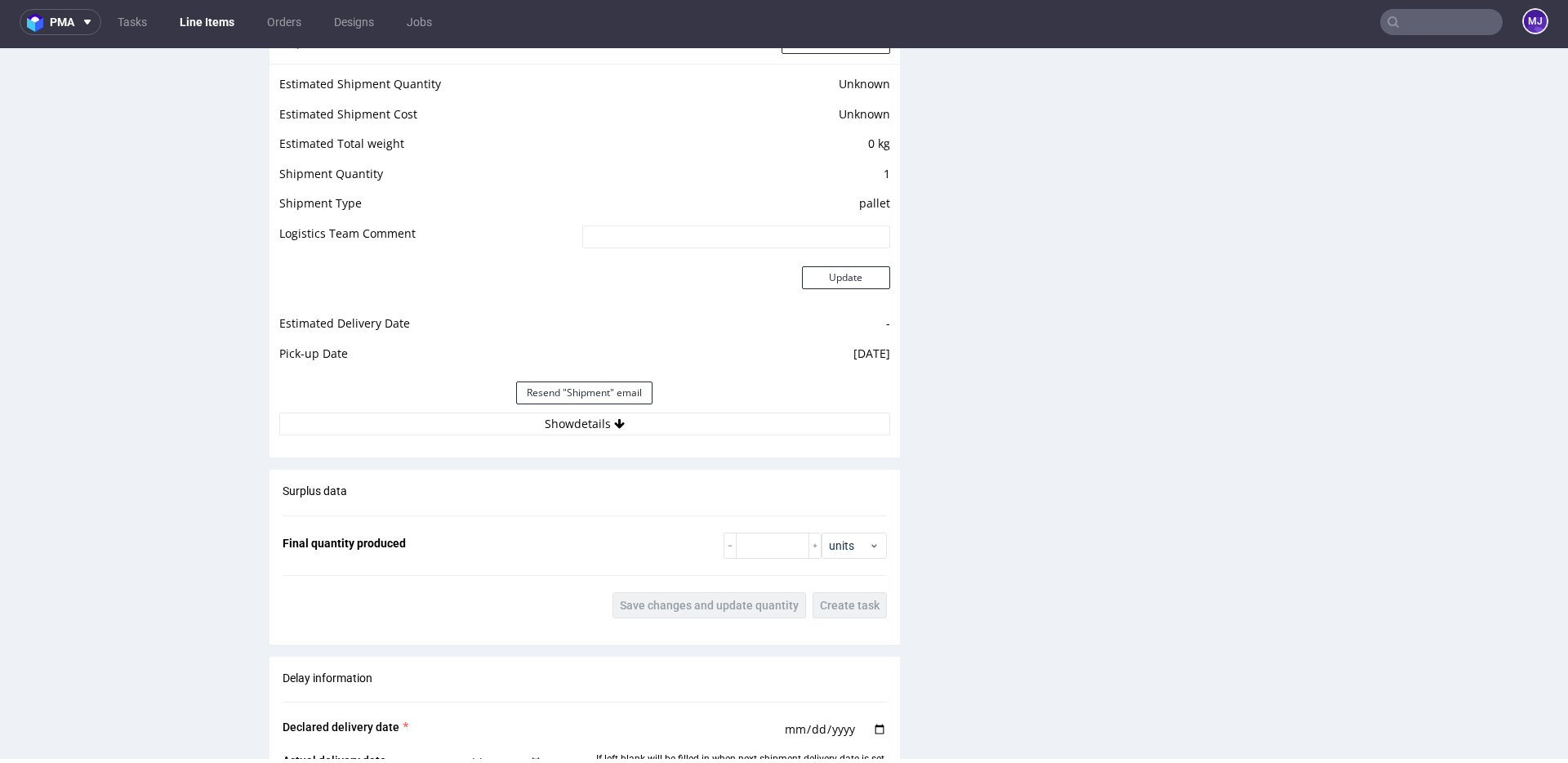
scroll to position [1525, 0]
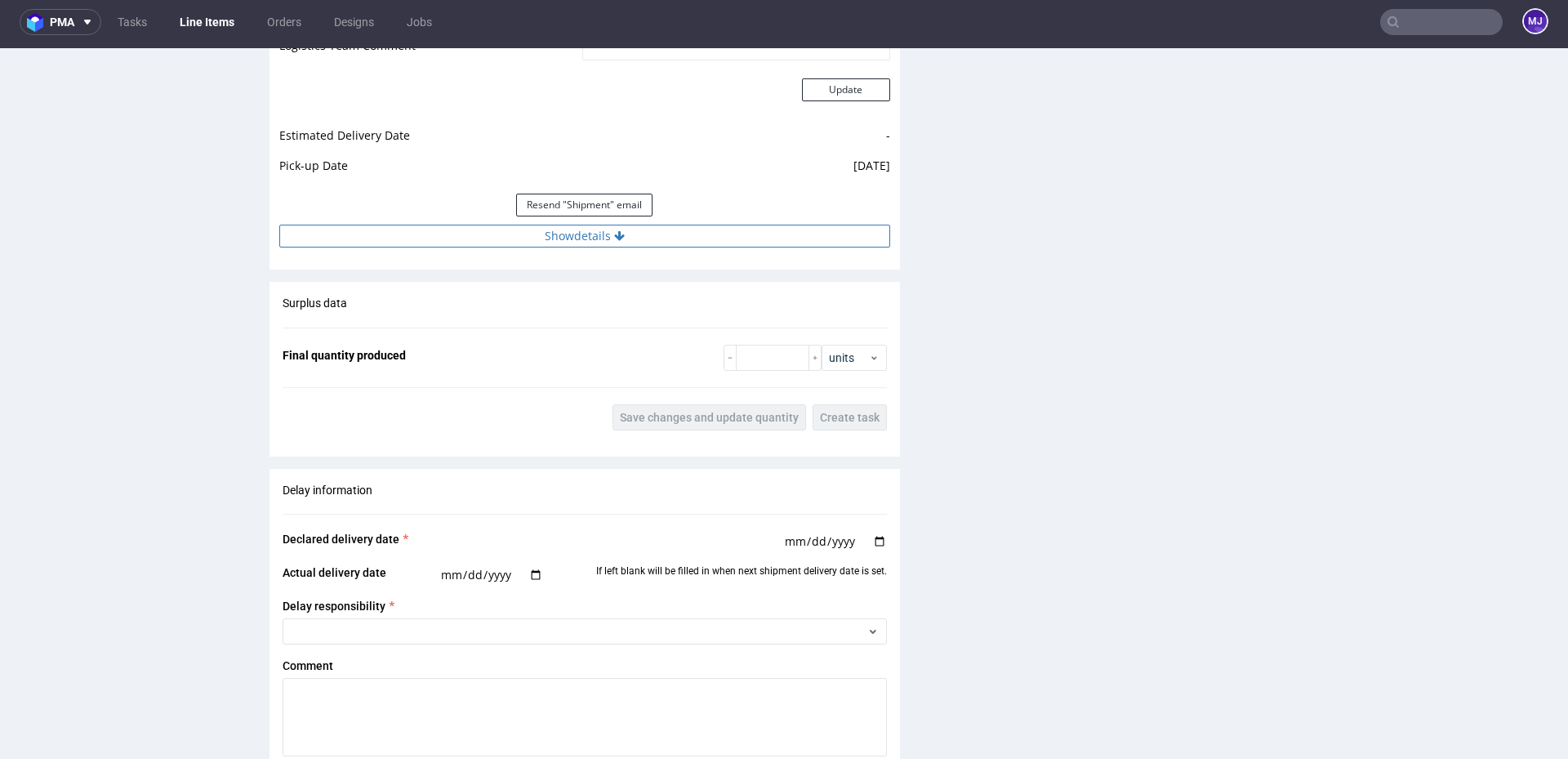
click at [595, 245] on button "Show details" at bounding box center [584, 235] width 611 height 23
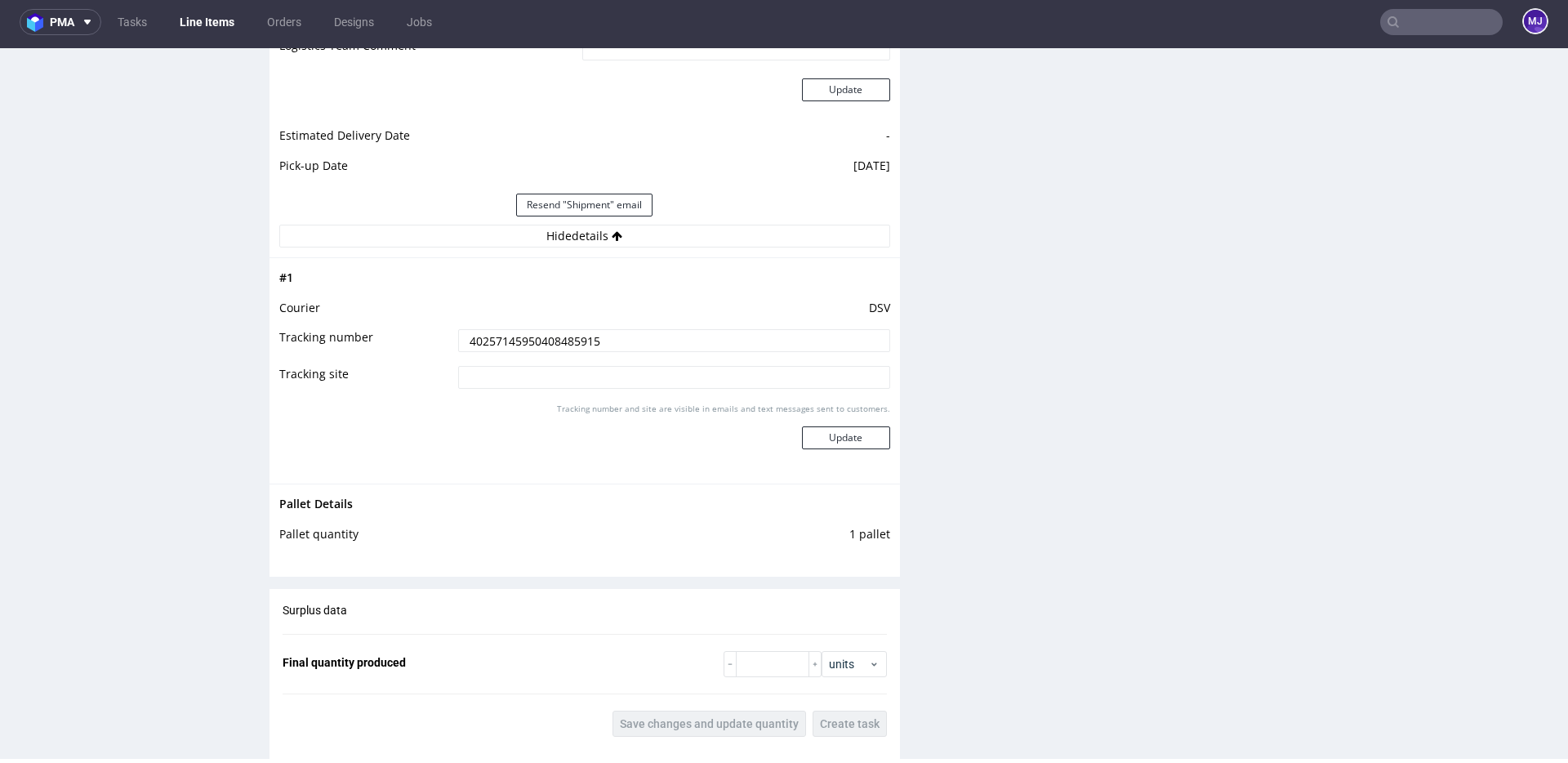
click at [550, 337] on input "40257145950408485915" at bounding box center [674, 340] width 432 height 23
click at [1414, 24] on input "text" at bounding box center [1441, 22] width 122 height 26
paste input "000002713"
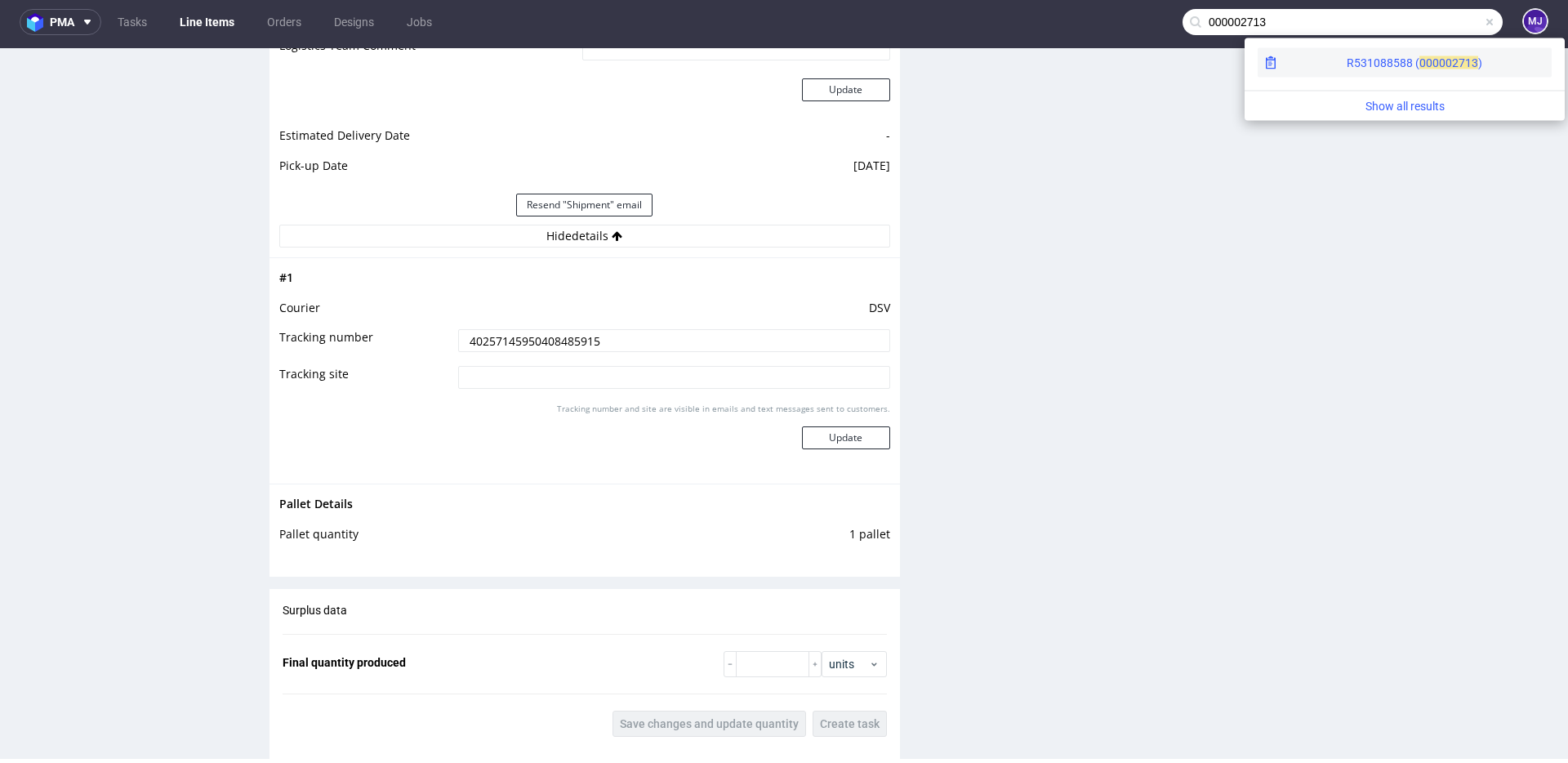
type input "000002713"
click at [1419, 64] on span "00000" at bounding box center [1435, 62] width 32 height 13
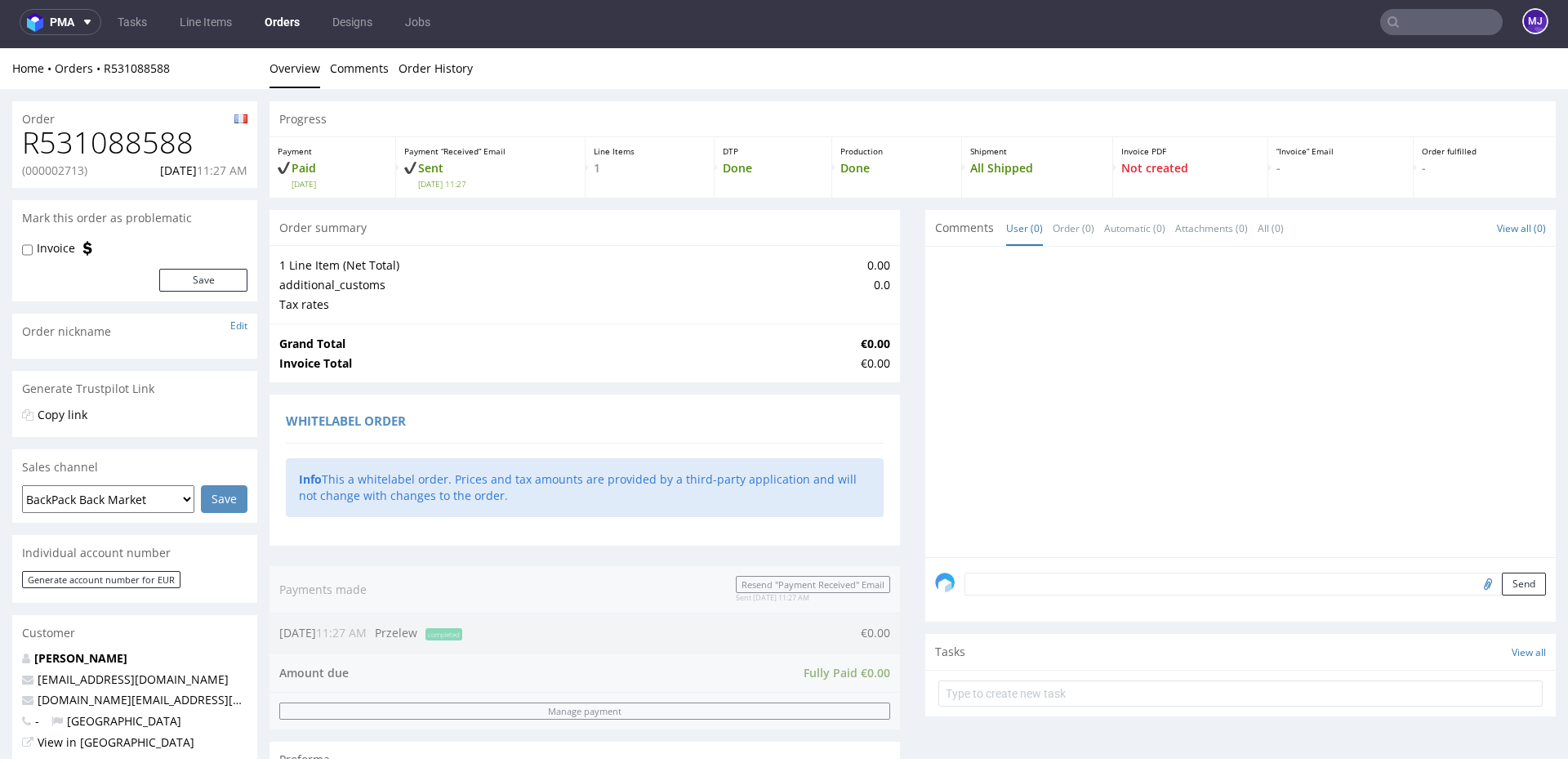
click at [1104, 95] on div "Order R531088588 (000002713) 15.09.2025 11:27 AM Mark this order as problematic…" at bounding box center [784, 737] width 1568 height 1296
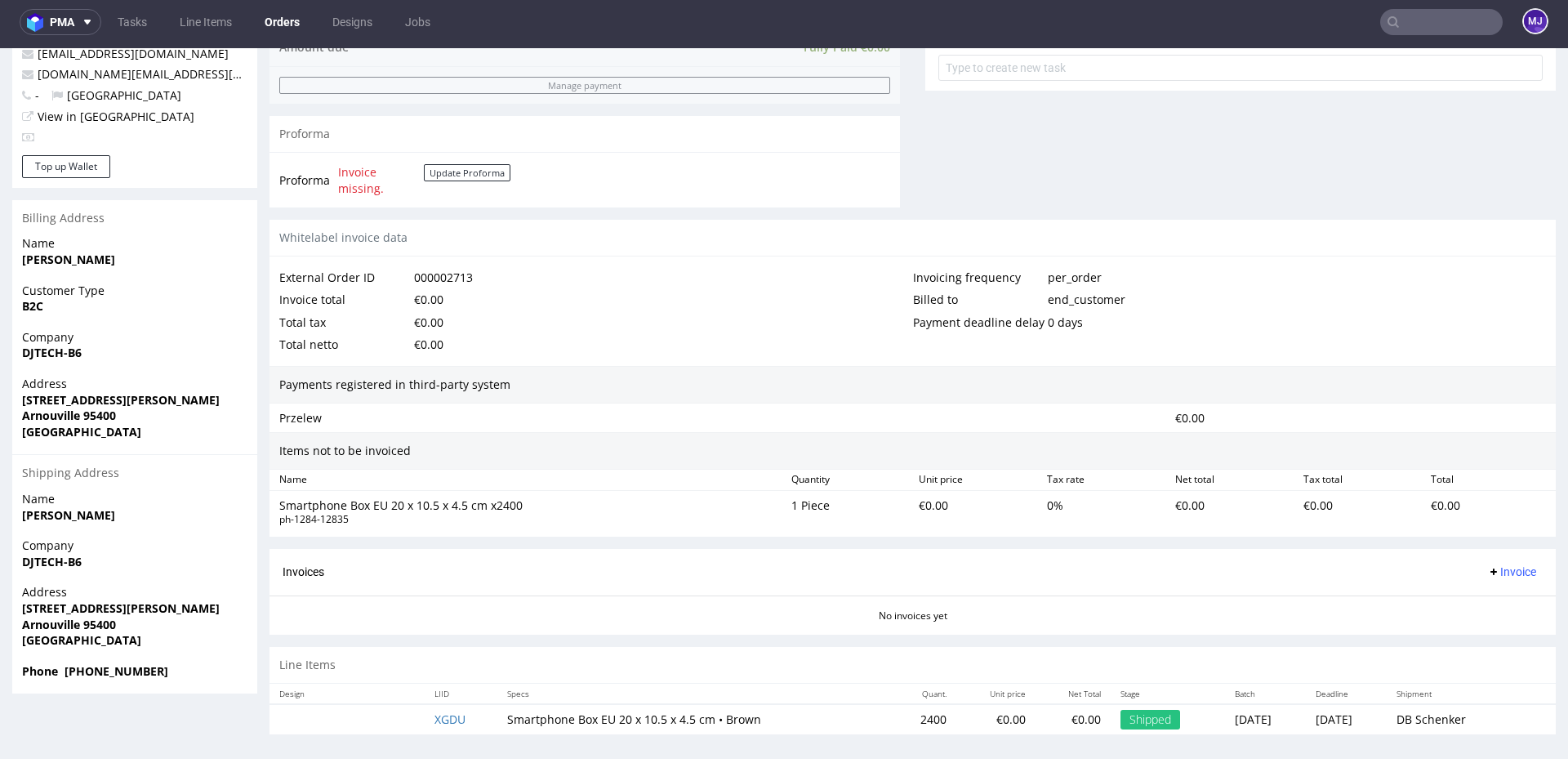
scroll to position [634, 0]
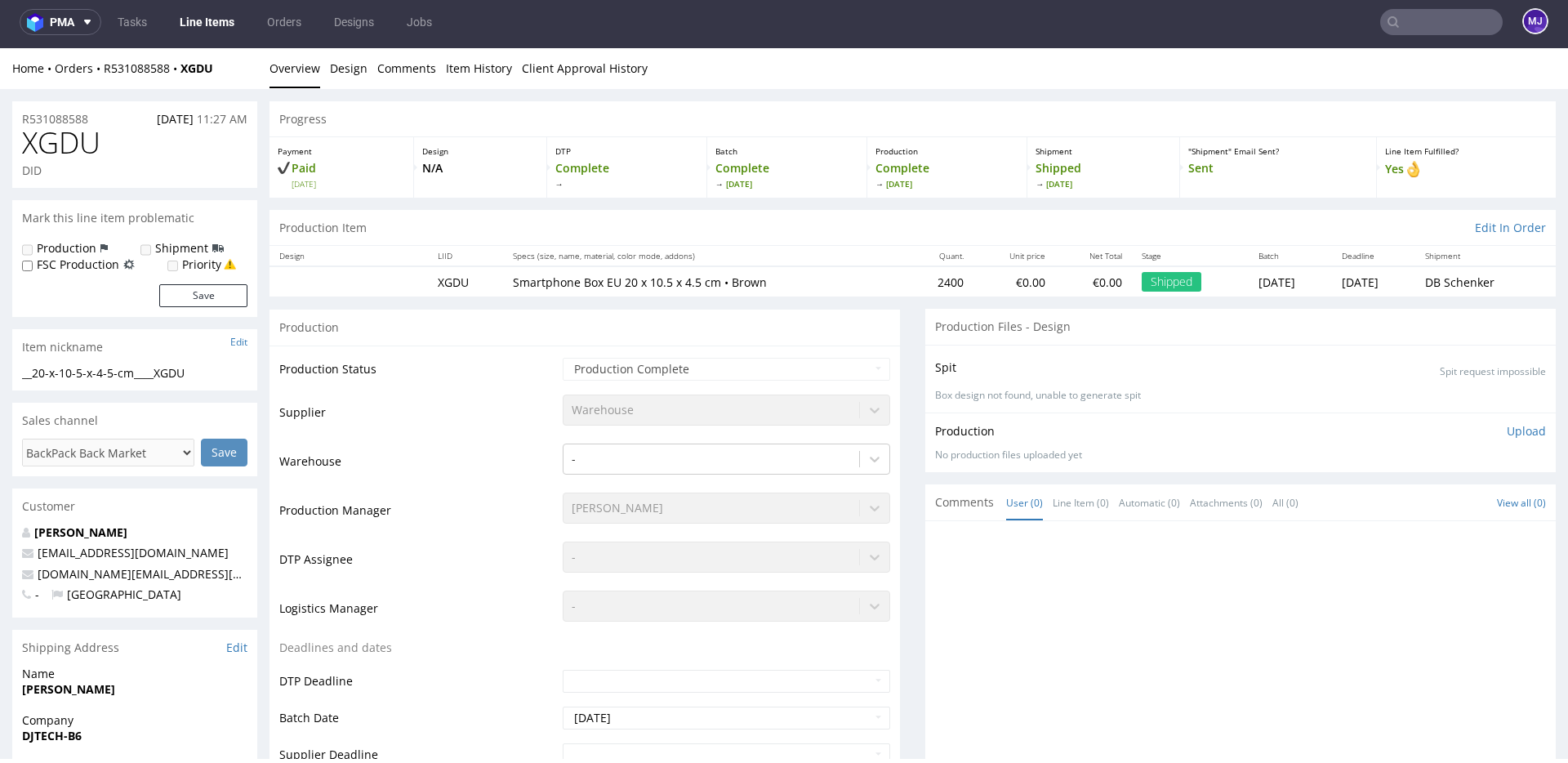
click at [730, 357] on td "Waiting for Artwork Waiting for Diecut Waiting for Mockup Waiting for DTP Waiti…" at bounding box center [725, 374] width 331 height 37
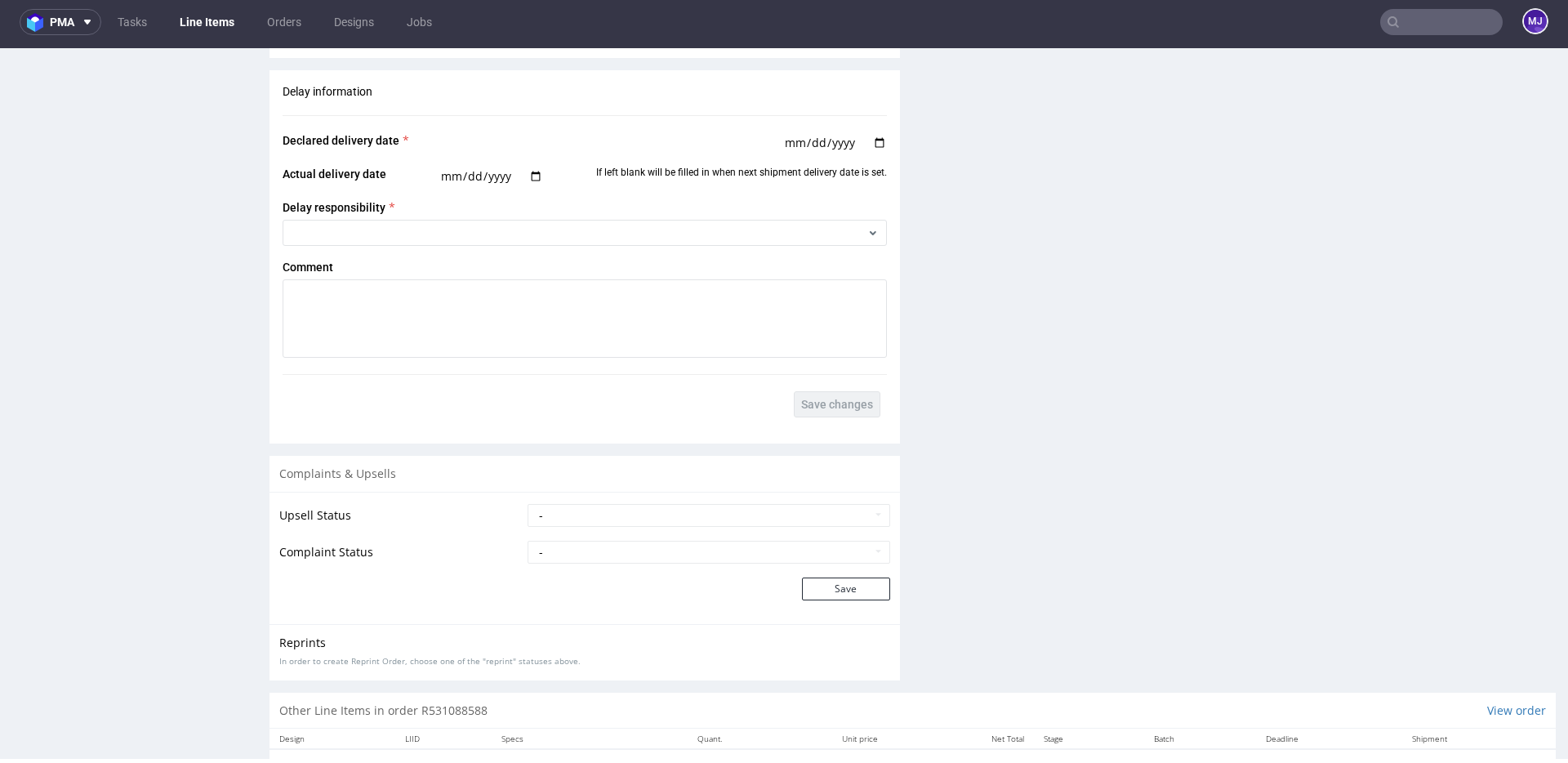
scroll to position [2015, 0]
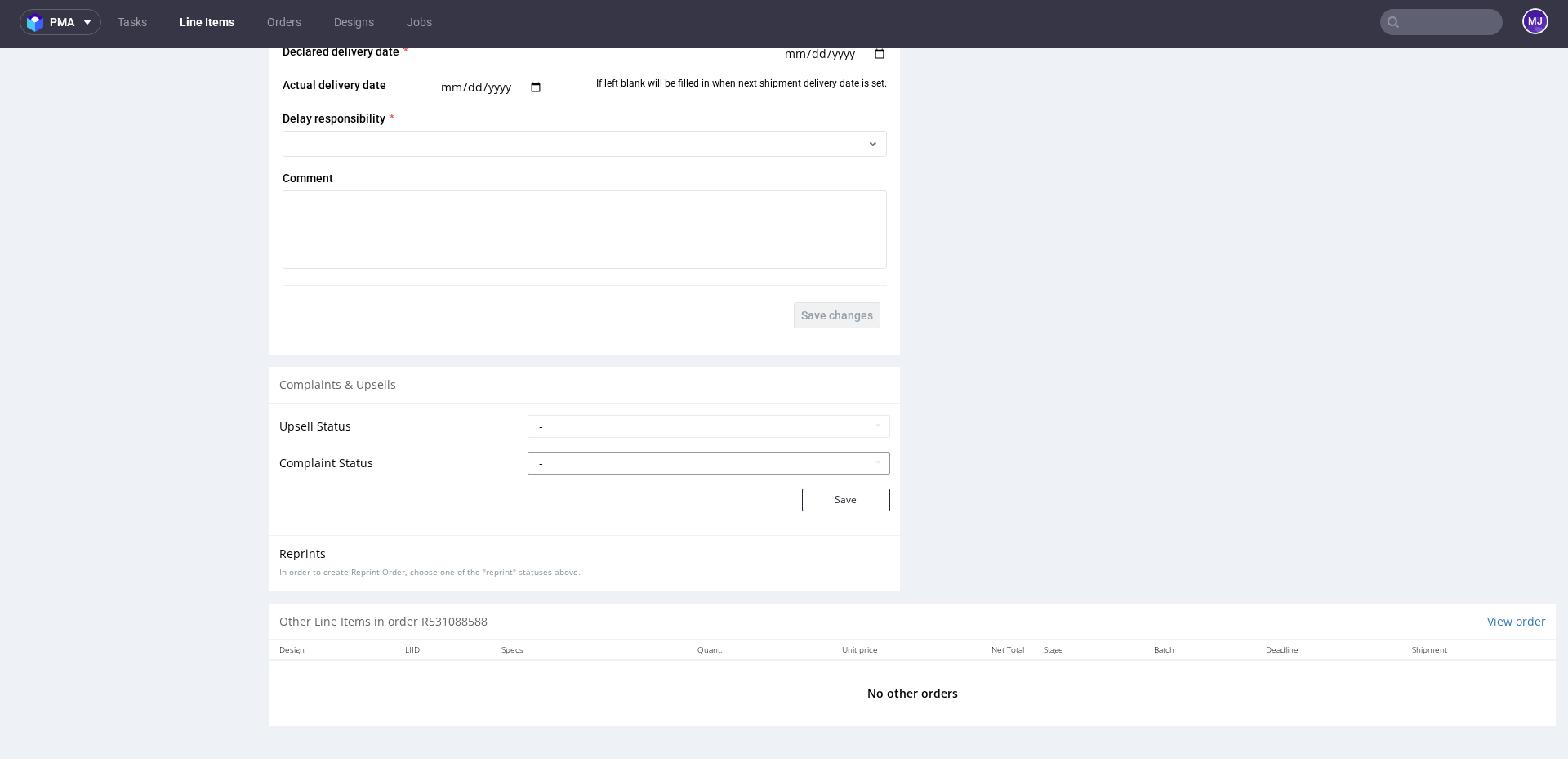
click at [530, 464] on select "- Complaint Received Complaint Rejected Complaint Accepted (DTP Issue) - Reprin…" at bounding box center [708, 463] width 363 height 23
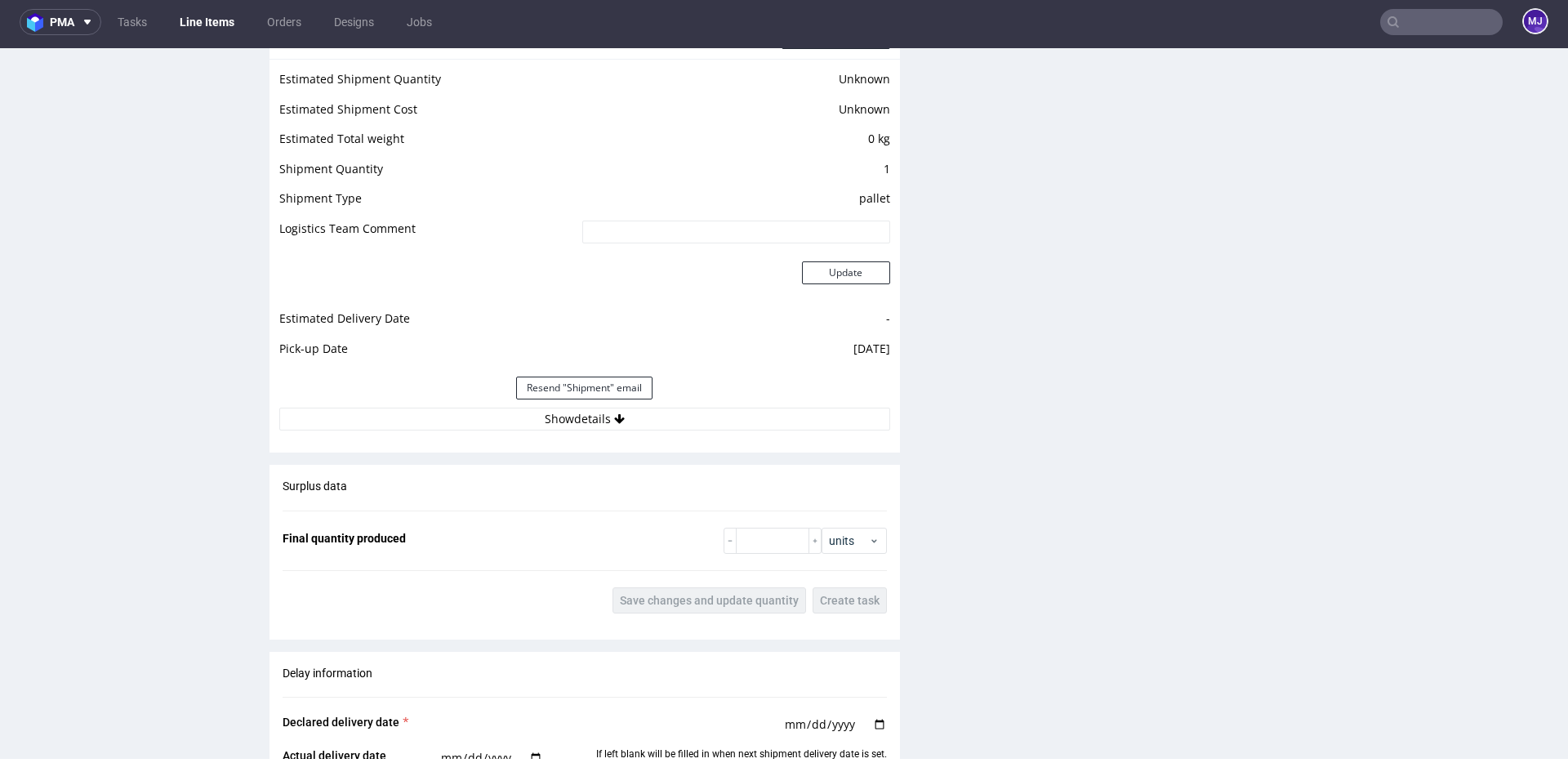
click at [530, 301] on td at bounding box center [429, 282] width 299 height 53
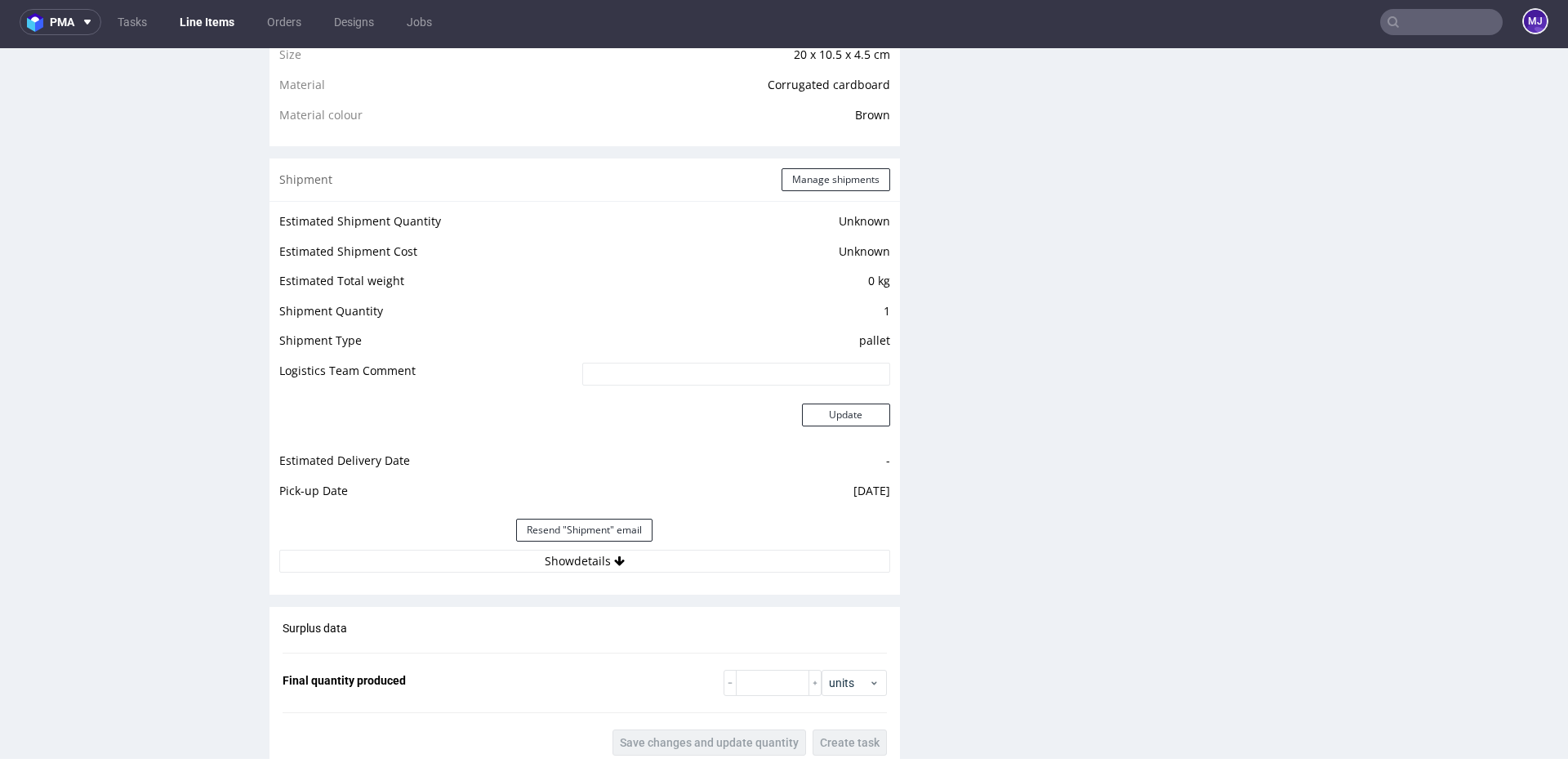
scroll to position [1322, 0]
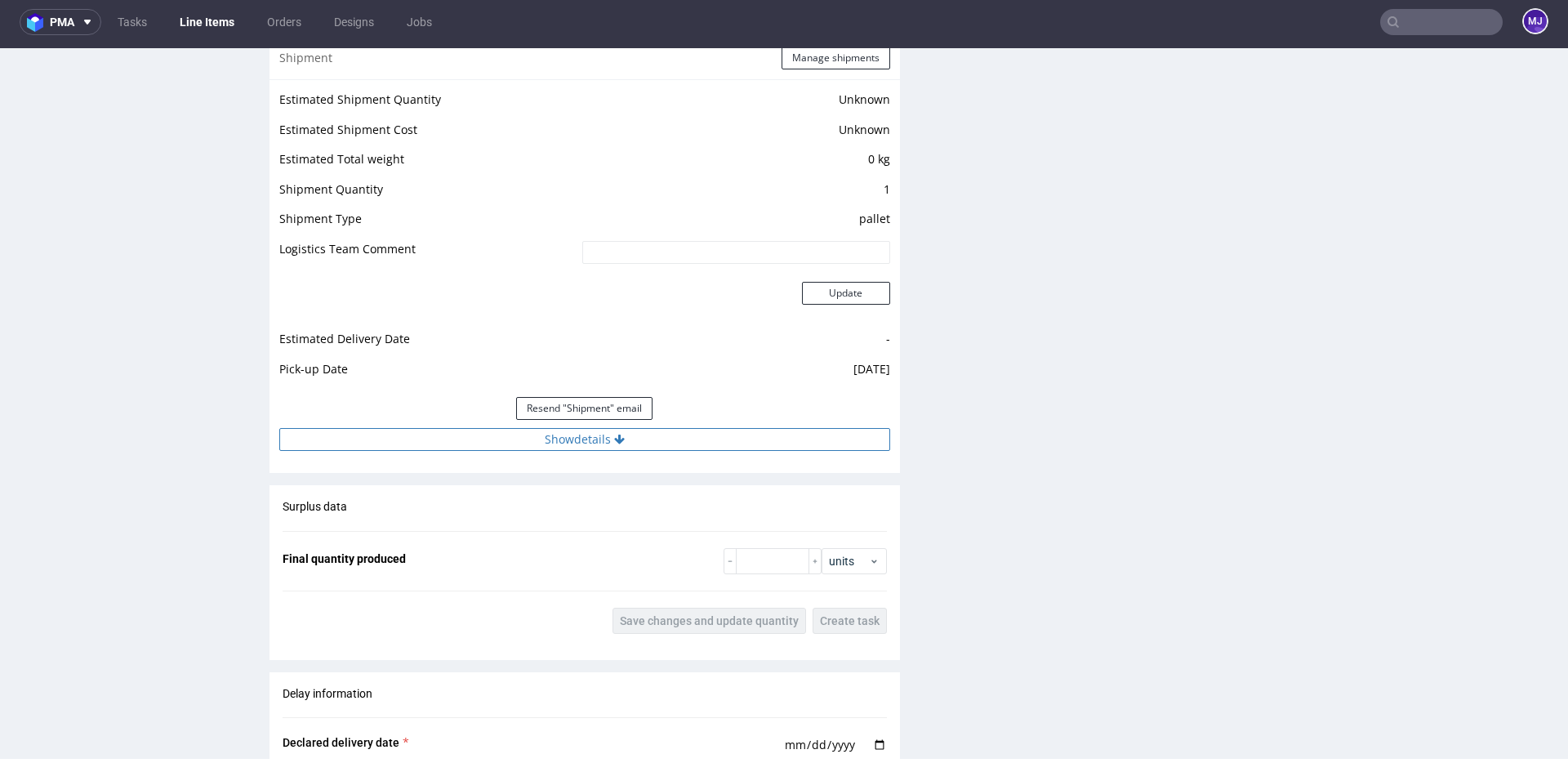
click at [582, 442] on button "Show details" at bounding box center [584, 439] width 611 height 23
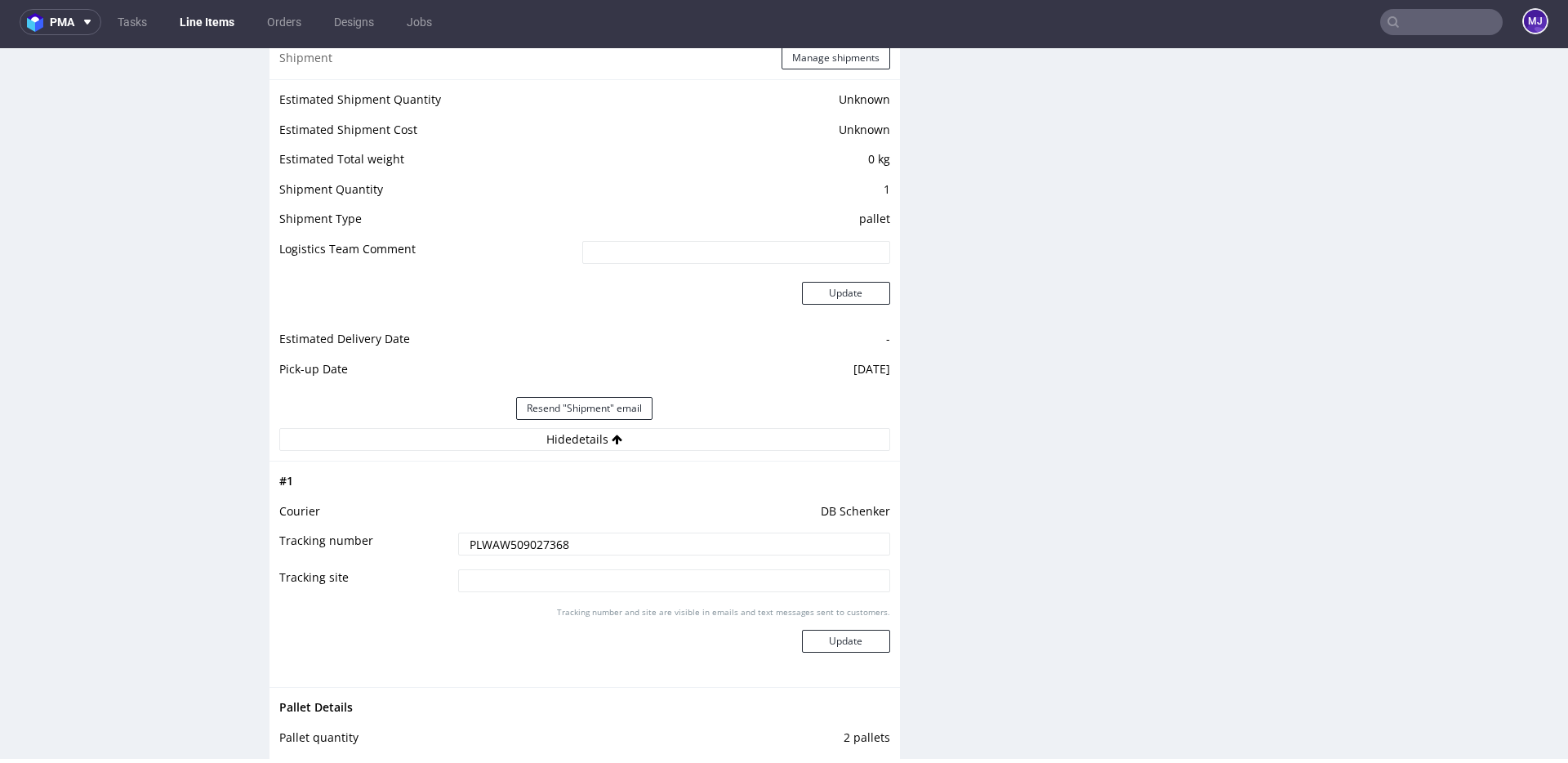
click at [532, 540] on input "PLWAW509027368" at bounding box center [674, 544] width 432 height 23
click at [995, 407] on div "Production Files - Design Spit Spit request impossible Box design not found, un…" at bounding box center [1240, 294] width 630 height 2614
click at [525, 546] on input "PLWAW509027368" at bounding box center [674, 544] width 432 height 23
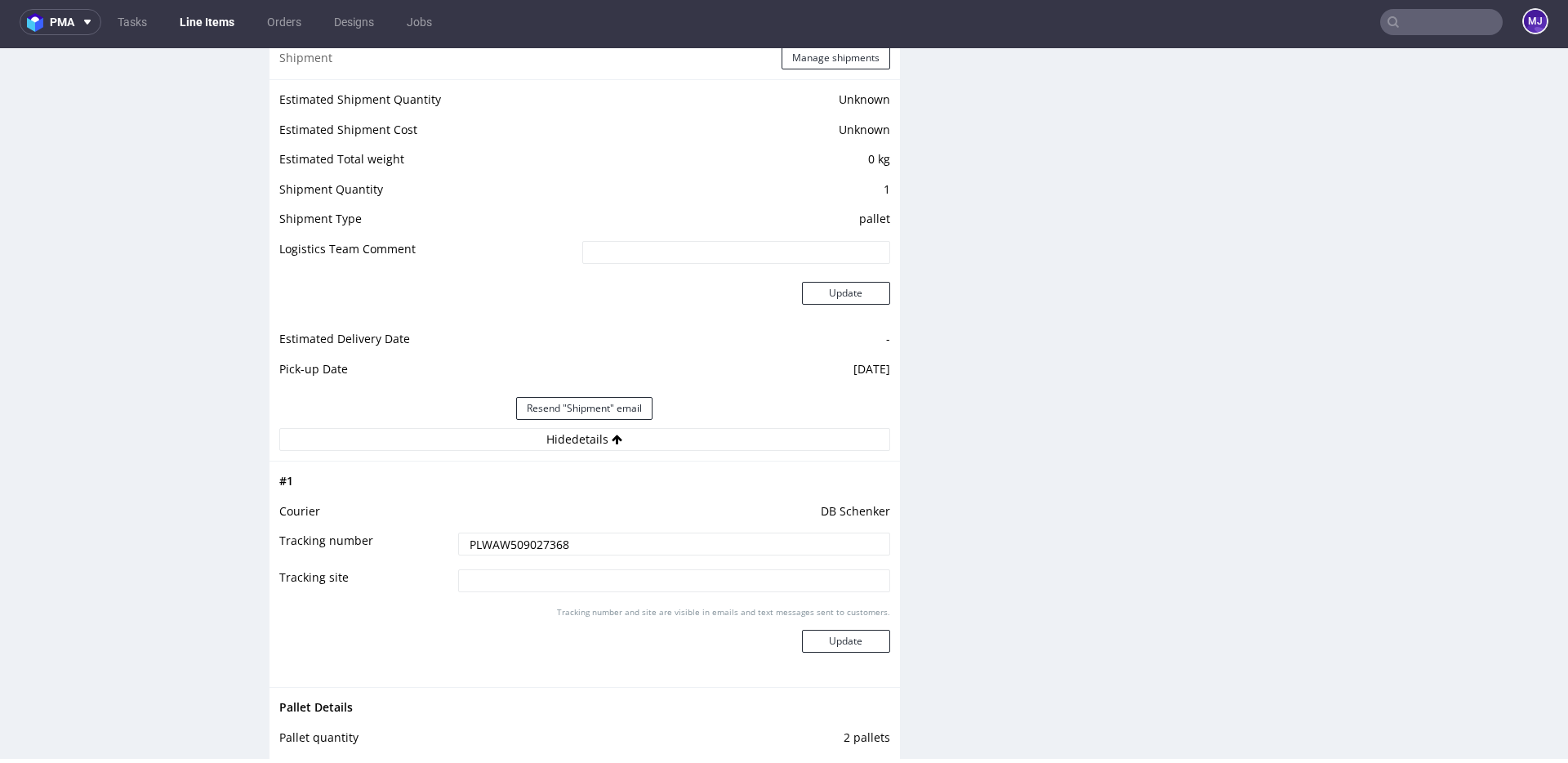
click at [1435, 21] on input "text" at bounding box center [1441, 22] width 122 height 26
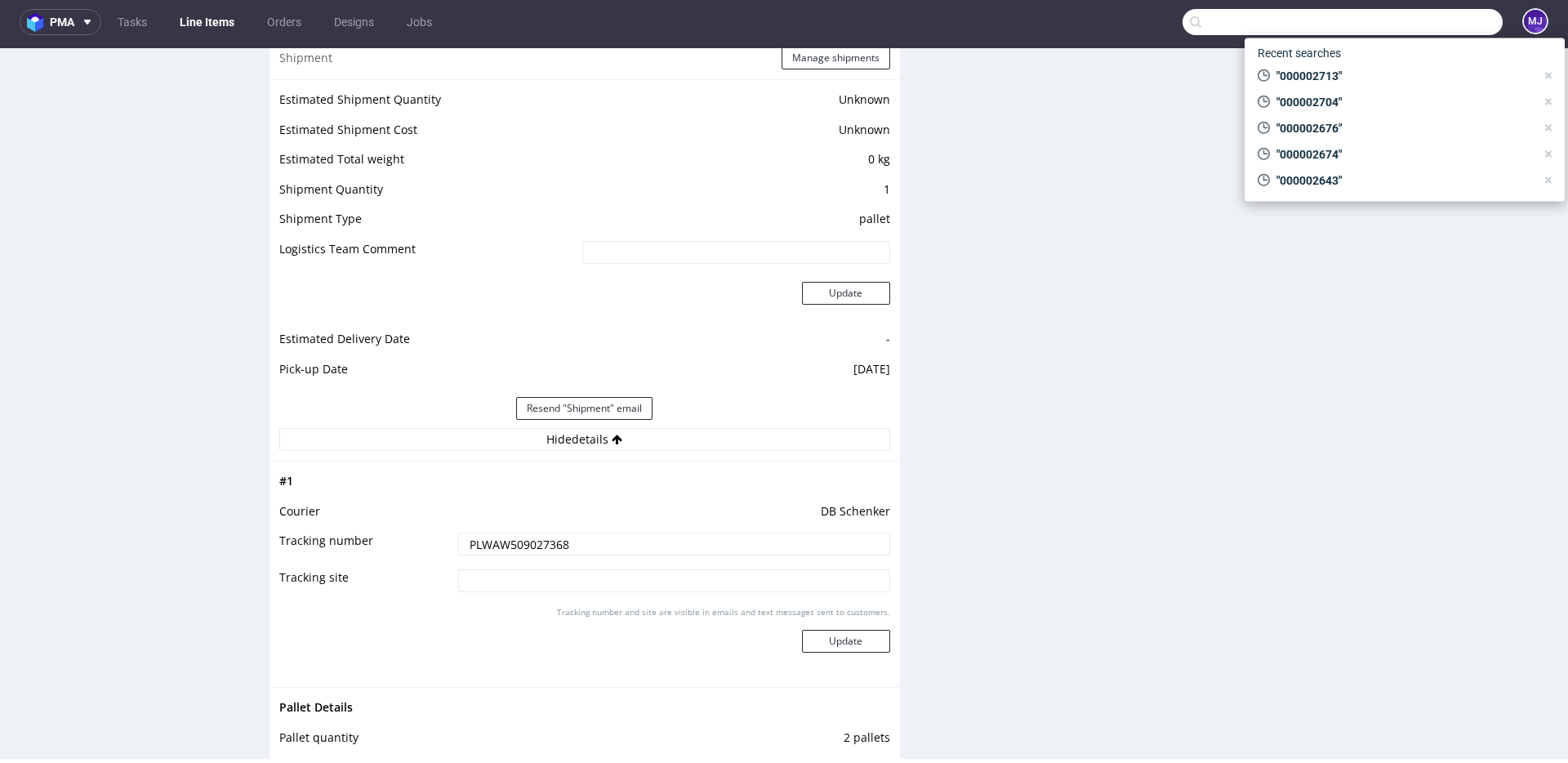
paste input "000002720"
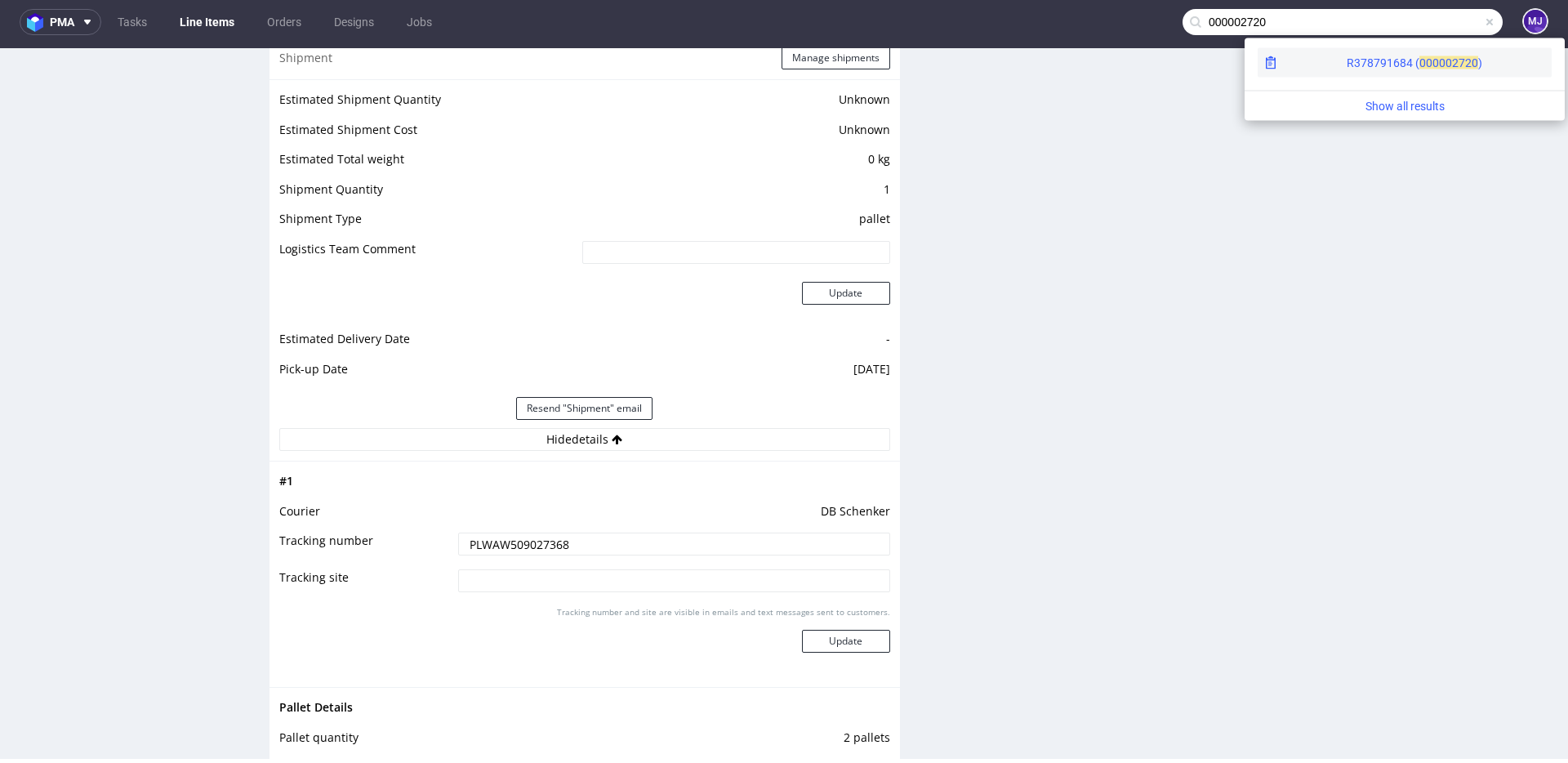
type input "000002720"
click at [1419, 58] on span "00000" at bounding box center [1435, 62] width 32 height 13
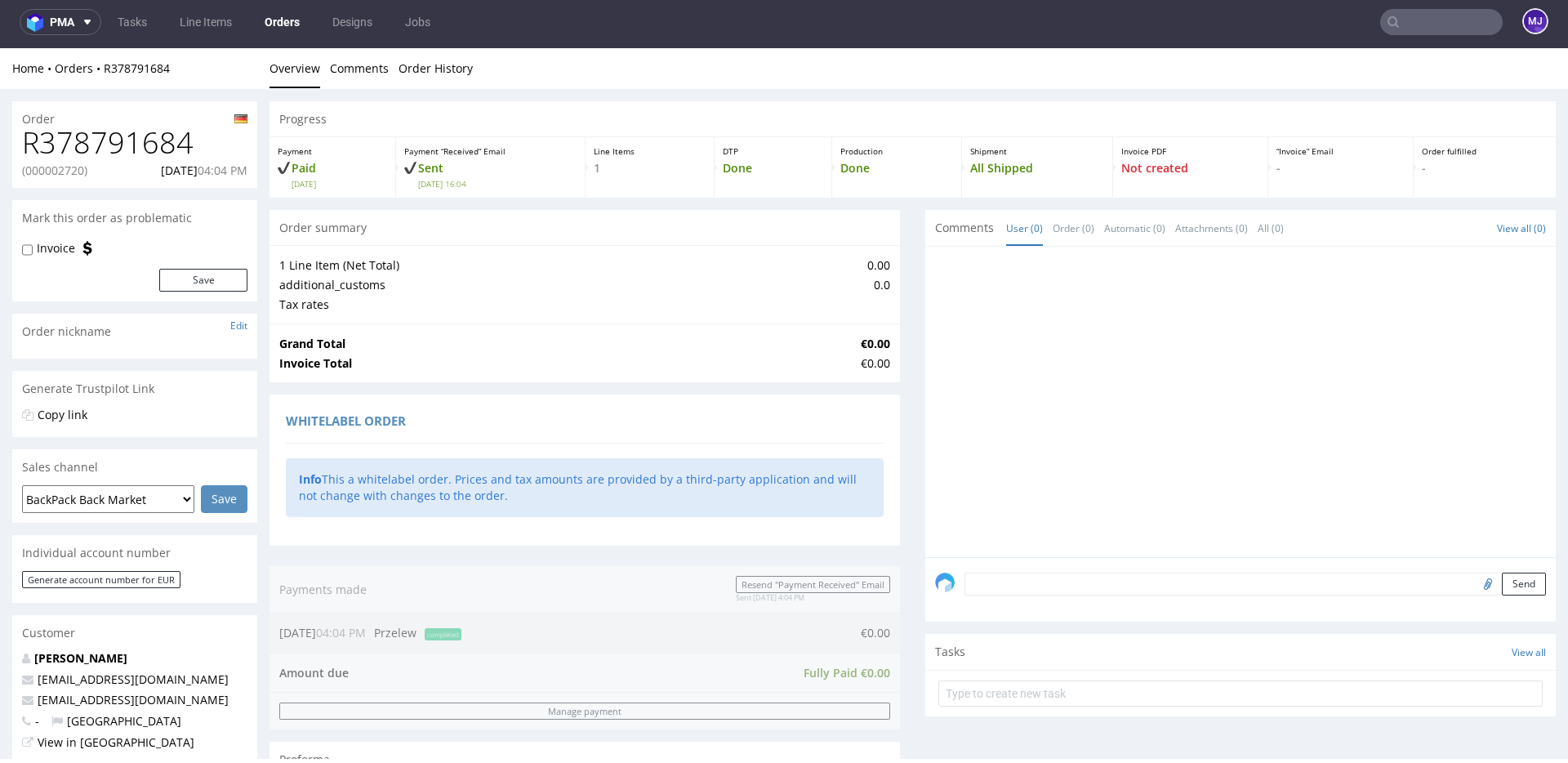
scroll to position [634, 0]
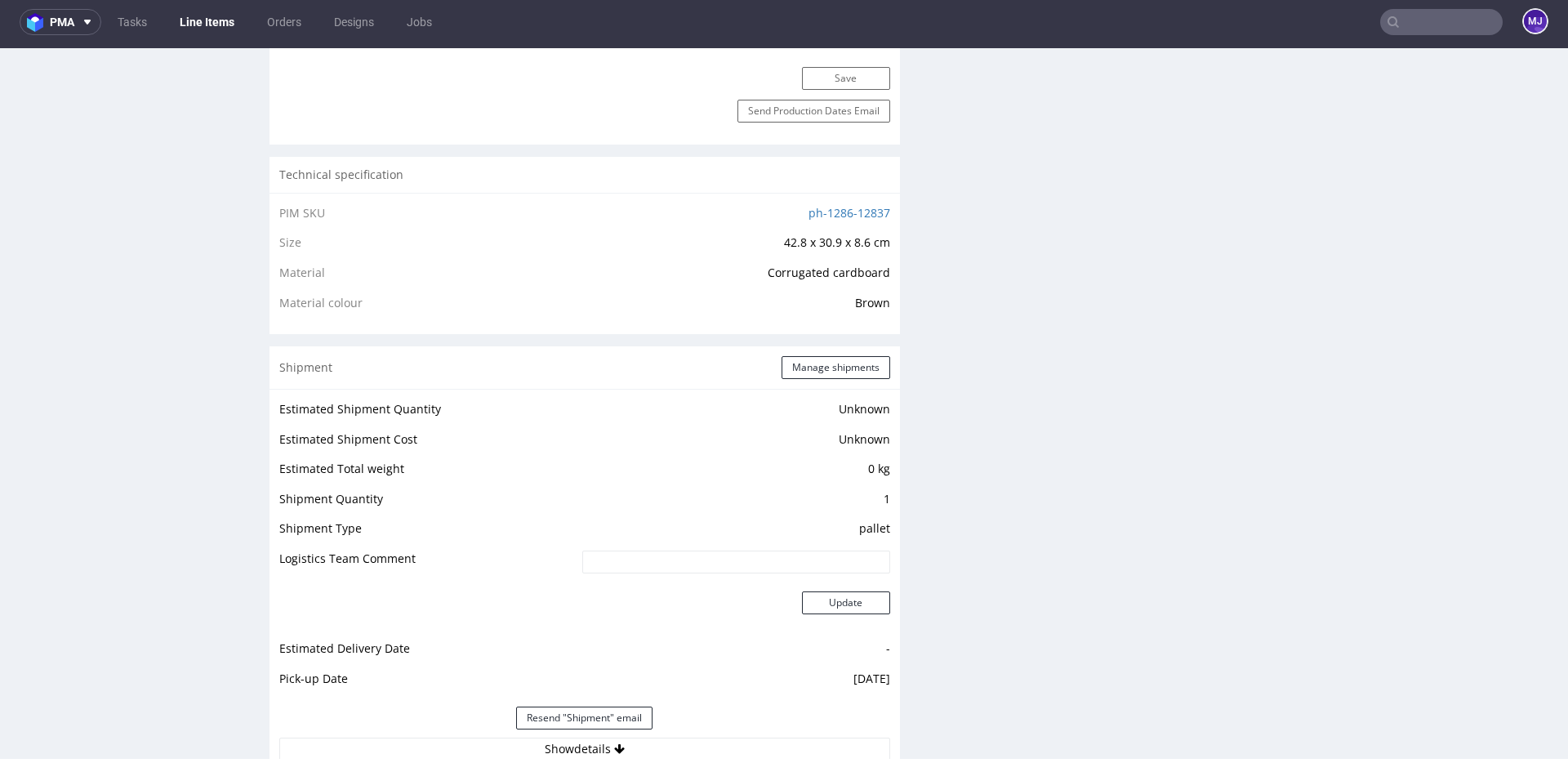
scroll to position [1506, 0]
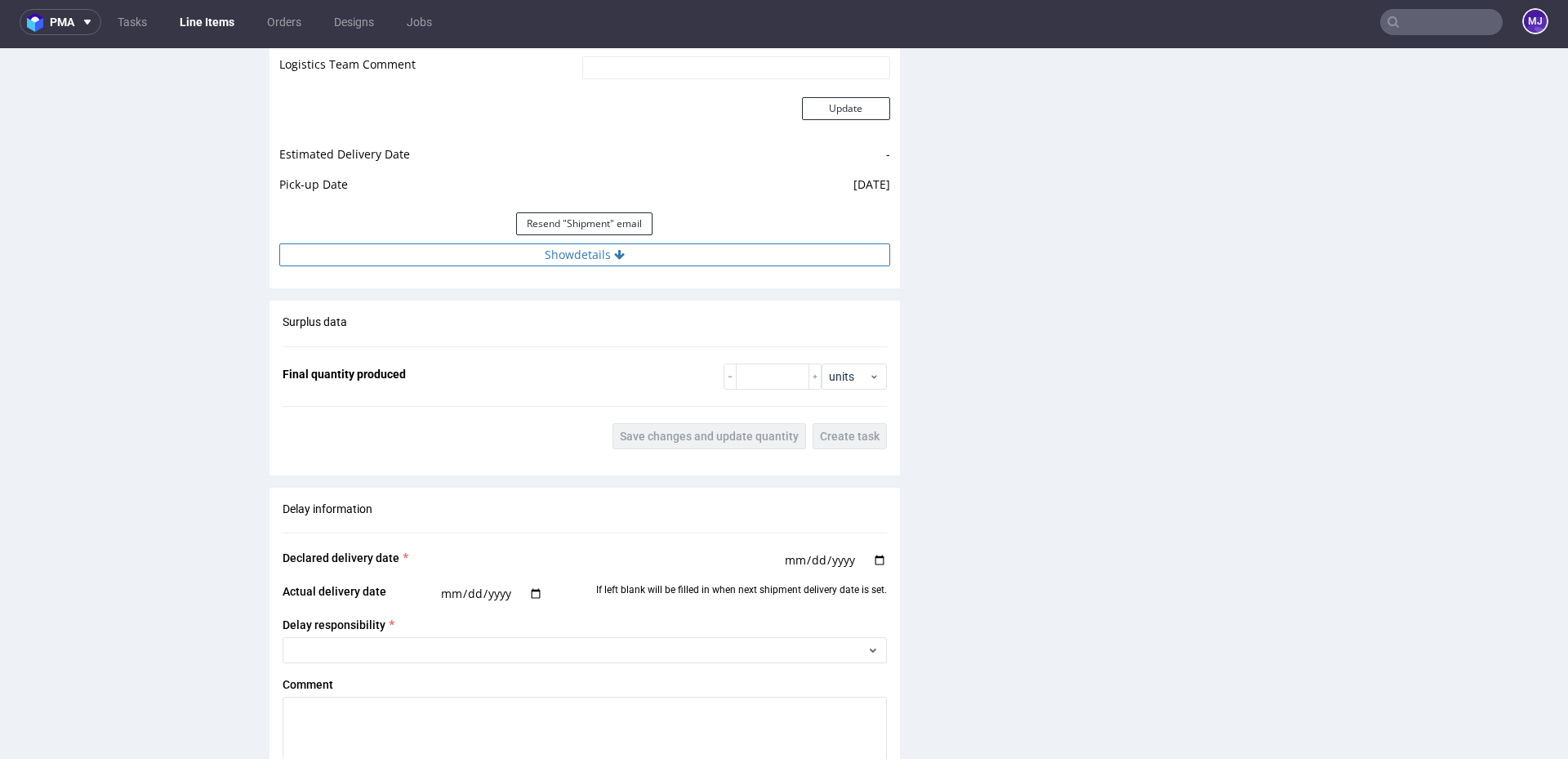
click at [583, 254] on button "Show details" at bounding box center [584, 254] width 611 height 23
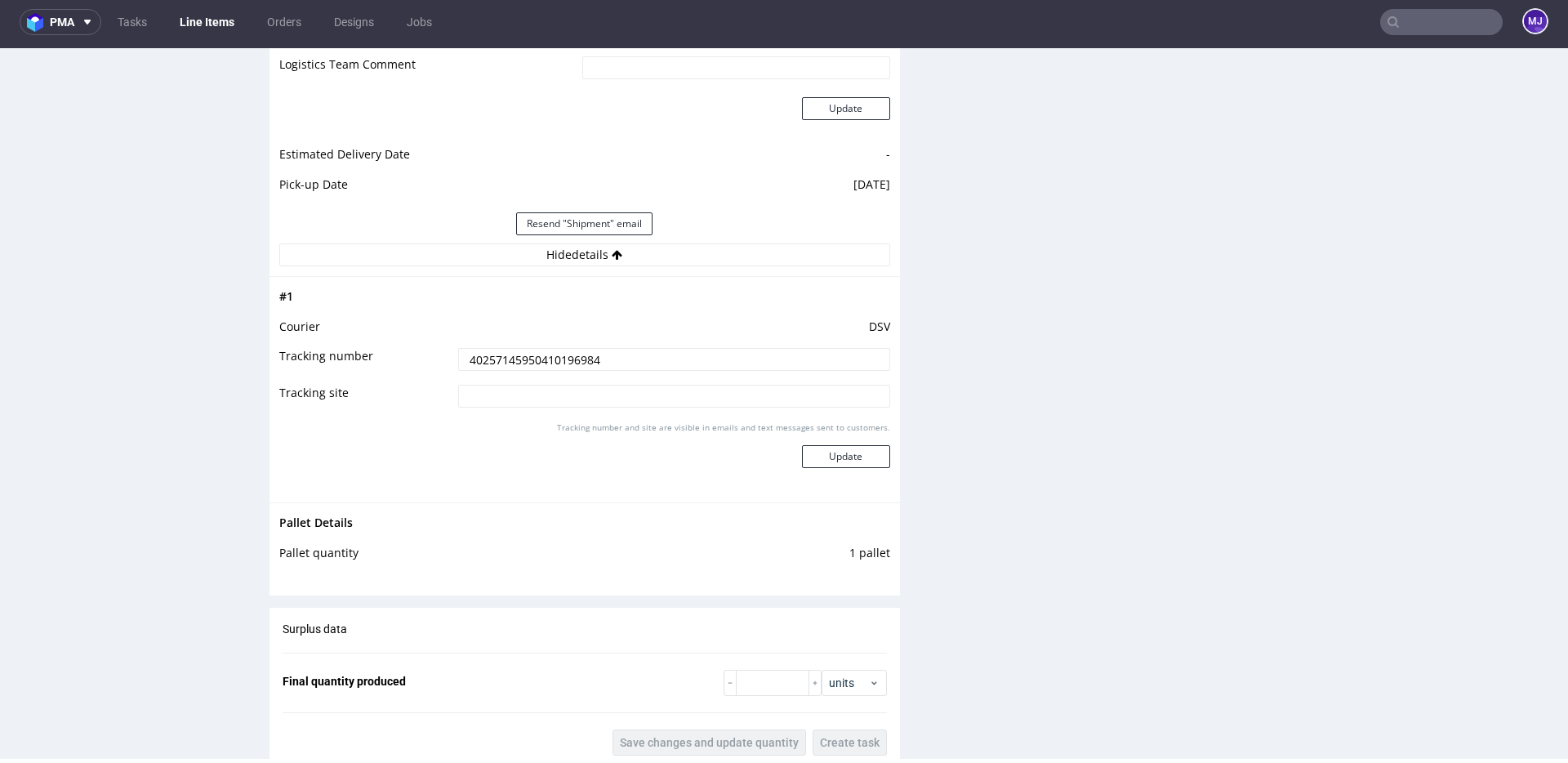
click at [544, 359] on input "40257145950410196984" at bounding box center [674, 359] width 432 height 23
click at [1387, 17] on use at bounding box center [1392, 21] width 11 height 11
click at [1392, 20] on input "text" at bounding box center [1441, 22] width 122 height 26
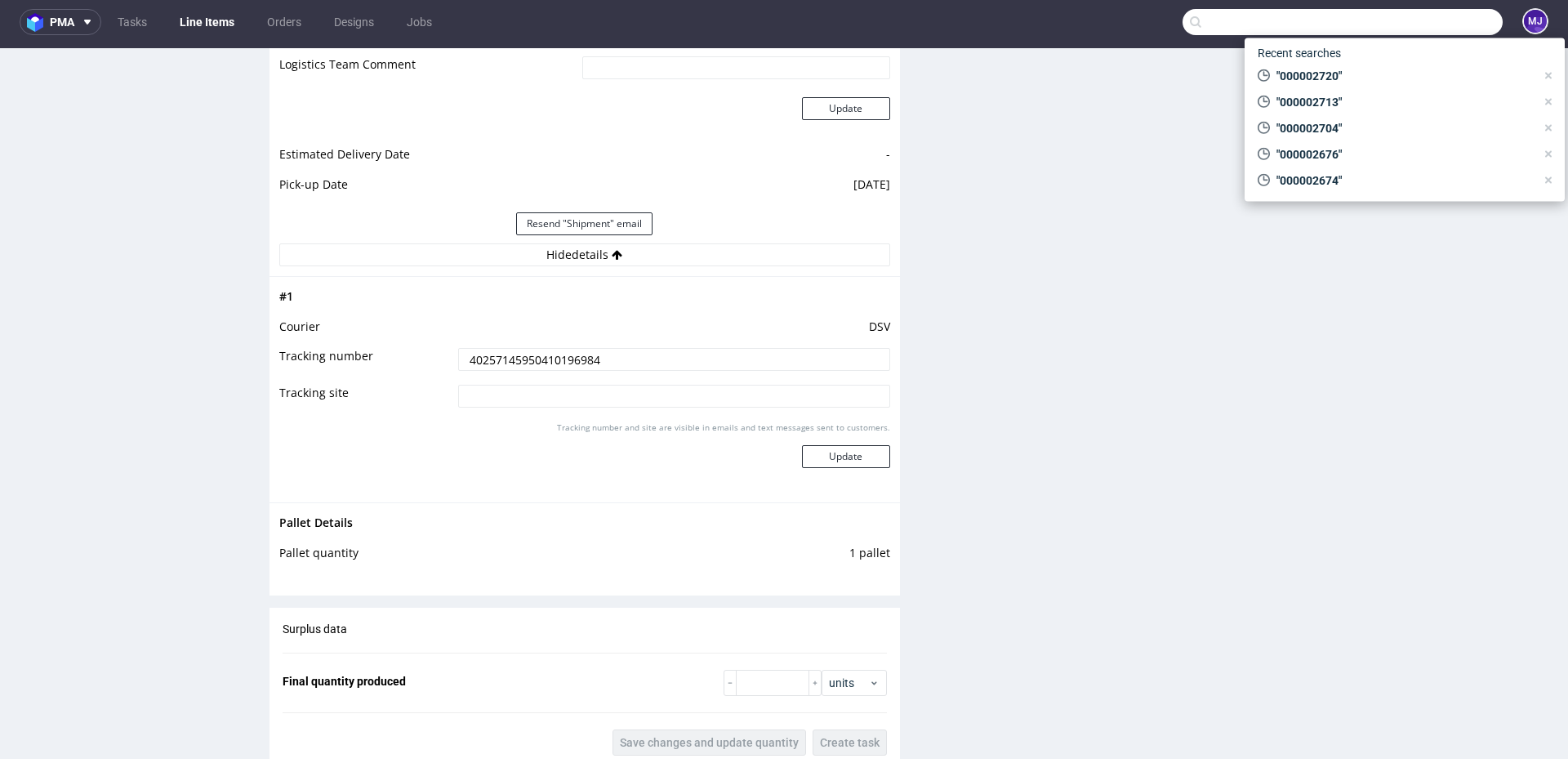
paste input "000002722"
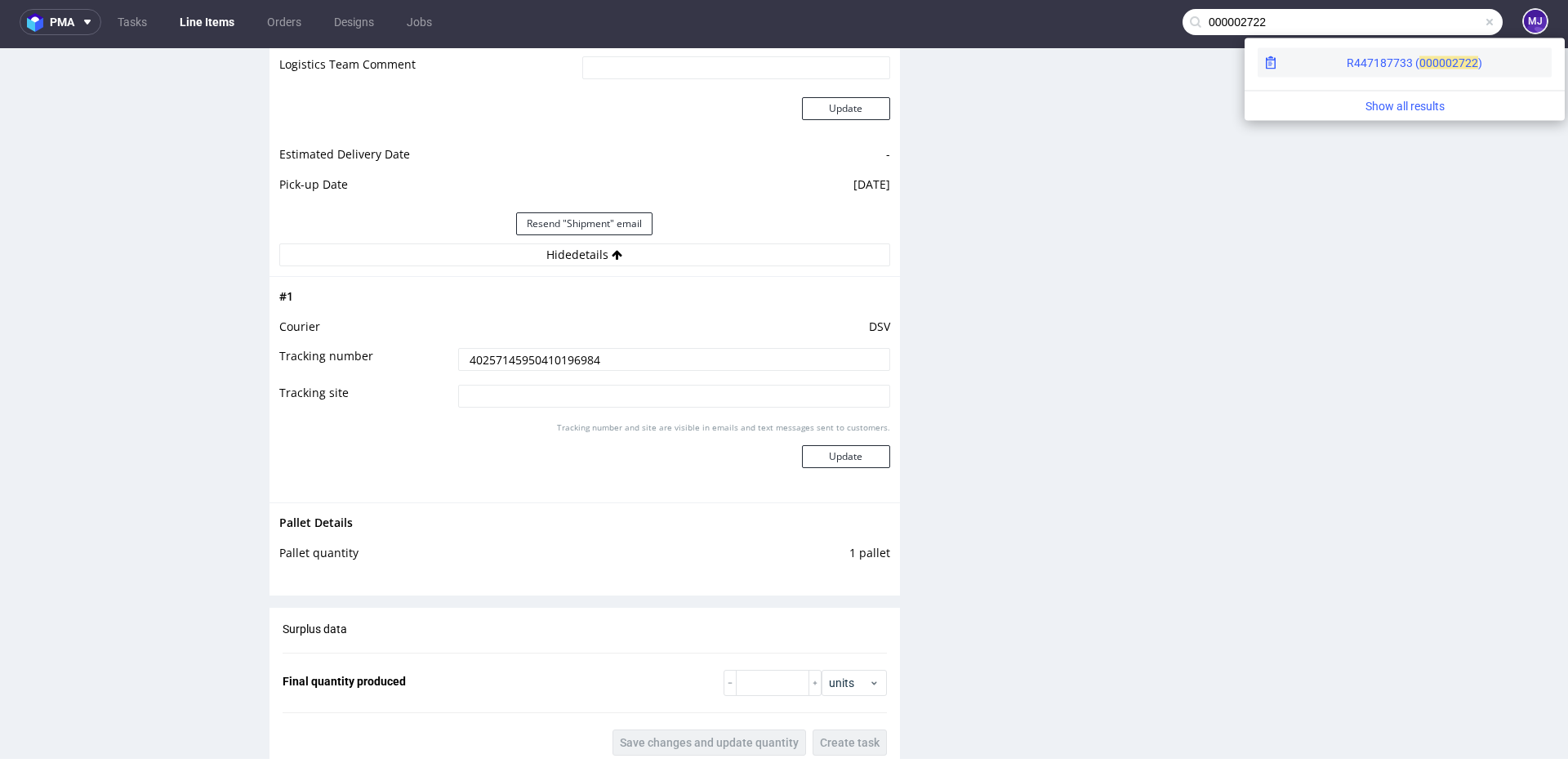
type input "000002722"
click at [1346, 59] on div "R447187733 ( 00000" at bounding box center [1399, 62] width 105 height 16
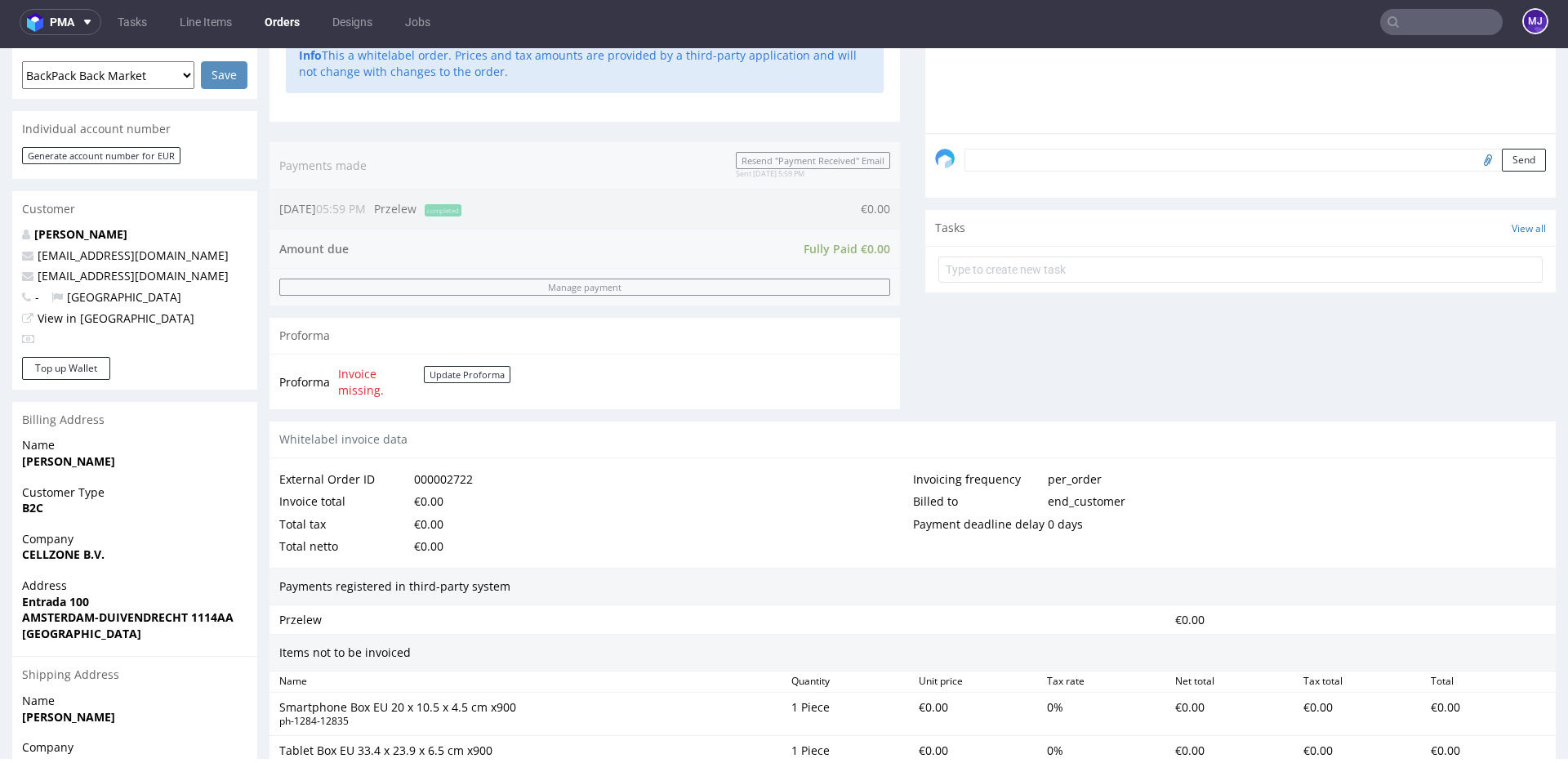
scroll to position [708, 0]
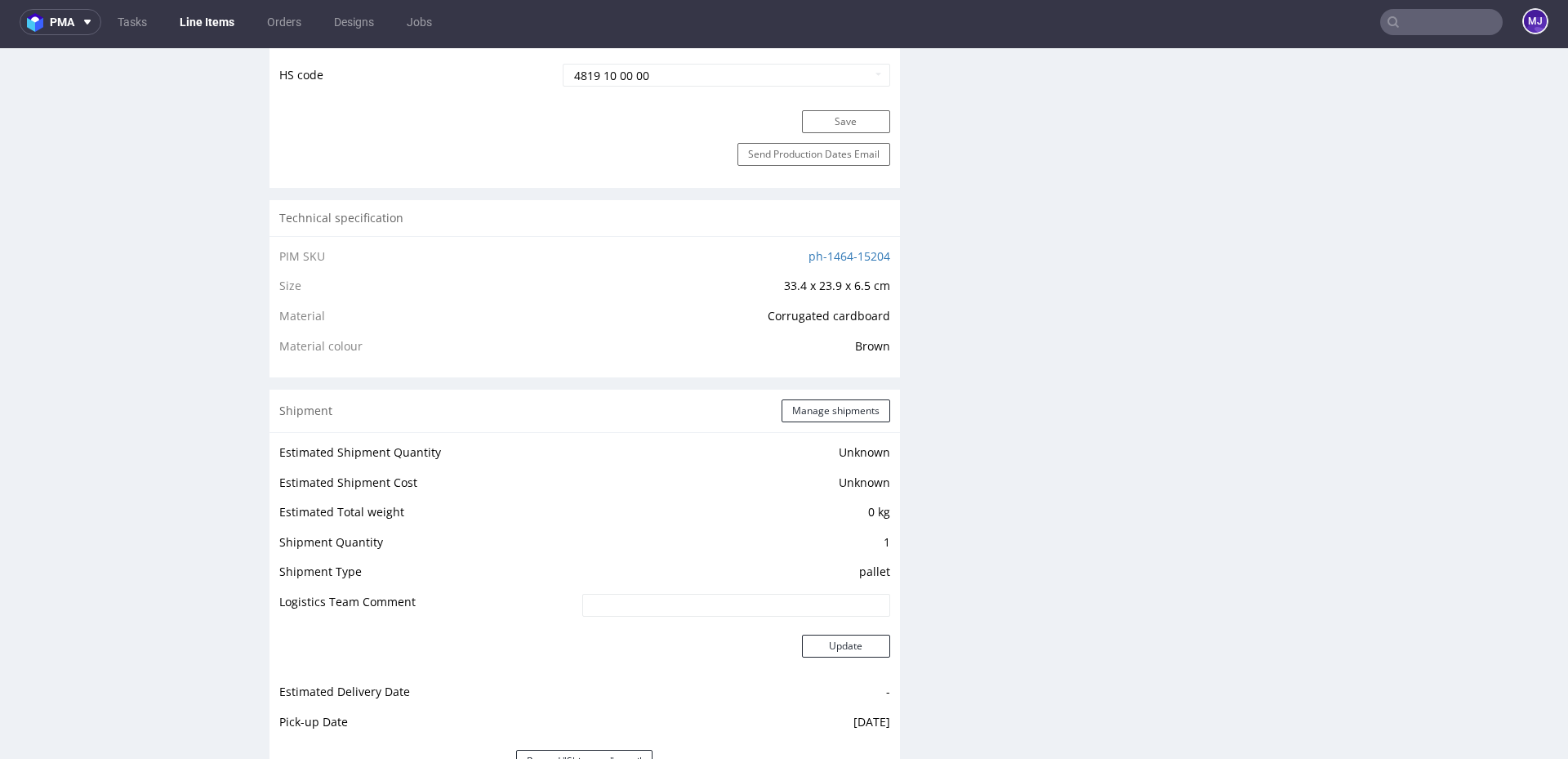
scroll to position [974, 0]
click at [820, 404] on button "Manage shipments" at bounding box center [836, 405] width 109 height 23
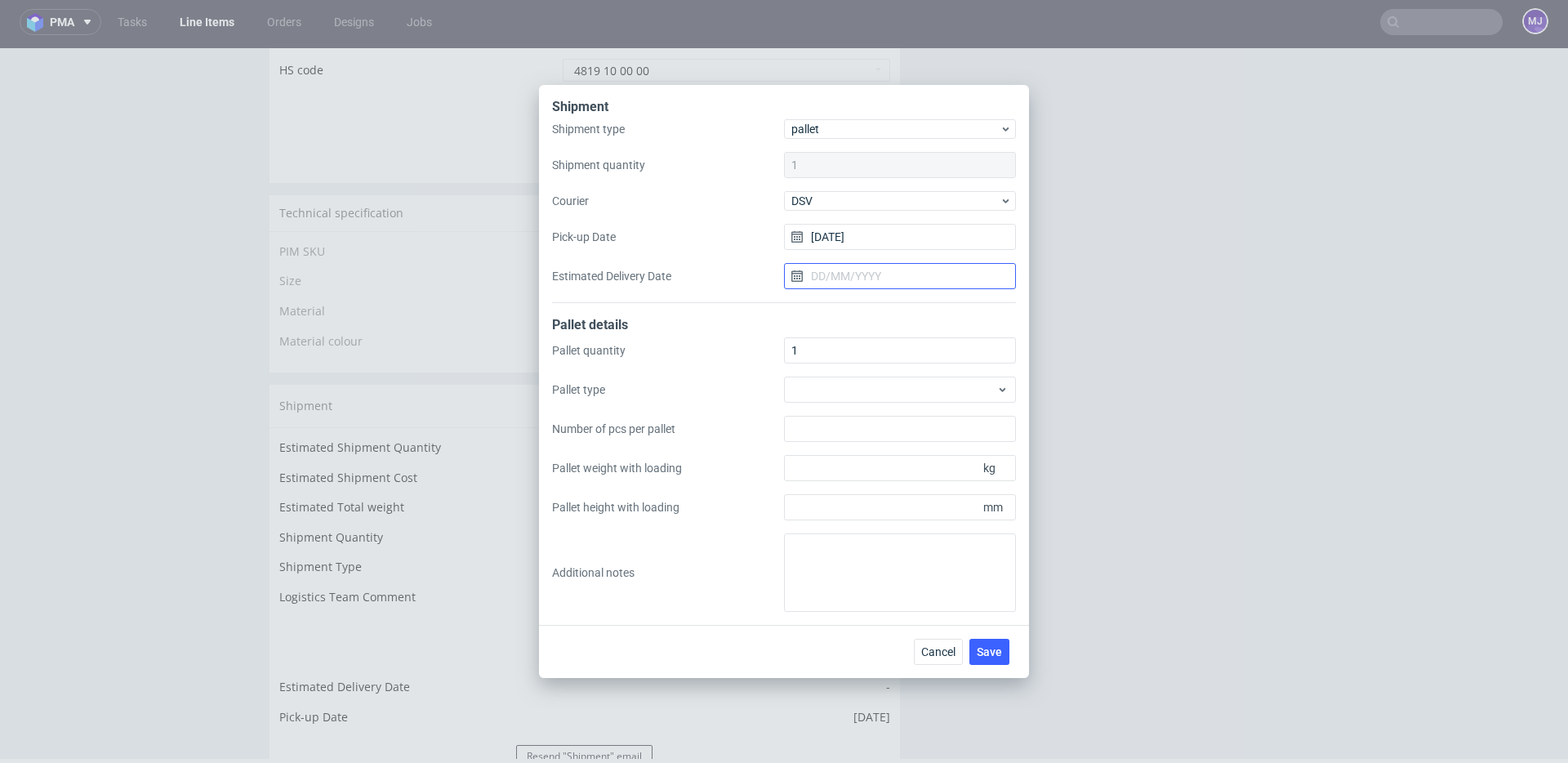
click at [861, 277] on input "Estimated Delivery Date" at bounding box center [900, 276] width 232 height 26
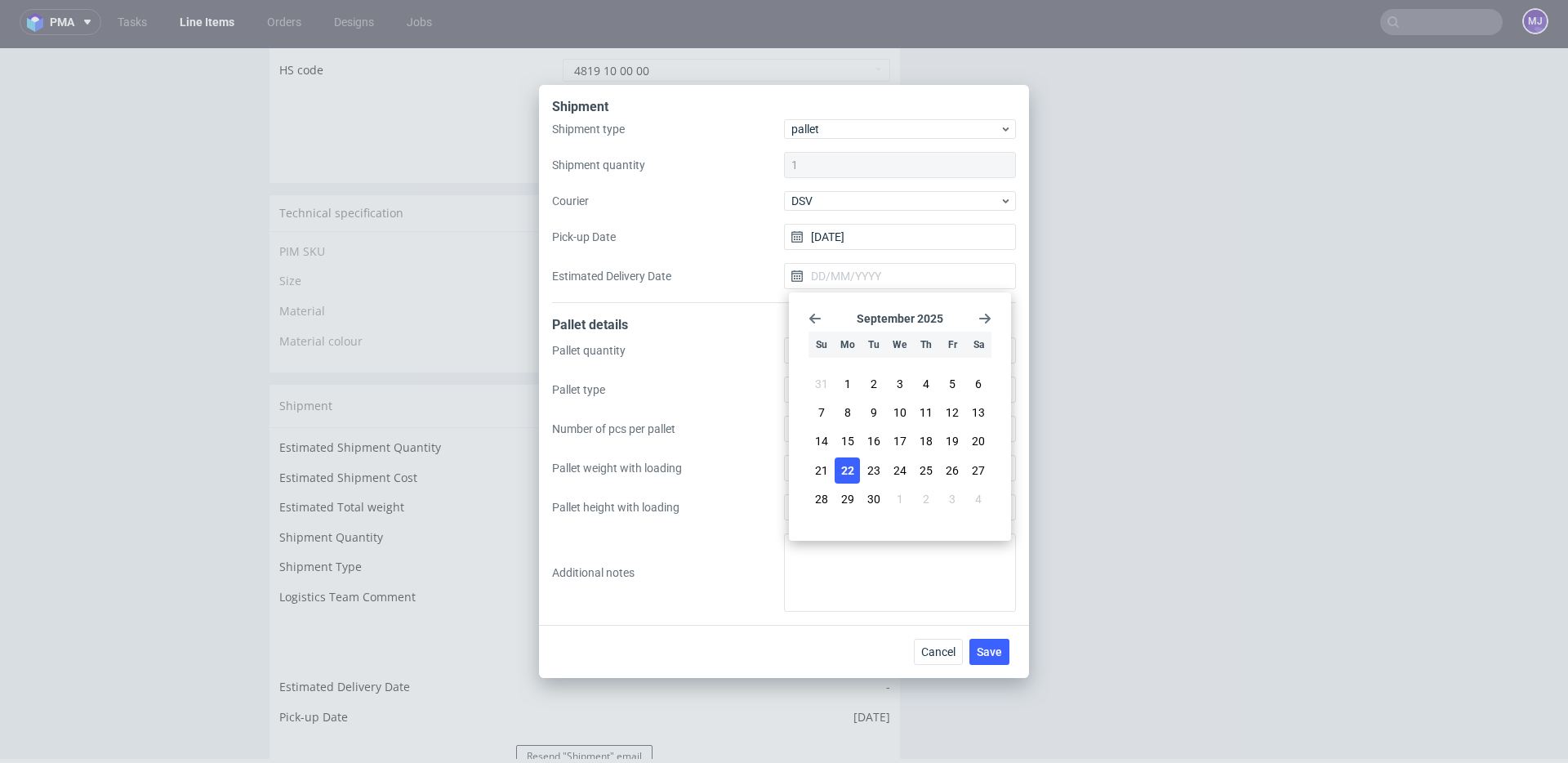
click at [854, 468] on button "22" at bounding box center [848, 470] width 25 height 26
type input "[DATE]"
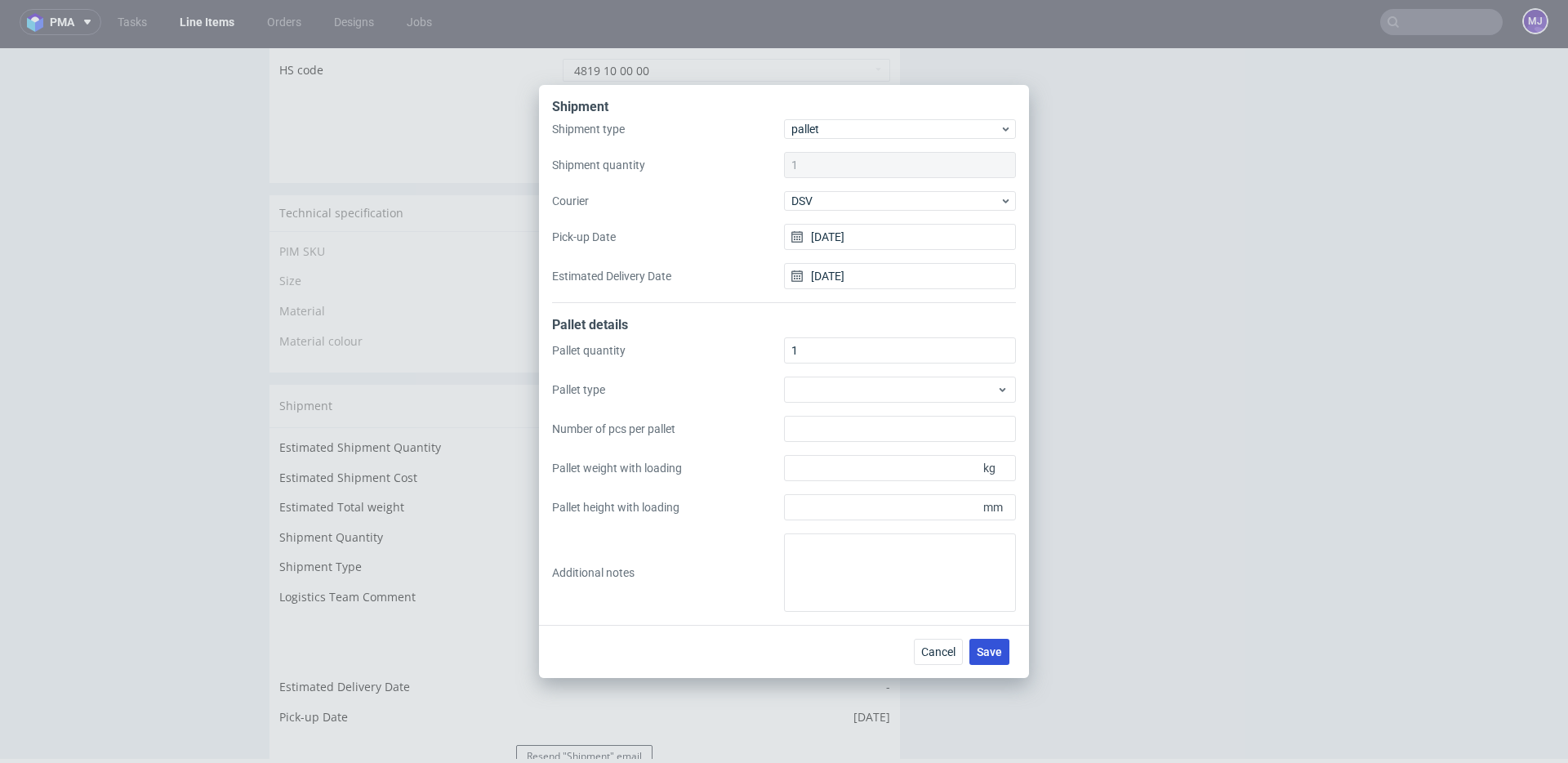
click at [996, 652] on span "Save" at bounding box center [990, 651] width 25 height 11
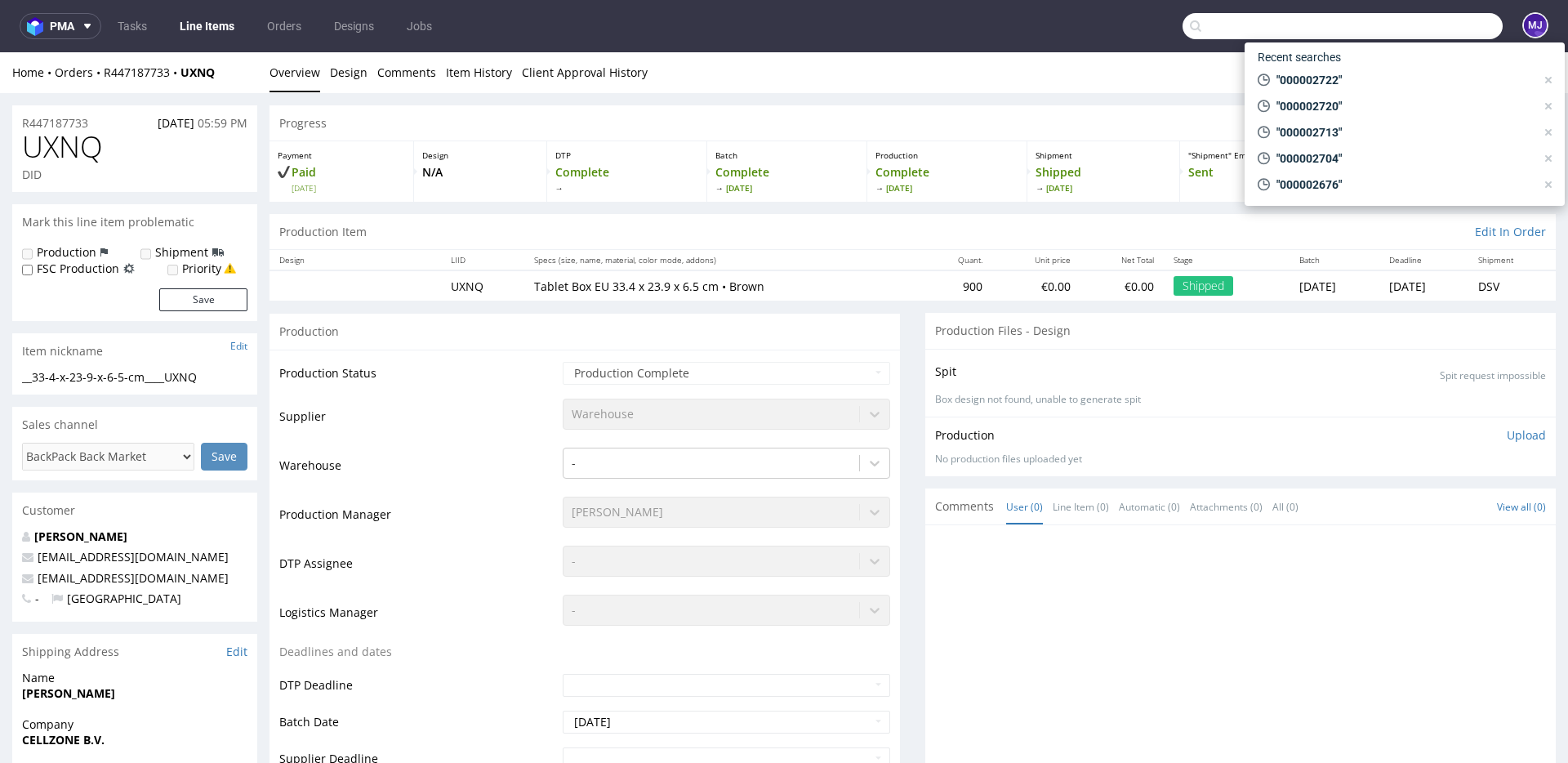
click at [1398, 30] on input "text" at bounding box center [1342, 25] width 320 height 26
paste input "000002726"
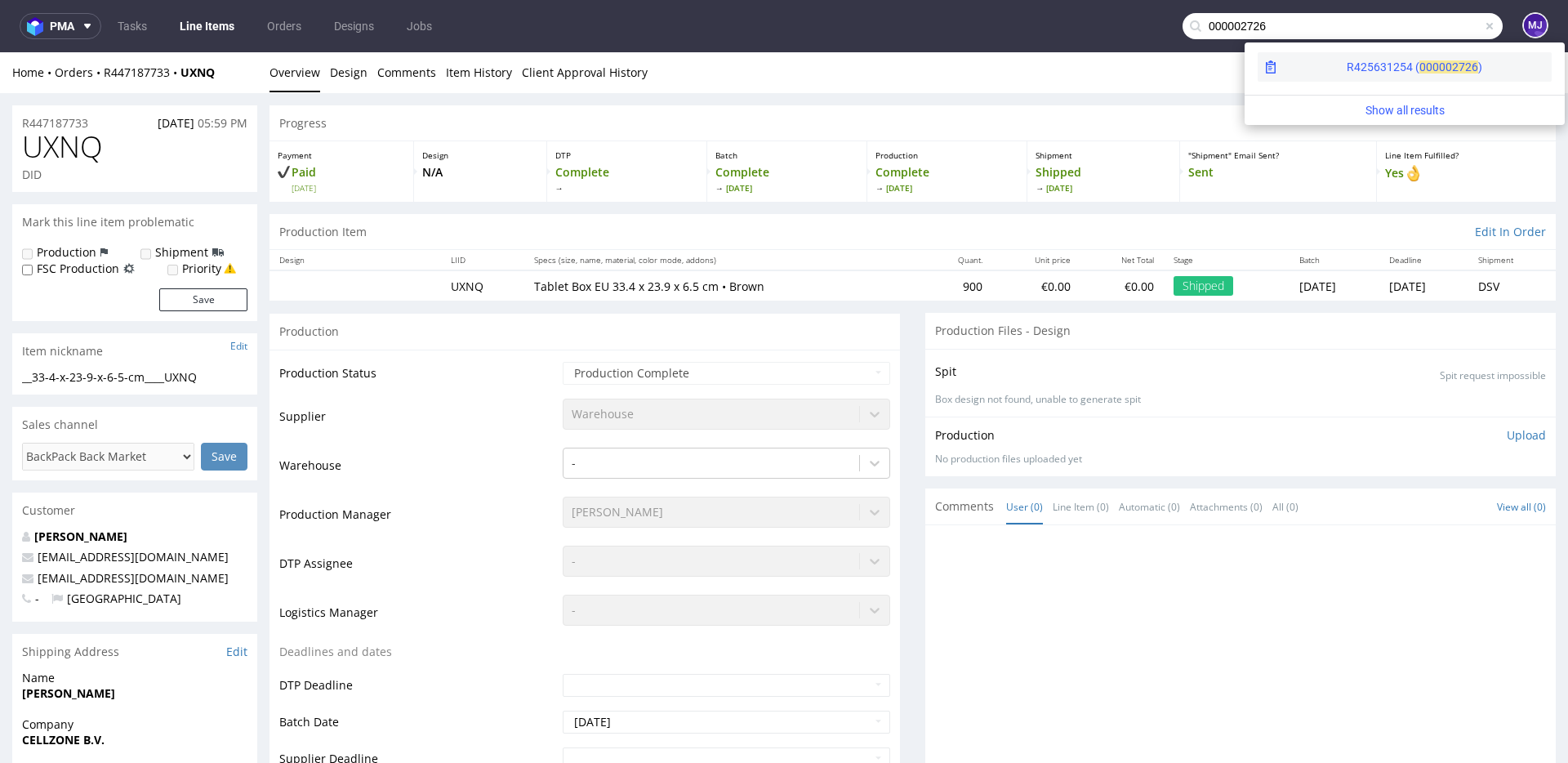
type input "000002726"
click at [1346, 64] on div "R425631254 ( 00000" at bounding box center [1399, 66] width 105 height 16
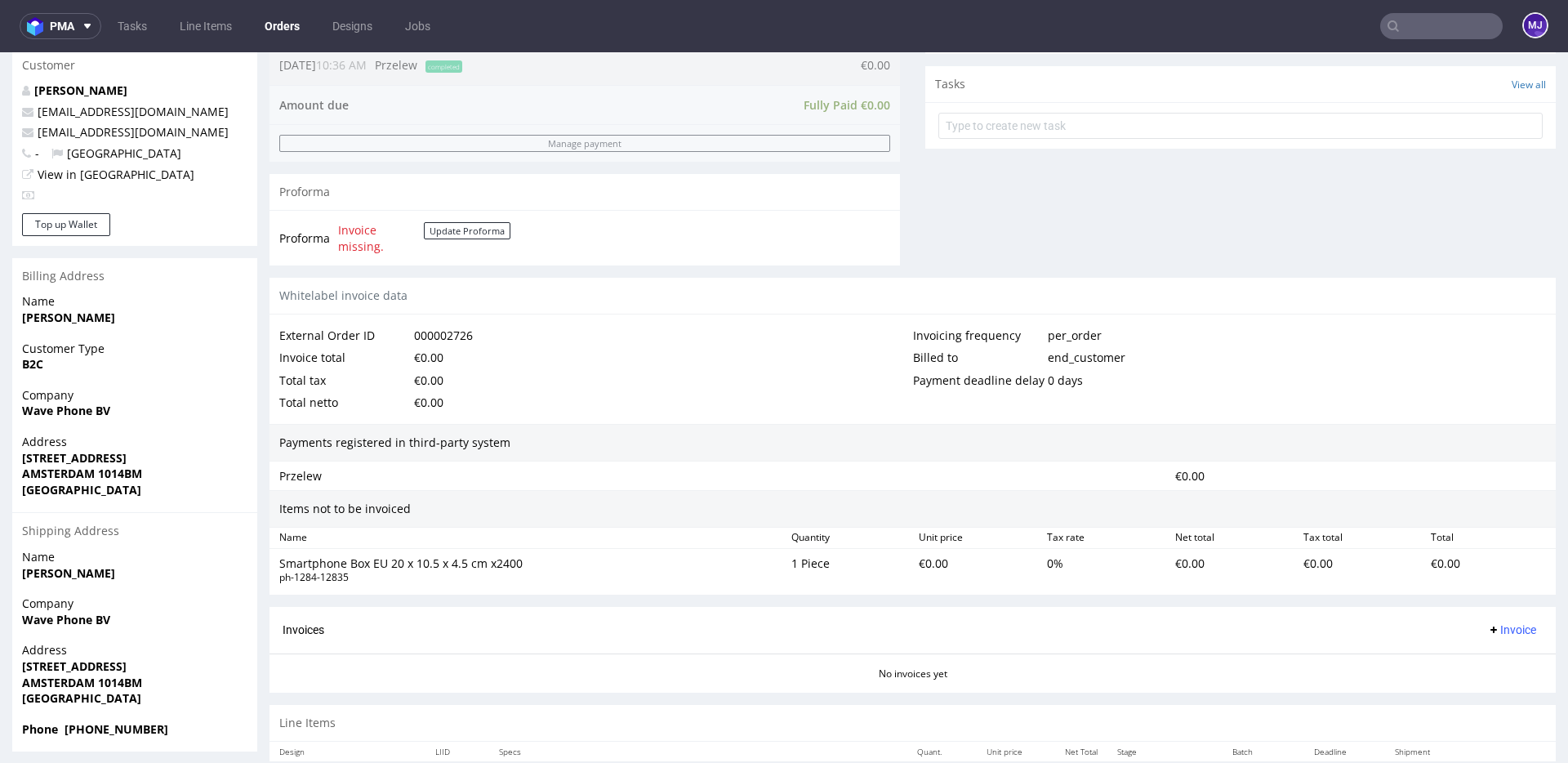
scroll to position [634, 0]
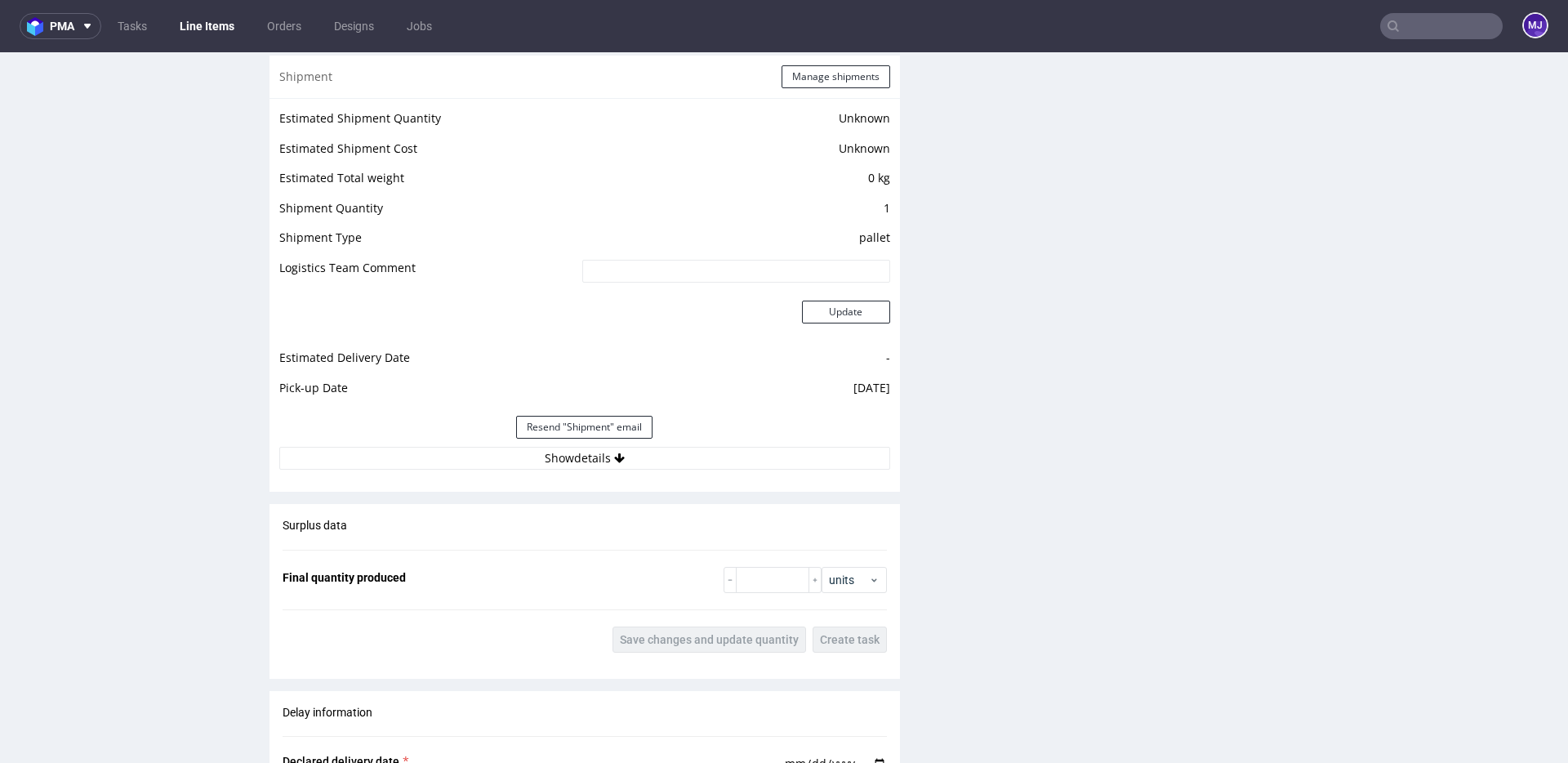
scroll to position [1208, 0]
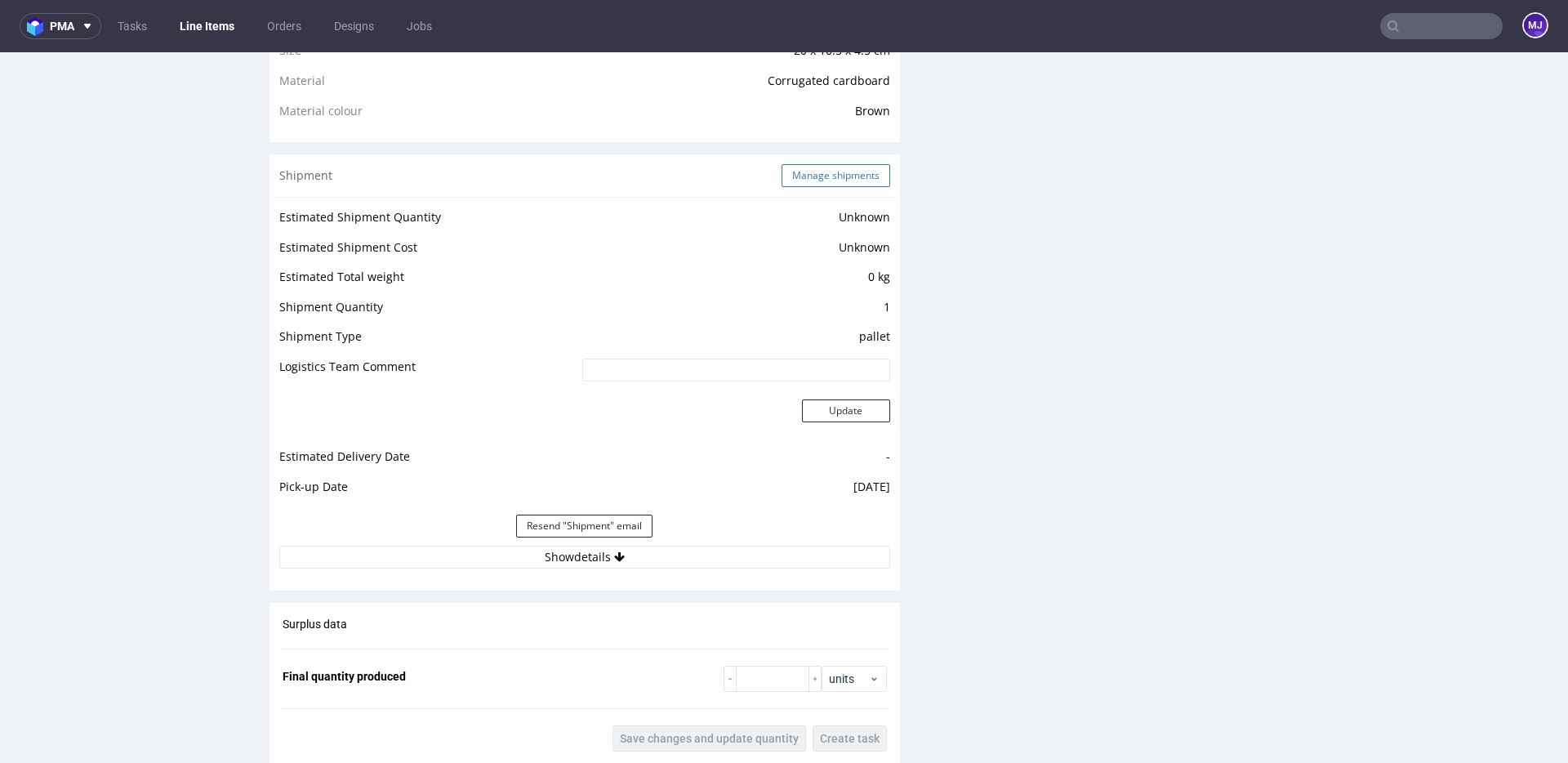
click at [822, 177] on button "Manage shipments" at bounding box center [836, 175] width 109 height 23
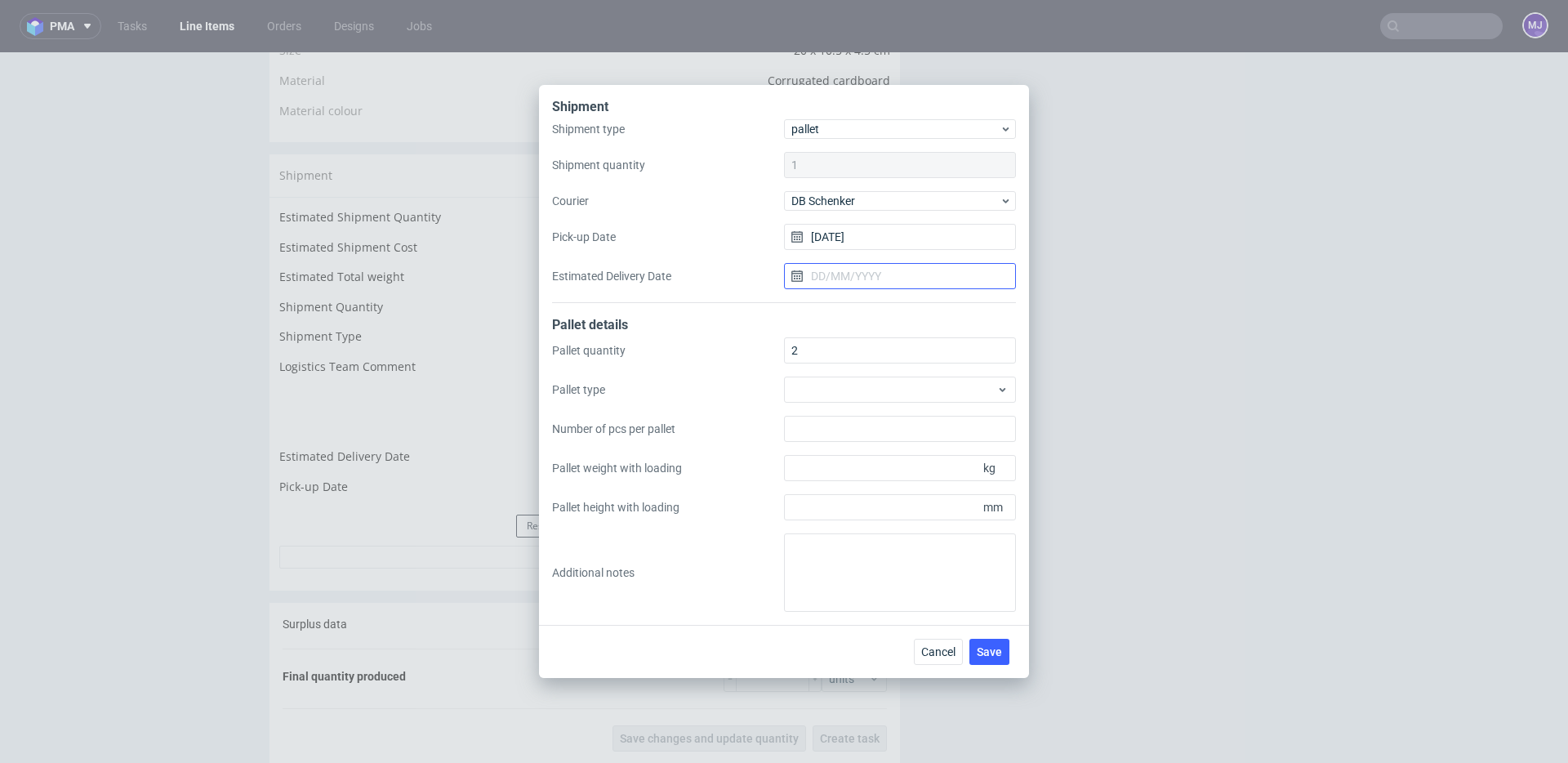
click at [843, 282] on input "Estimated Delivery Date" at bounding box center [900, 276] width 232 height 26
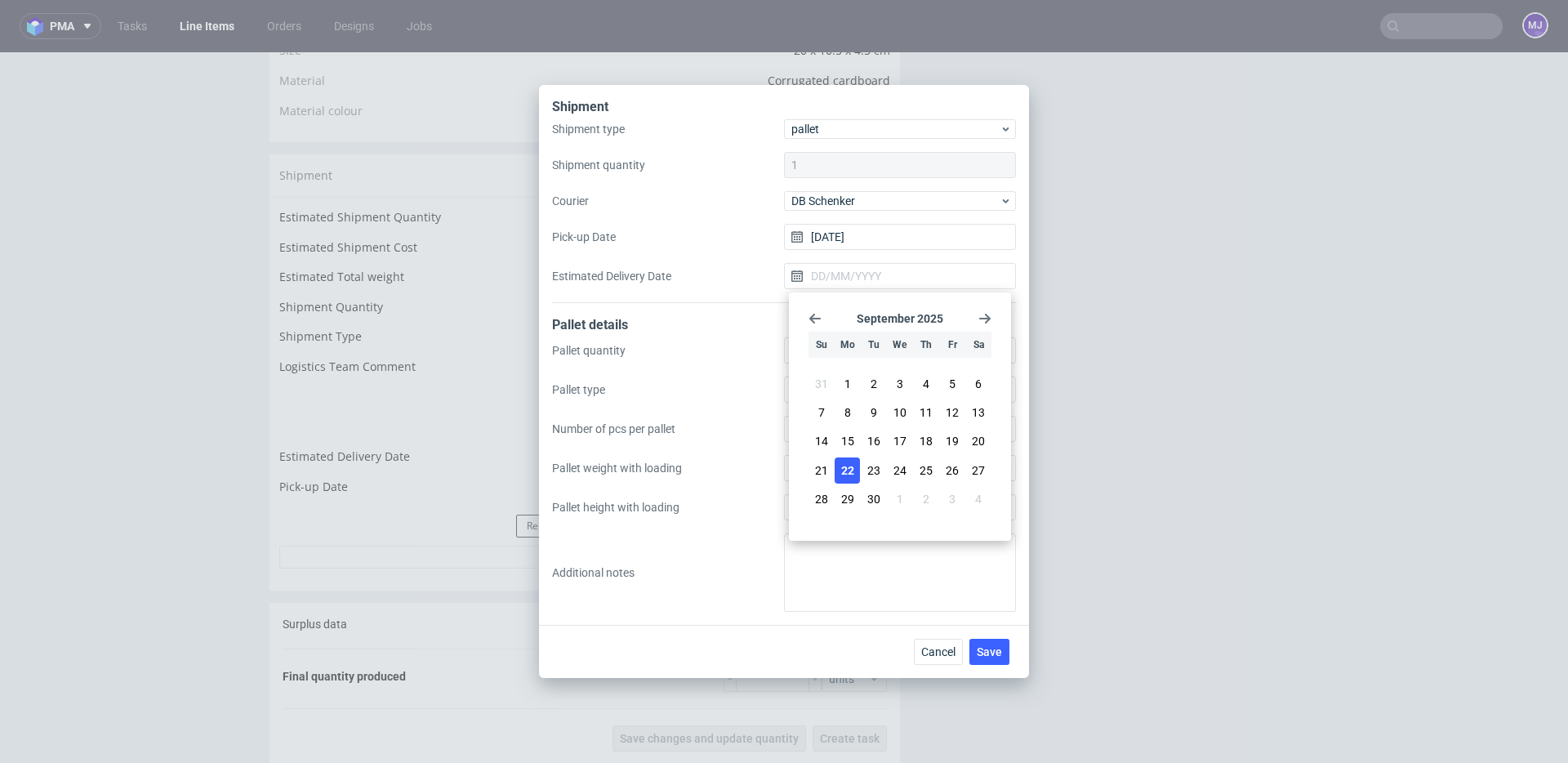
click at [850, 471] on span "22" at bounding box center [847, 470] width 13 height 16
type input "[DATE]"
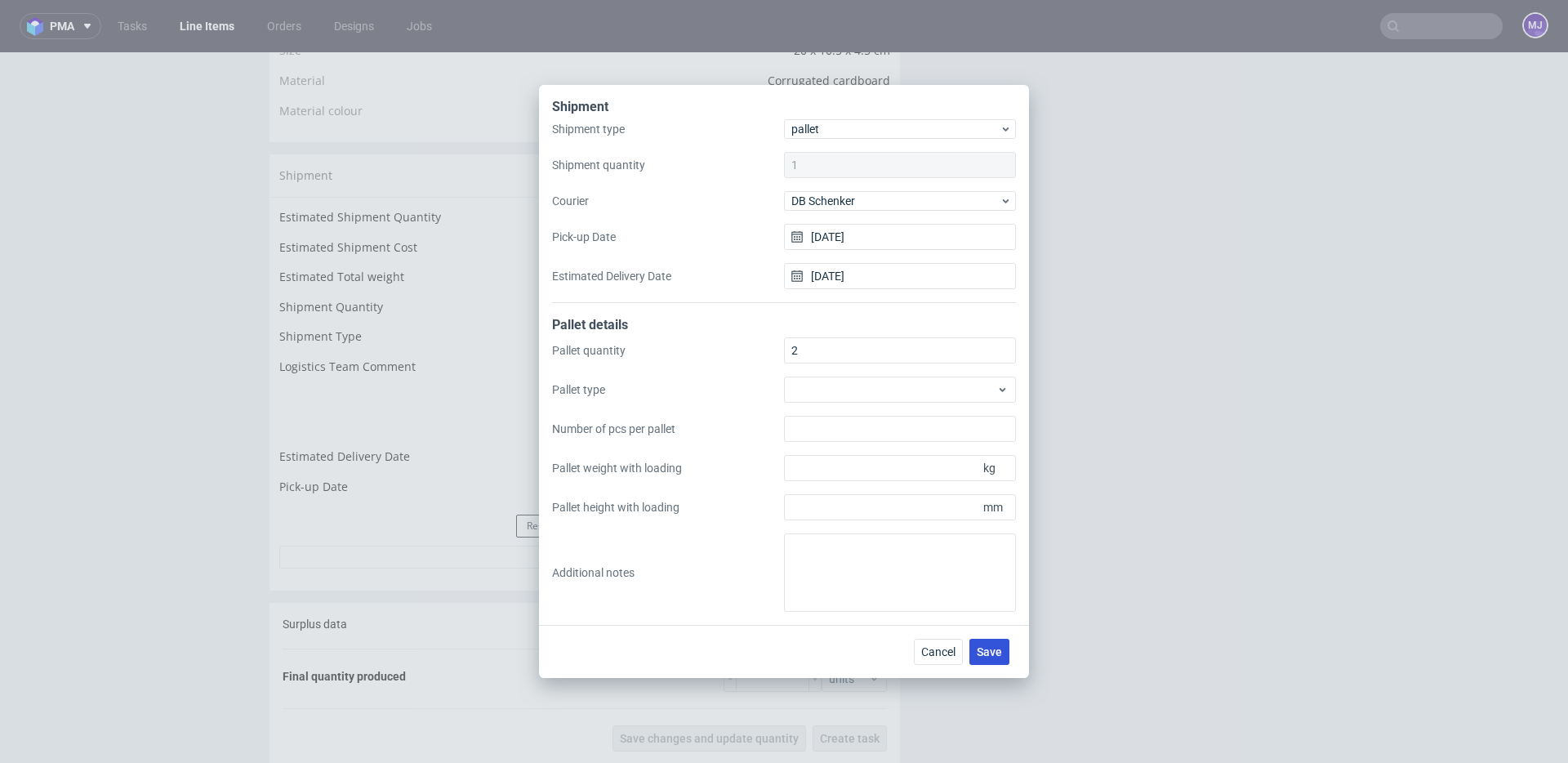
click at [990, 644] on button "Save" at bounding box center [989, 652] width 40 height 26
